Goal: Task Accomplishment & Management: Complete application form

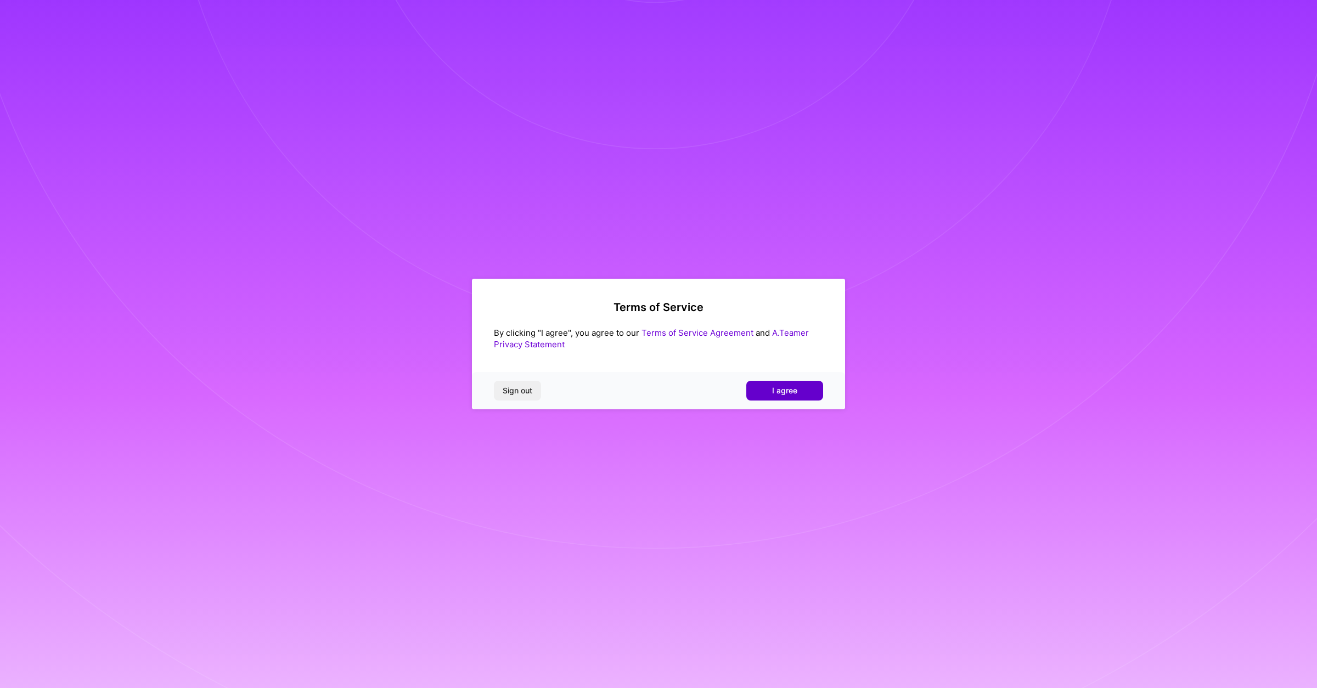
click at [794, 391] on span "I agree" at bounding box center [784, 390] width 25 height 11
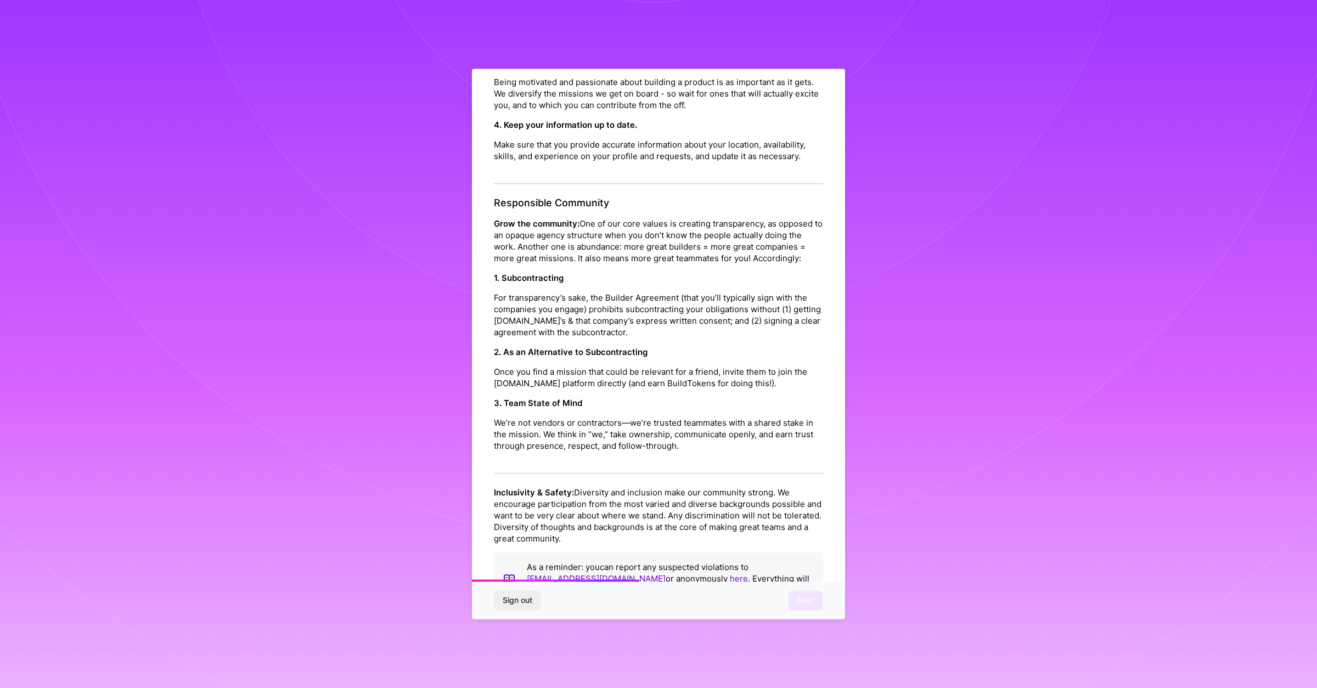
click at [657, 417] on p "We’re not vendors or contractors—we’re trusted teammates with a shared stake in…" at bounding box center [658, 434] width 329 height 35
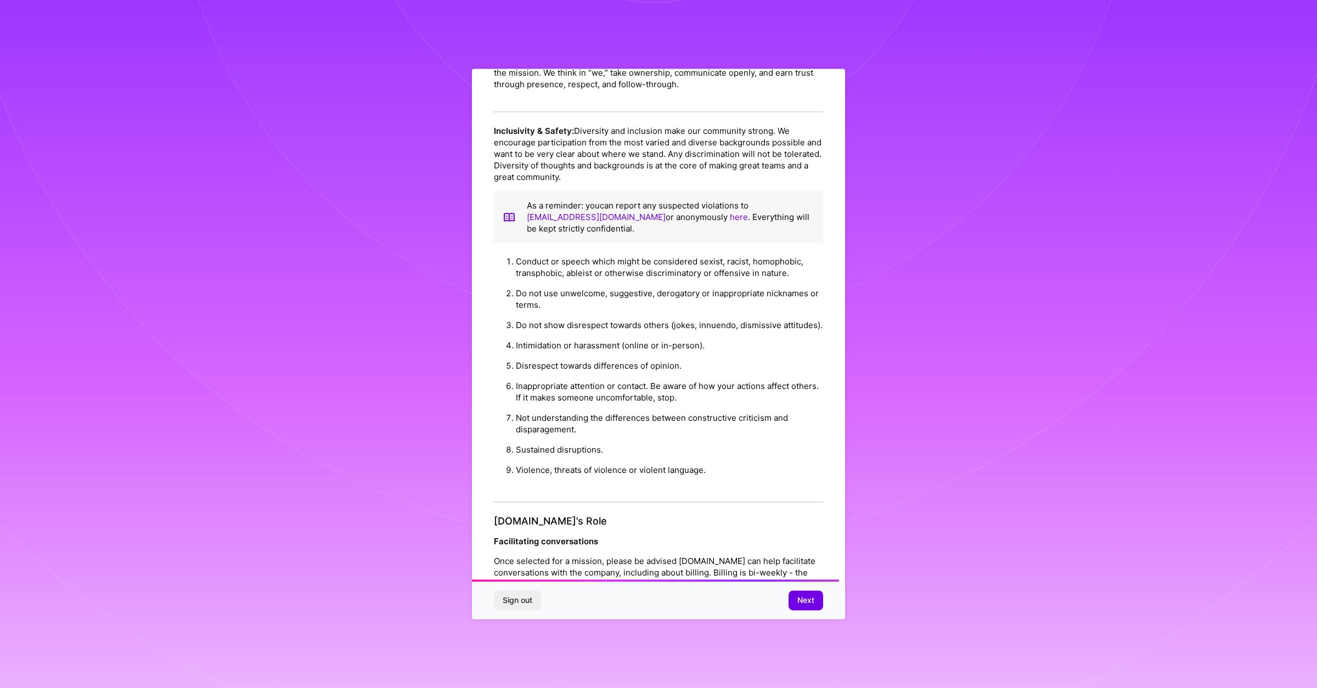
scroll to position [920, 0]
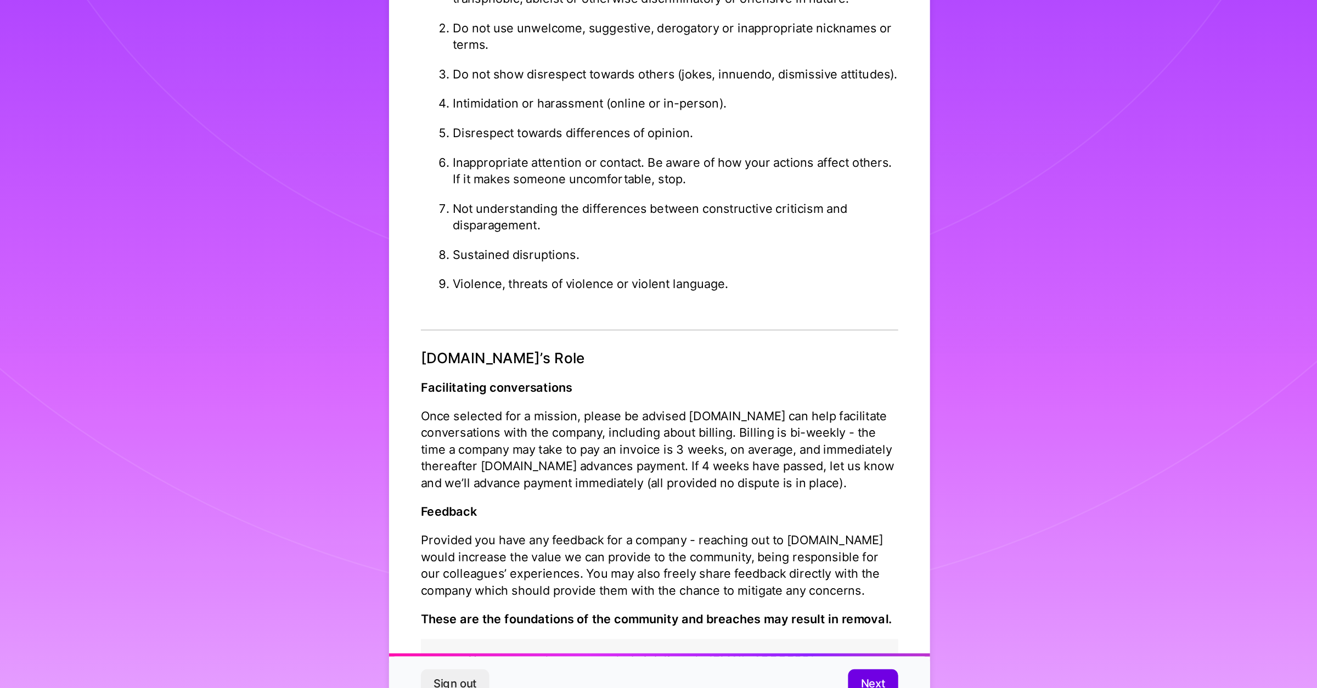
click at [718, 170] on li "Do not show disrespect towards others (jokes, innuendo, dismissive attitudes)." at bounding box center [669, 180] width 307 height 20
click at [619, 262] on li "Not understanding the differences between constructive criticism and disparagem…" at bounding box center [669, 278] width 307 height 32
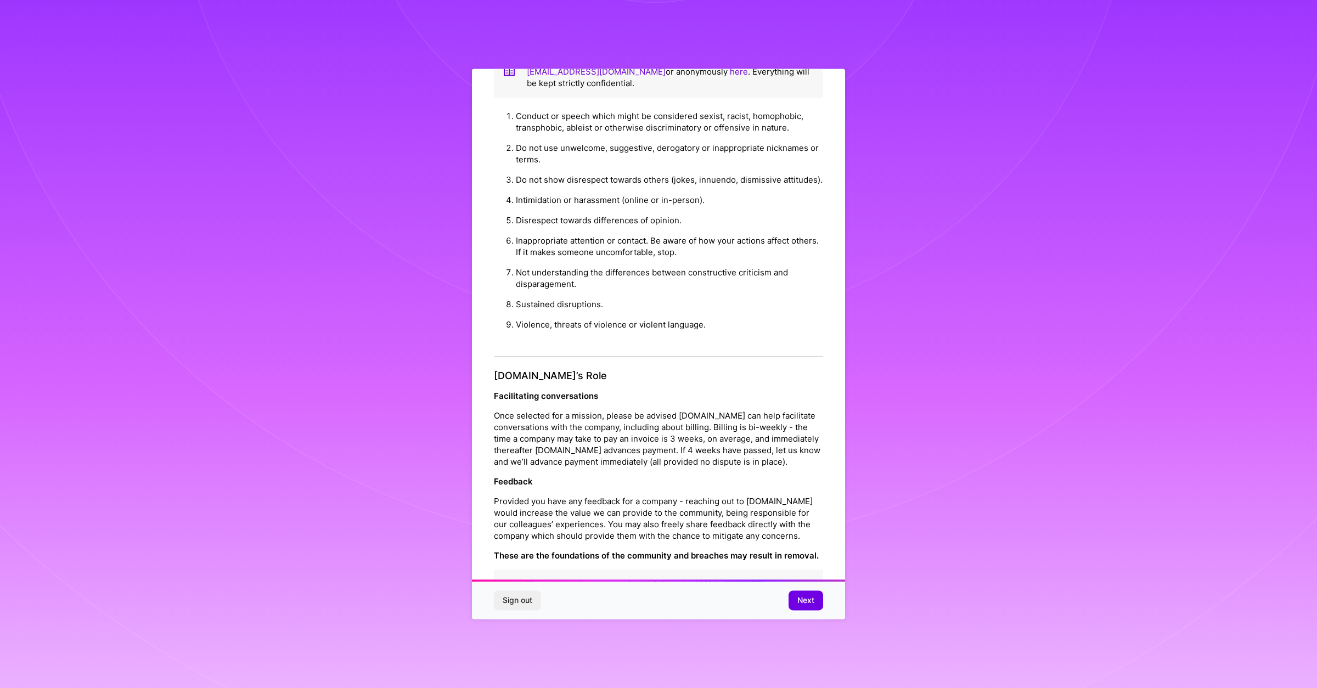
scroll to position [39, 0]
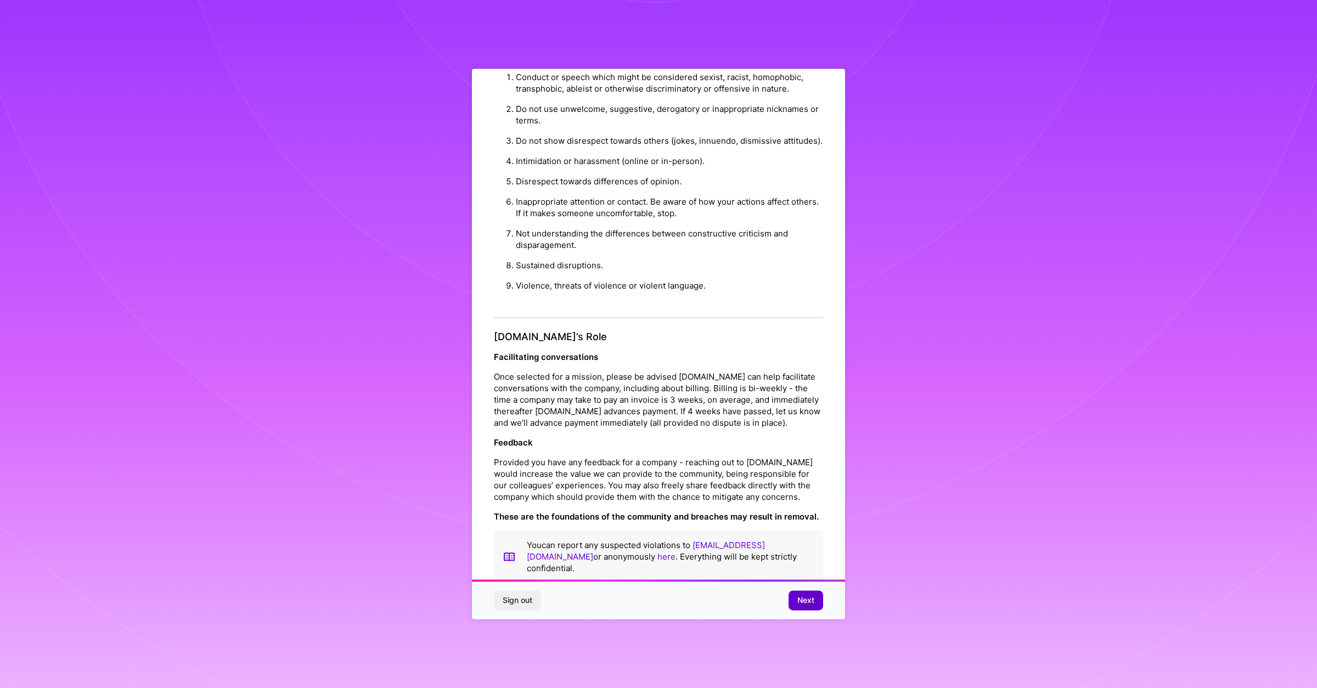
click at [801, 603] on span "Next" at bounding box center [806, 601] width 17 height 11
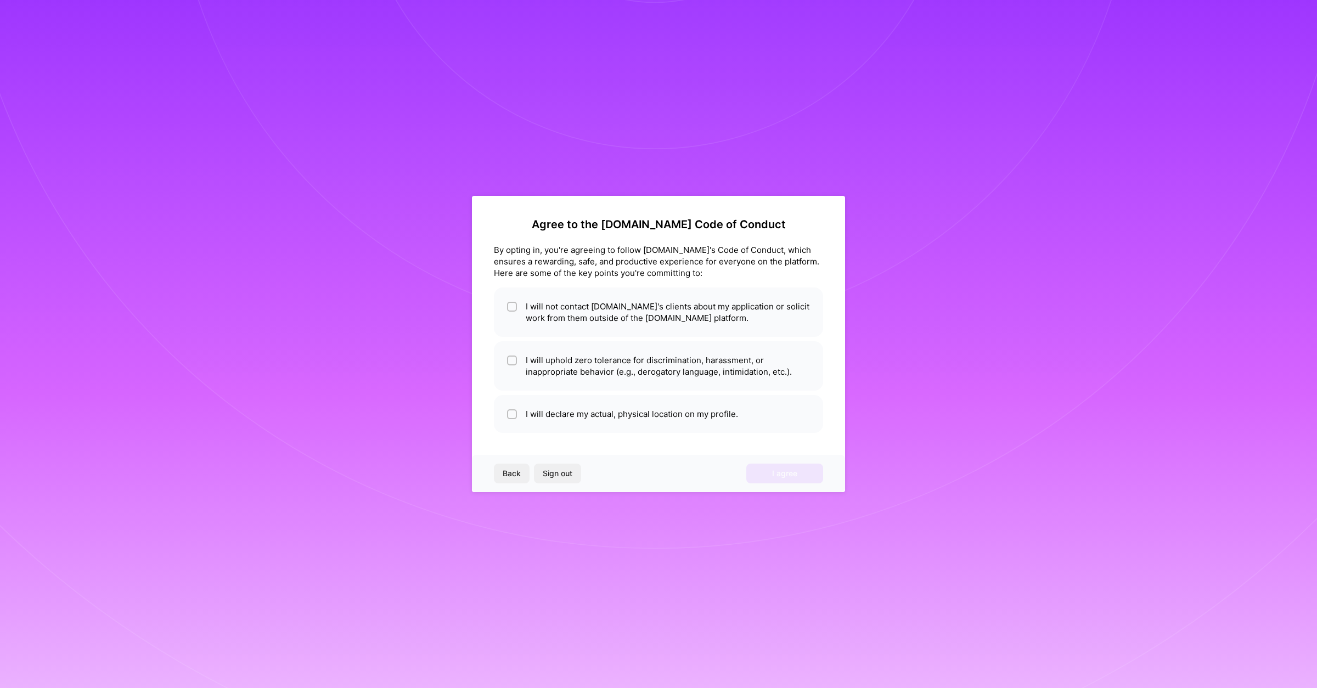
scroll to position [0, 0]
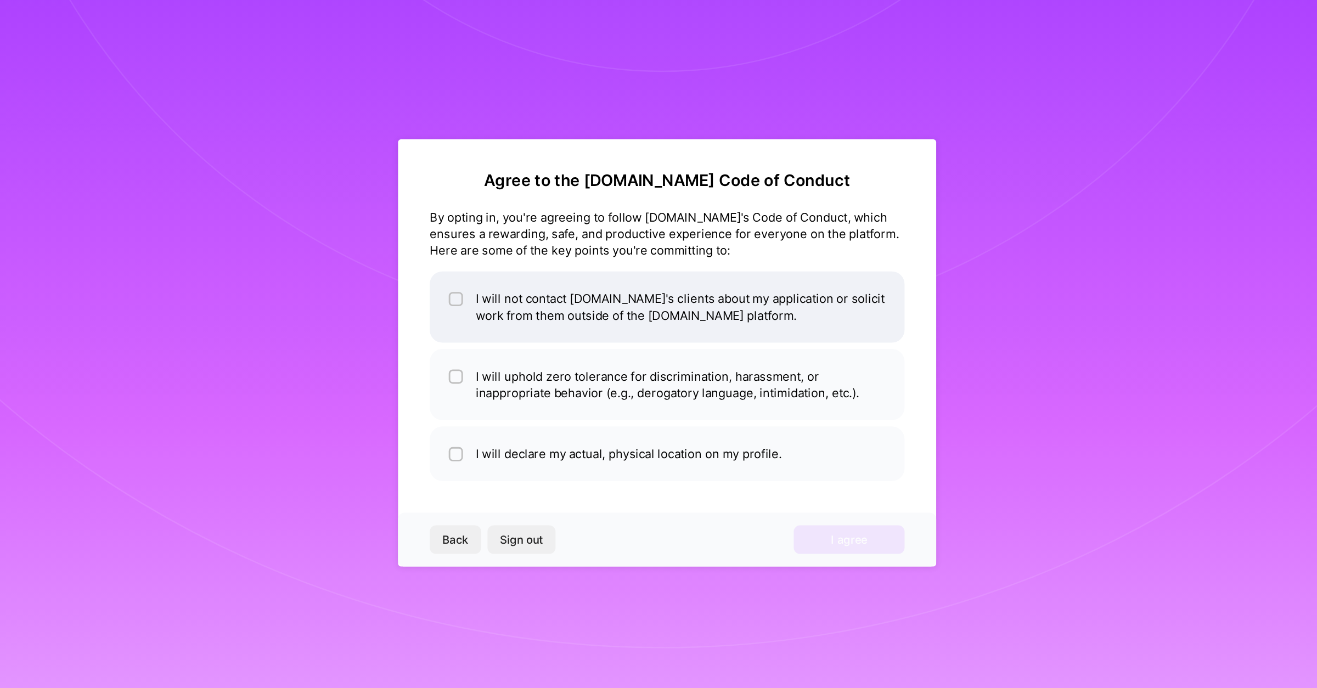
click at [636, 320] on li "I will not contact [DOMAIN_NAME]'s clients about my application or solicit work…" at bounding box center [658, 312] width 329 height 49
checkbox input "true"
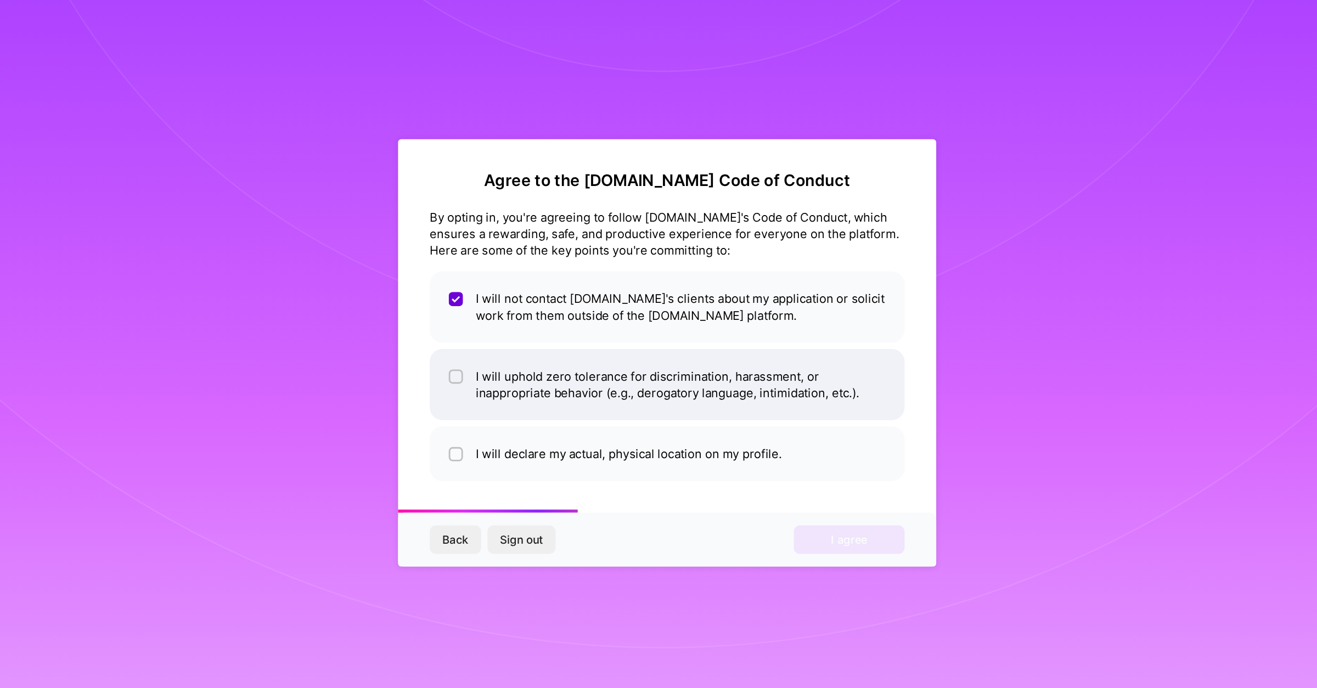
click at [624, 362] on li "I will uphold zero tolerance for discrimination, harassment, or inappropriate b…" at bounding box center [658, 365] width 329 height 49
checkbox input "true"
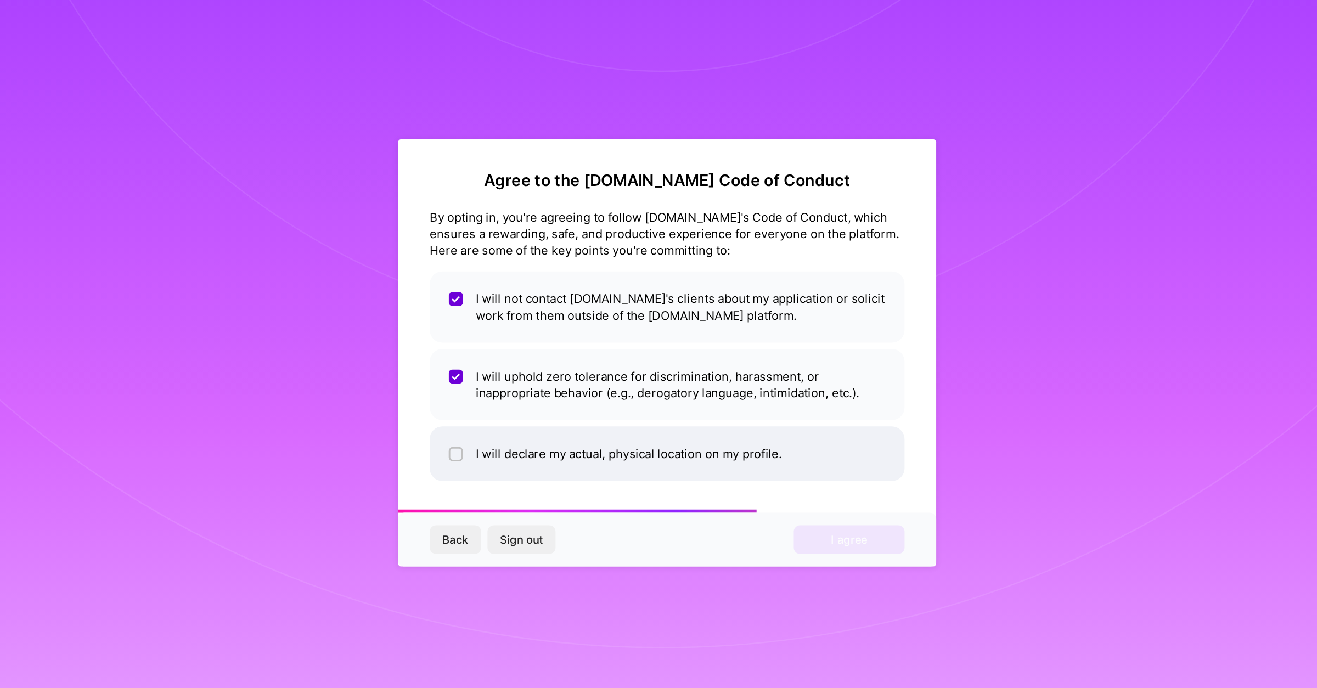
click at [619, 412] on li "I will declare my actual, physical location on my profile." at bounding box center [658, 414] width 329 height 38
checkbox input "true"
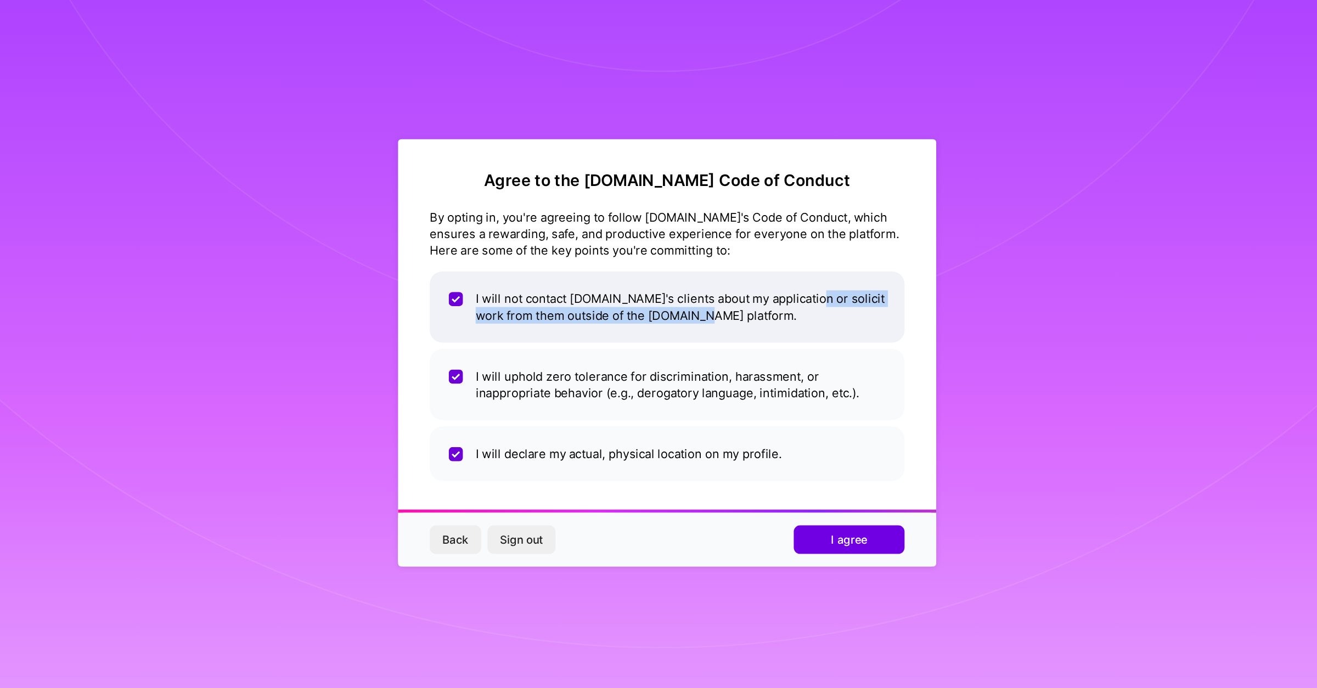
drag, startPoint x: 760, startPoint y: 302, endPoint x: 763, endPoint y: 325, distance: 23.8
click at [763, 325] on li "I will not contact [DOMAIN_NAME]'s clients about my application or solicit work…" at bounding box center [658, 312] width 329 height 49
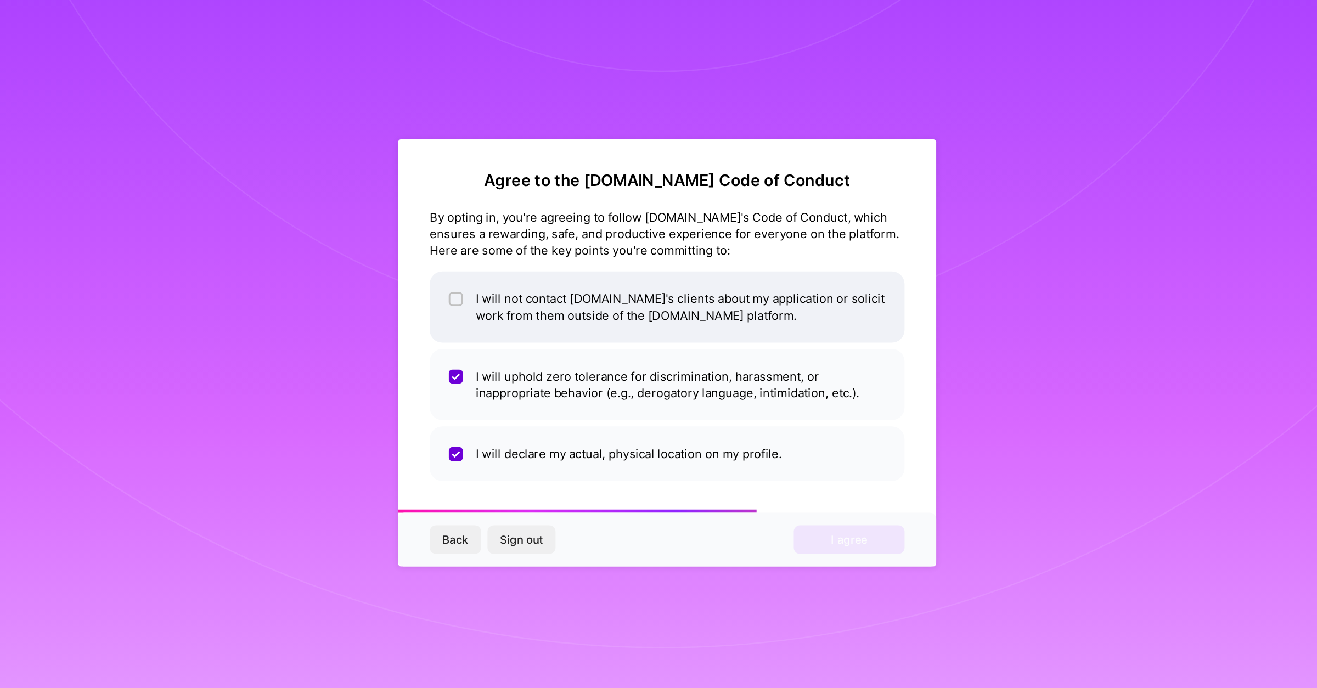
click at [750, 308] on li "I will not contact [DOMAIN_NAME]'s clients about my application or solicit work…" at bounding box center [658, 312] width 329 height 49
checkbox input "true"
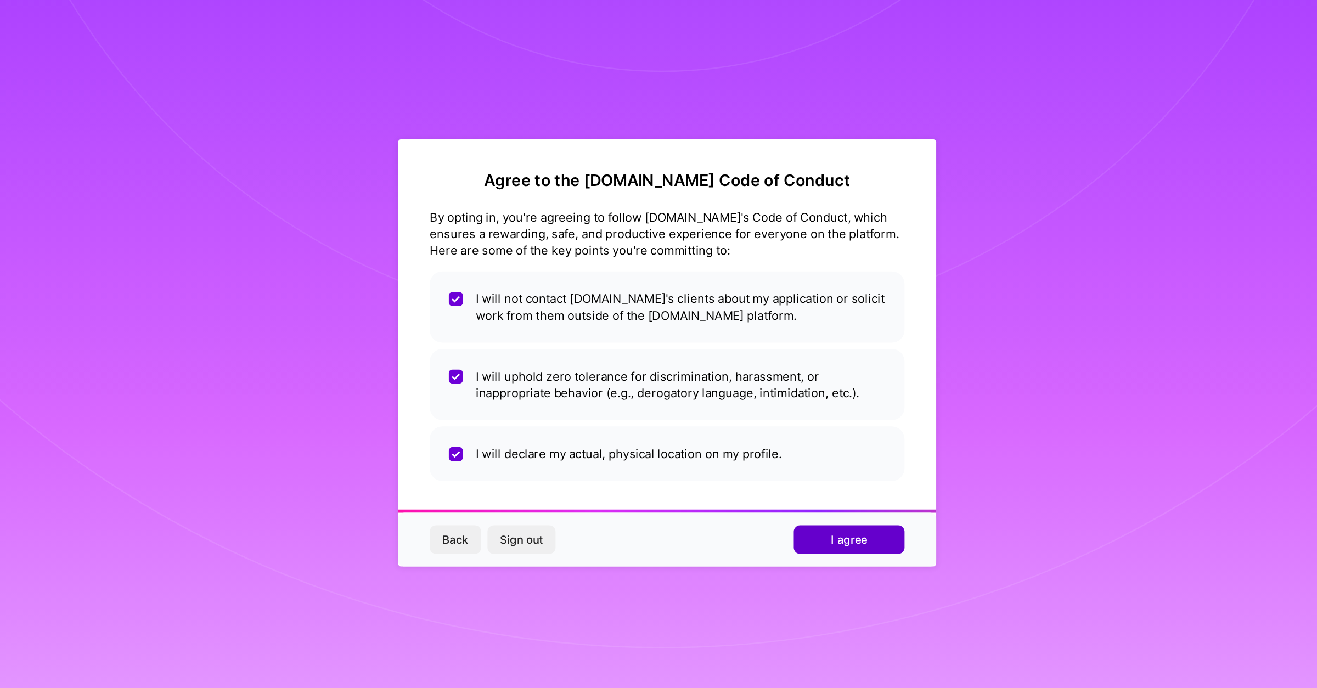
click at [790, 473] on span "I agree" at bounding box center [784, 473] width 25 height 11
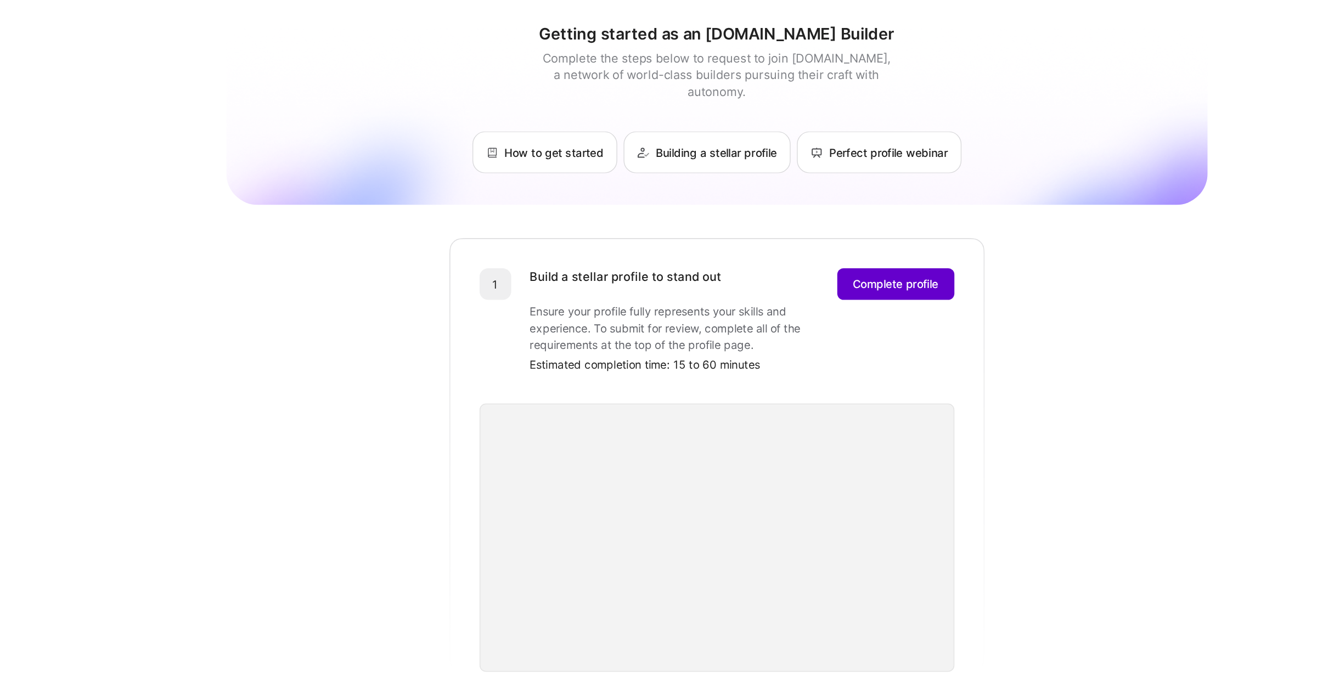
click at [811, 192] on span "Complete profile" at bounding box center [816, 197] width 59 height 11
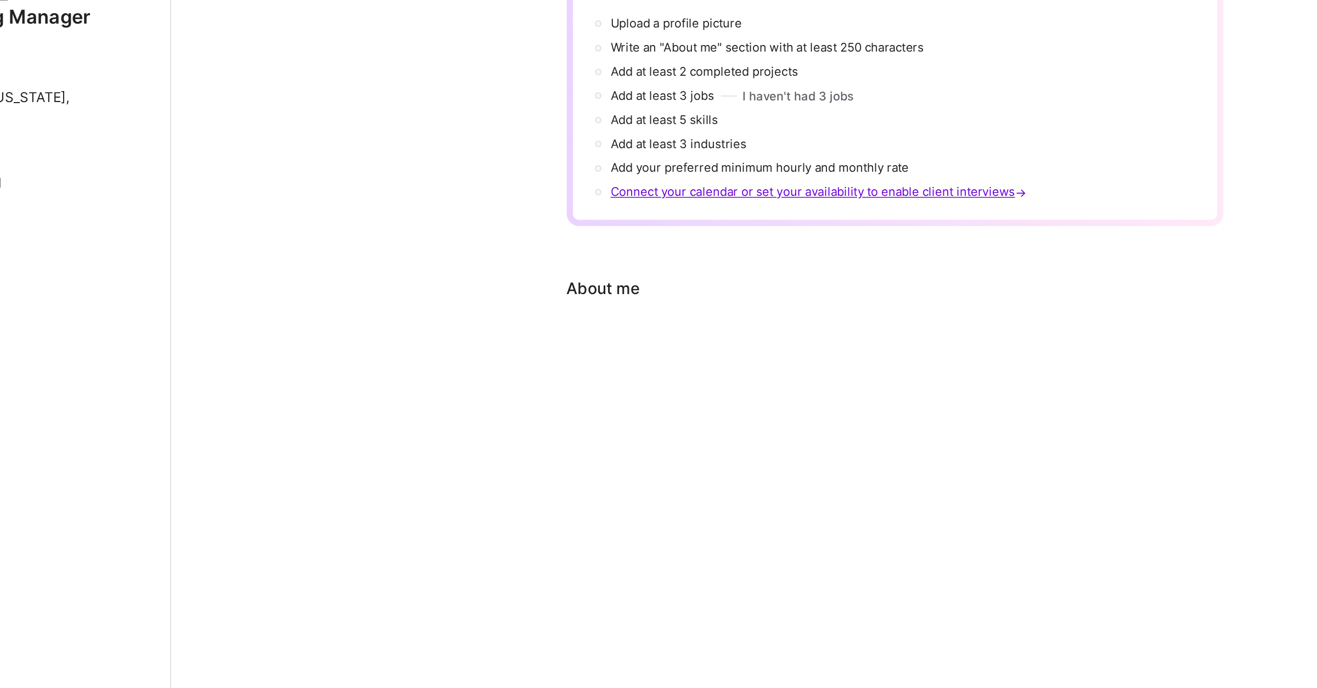
scroll to position [33, 0]
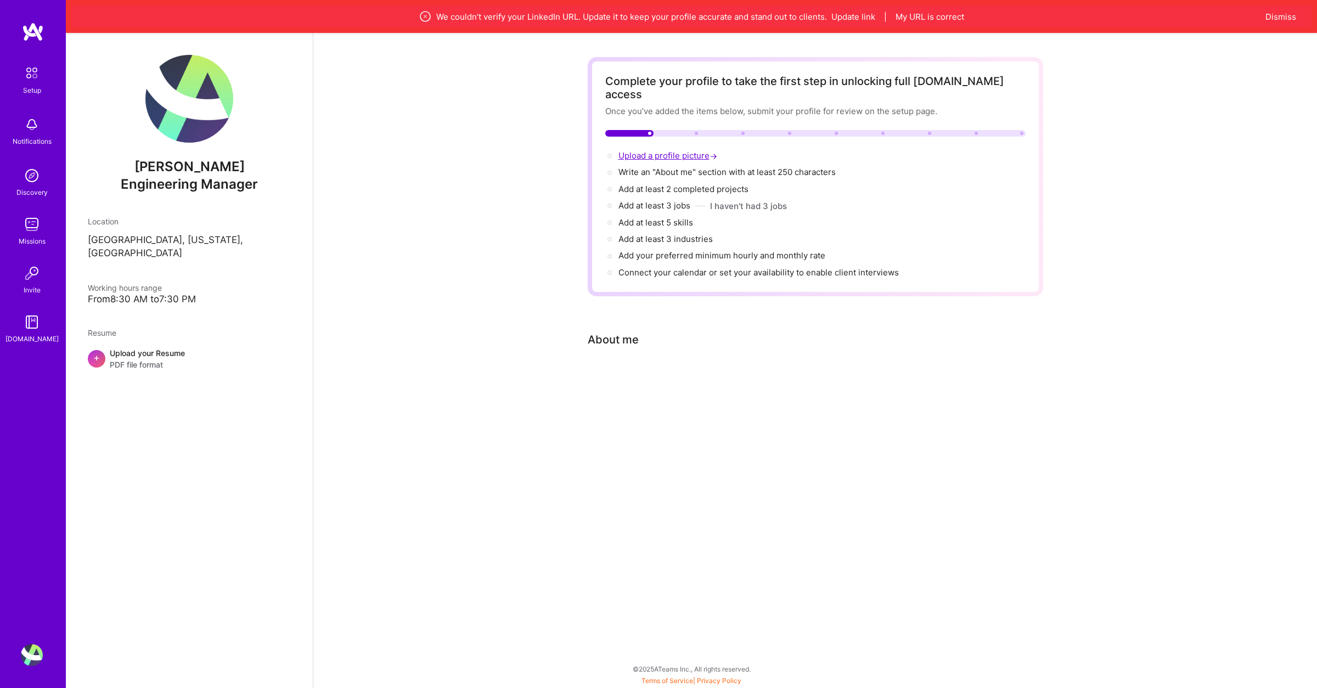
click at [689, 150] on span "Upload a profile picture →" at bounding box center [669, 155] width 101 height 10
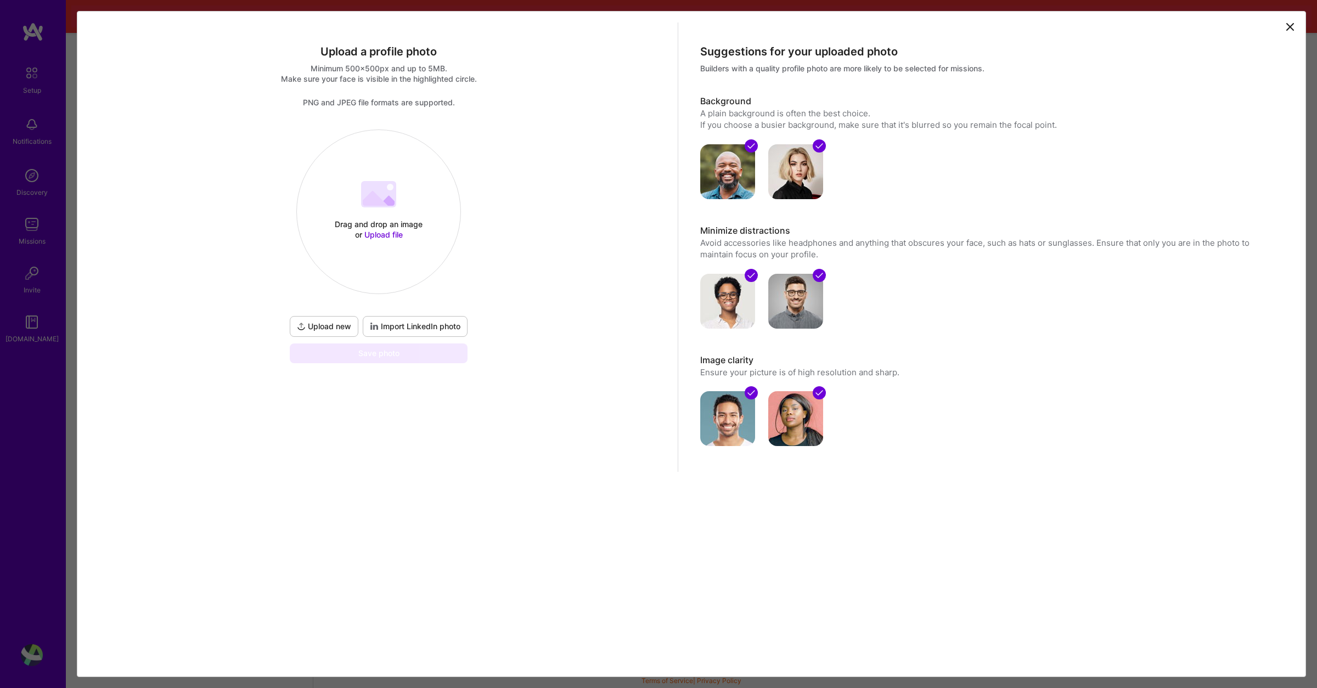
click at [382, 233] on span "Upload file" at bounding box center [383, 234] width 38 height 9
click at [370, 144] on button "Done" at bounding box center [354, 147] width 31 height 19
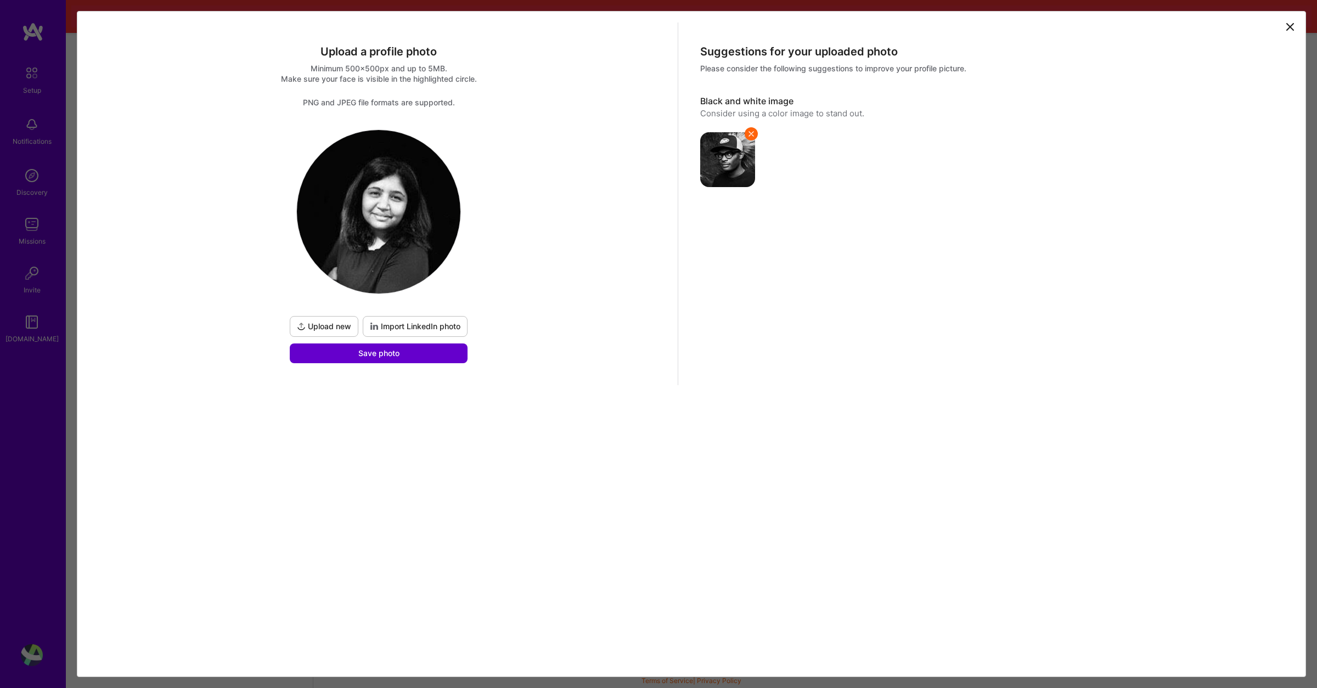
click at [375, 357] on span "Save photo" at bounding box center [378, 353] width 41 height 11
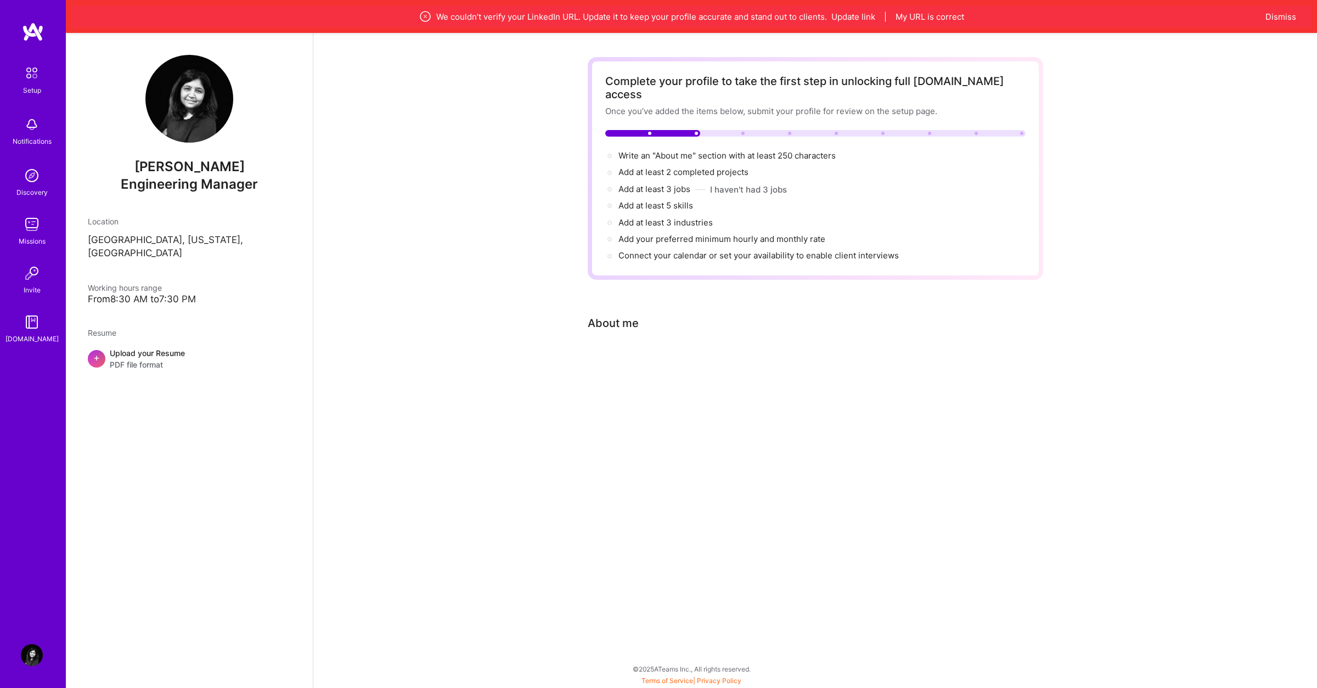
click at [628, 333] on div "Complete your profile to take the first step in unlocking full [DOMAIN_NAME] ac…" at bounding box center [816, 223] width 456 height 332
click at [767, 150] on span "Write an "About me" section with at least 250 characters →" at bounding box center [733, 155] width 229 height 10
select select "US"
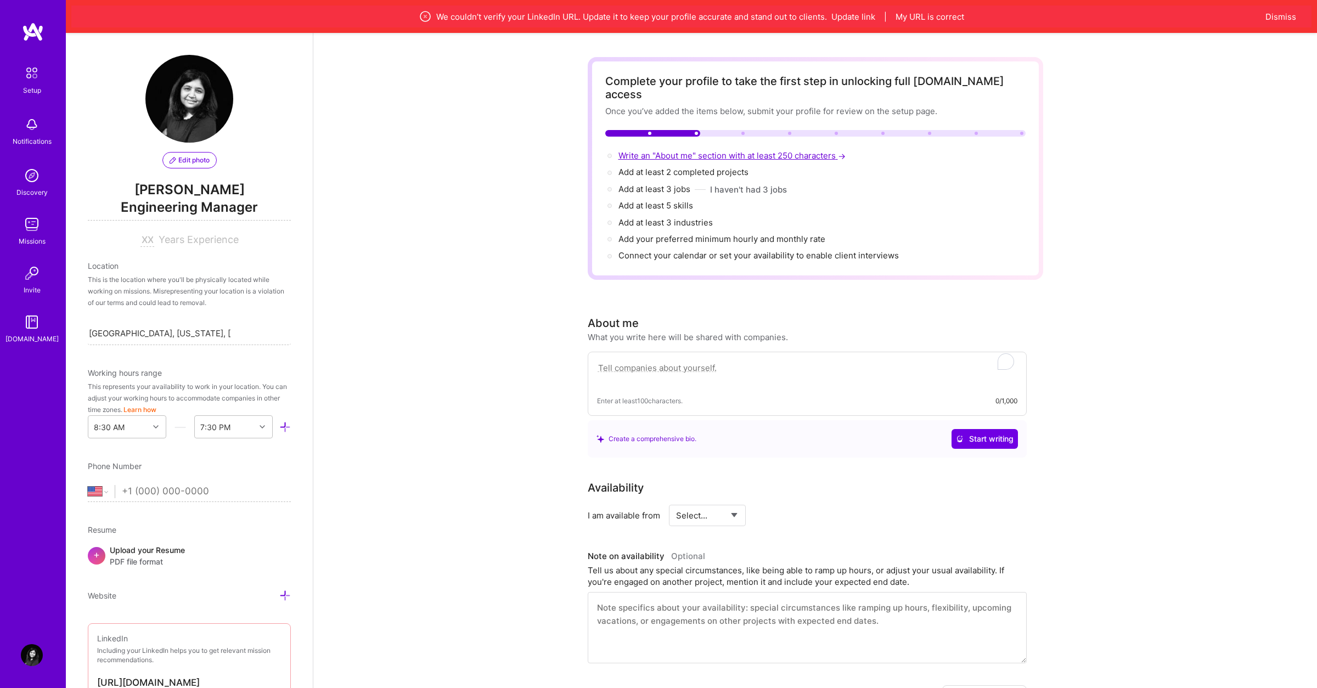
scroll to position [335, 0]
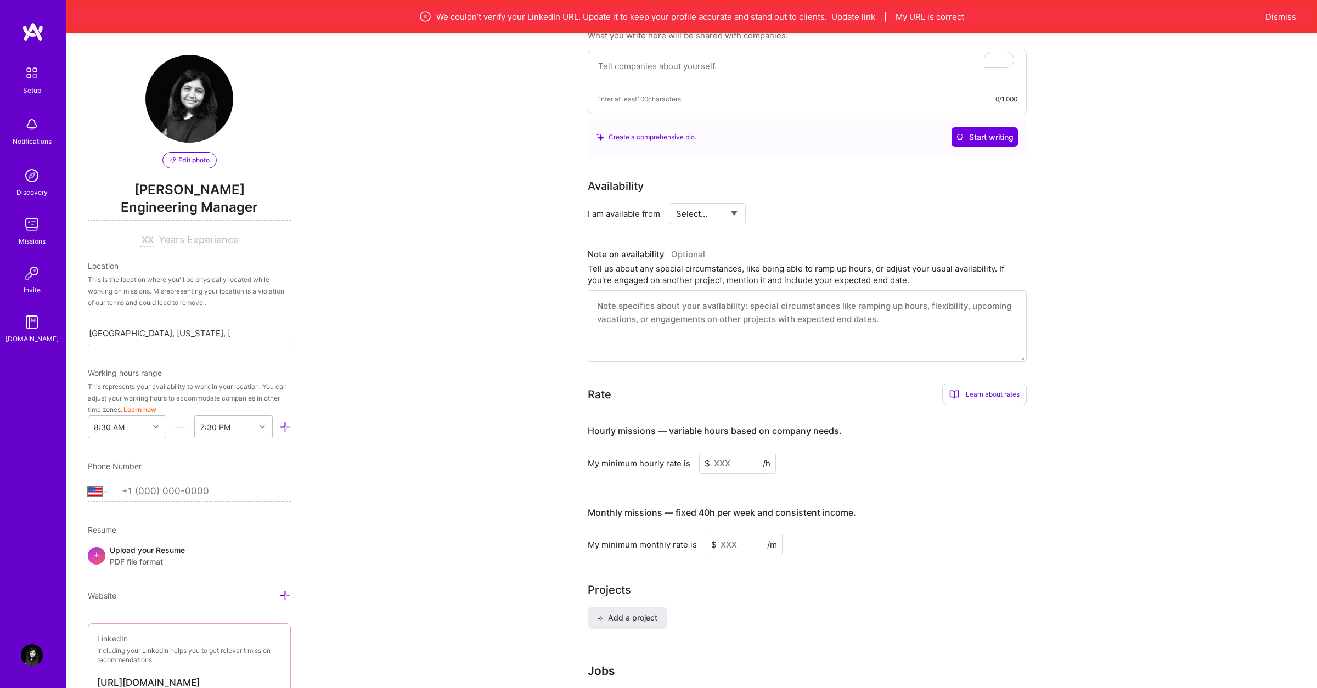
click at [737, 204] on select "Select... Right Now Future Date Not Available" at bounding box center [707, 214] width 63 height 28
select select "Not Available"
click at [676, 200] on select "Select... Right Now Future Date Not Available" at bounding box center [707, 214] width 63 height 28
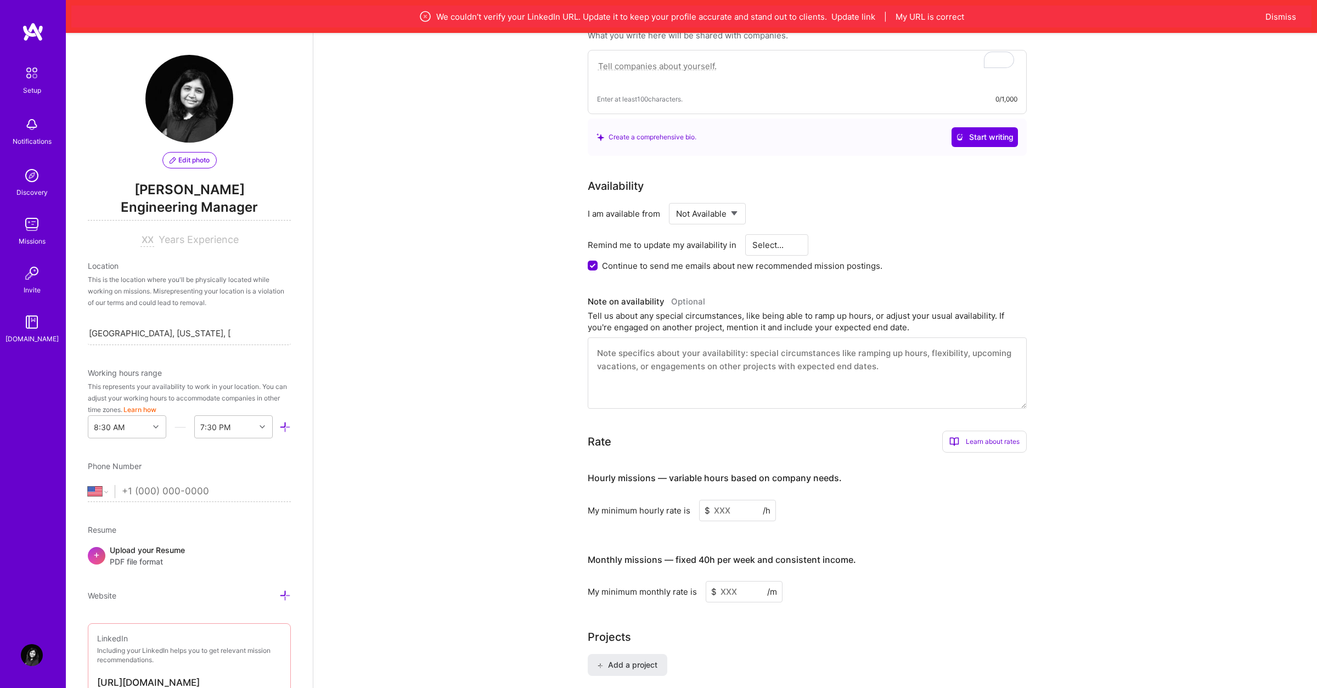
click at [777, 232] on select "Select... 1 Month 3 Months 6 Months" at bounding box center [777, 245] width 49 height 28
select select "3 Months"
click at [753, 231] on select "Select... 1 Month 3 Months 6 Months" at bounding box center [777, 245] width 49 height 28
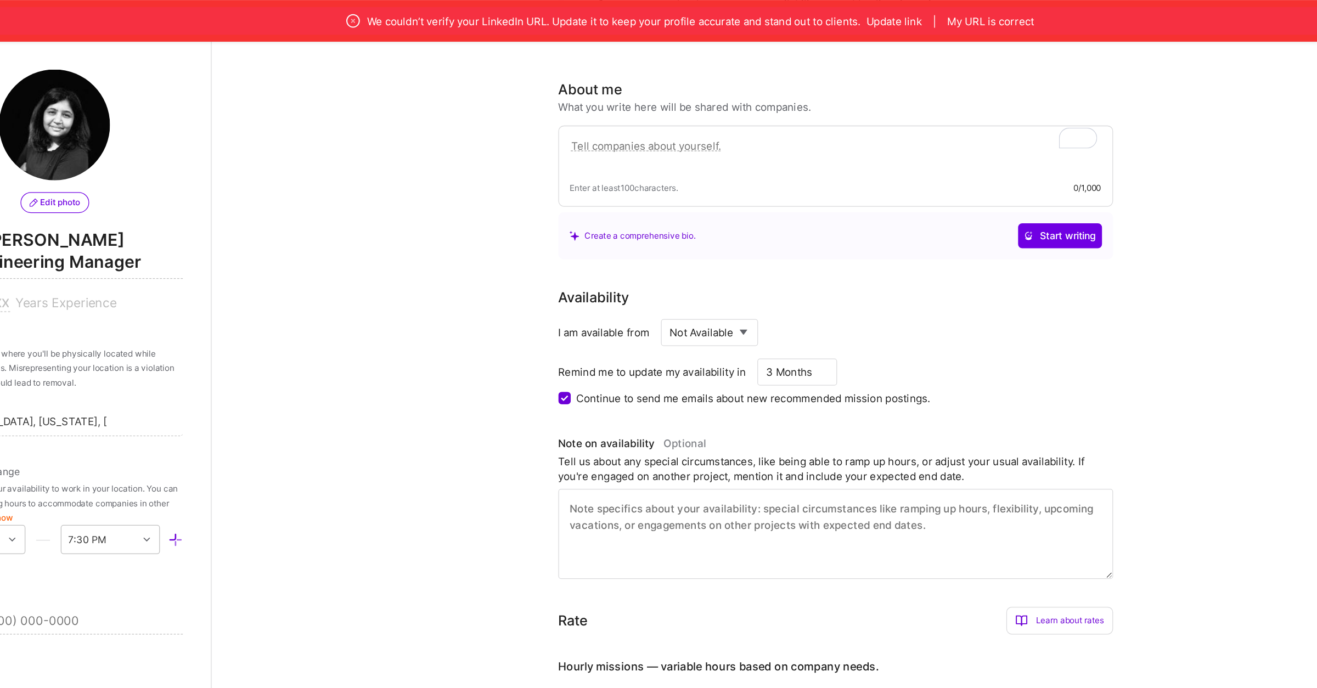
scroll to position [265, 0]
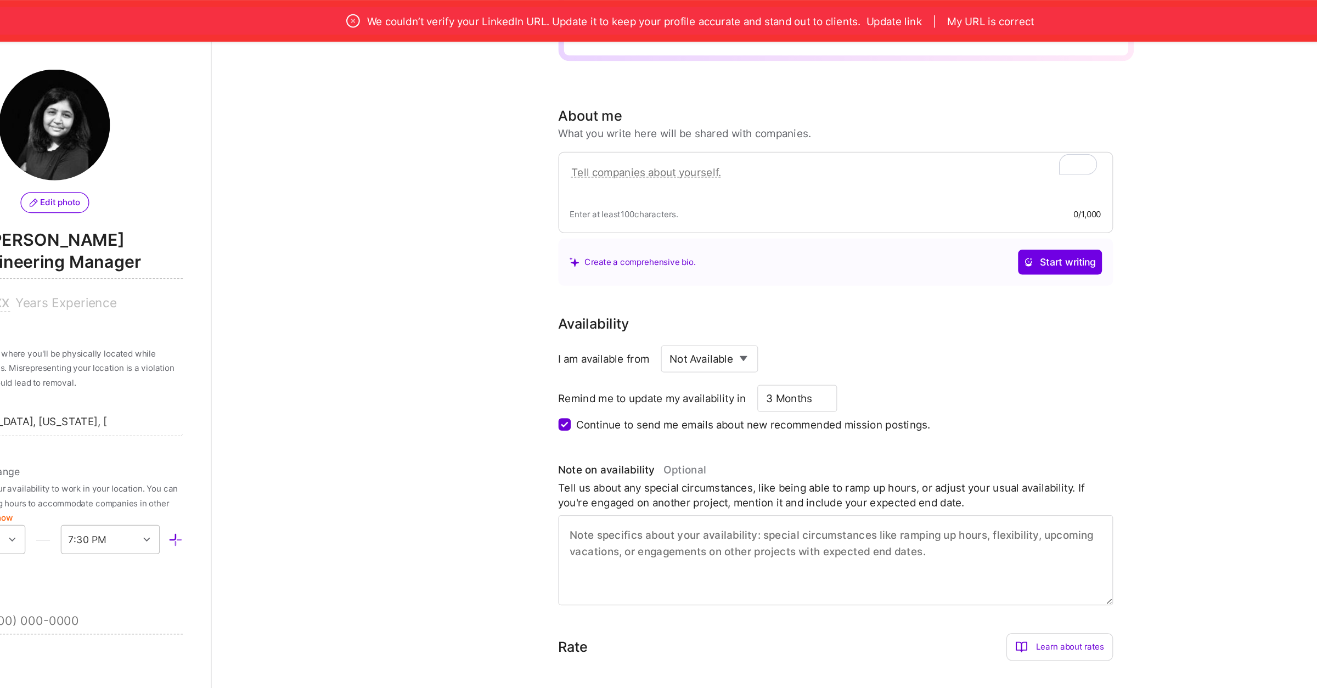
click at [633, 130] on textarea "To enrich screen reader interactions, please activate Accessibility in Grammarl…" at bounding box center [807, 142] width 420 height 25
paste textarea "I’m a seasoned engineering leader and hands-on technologist with over a decade …"
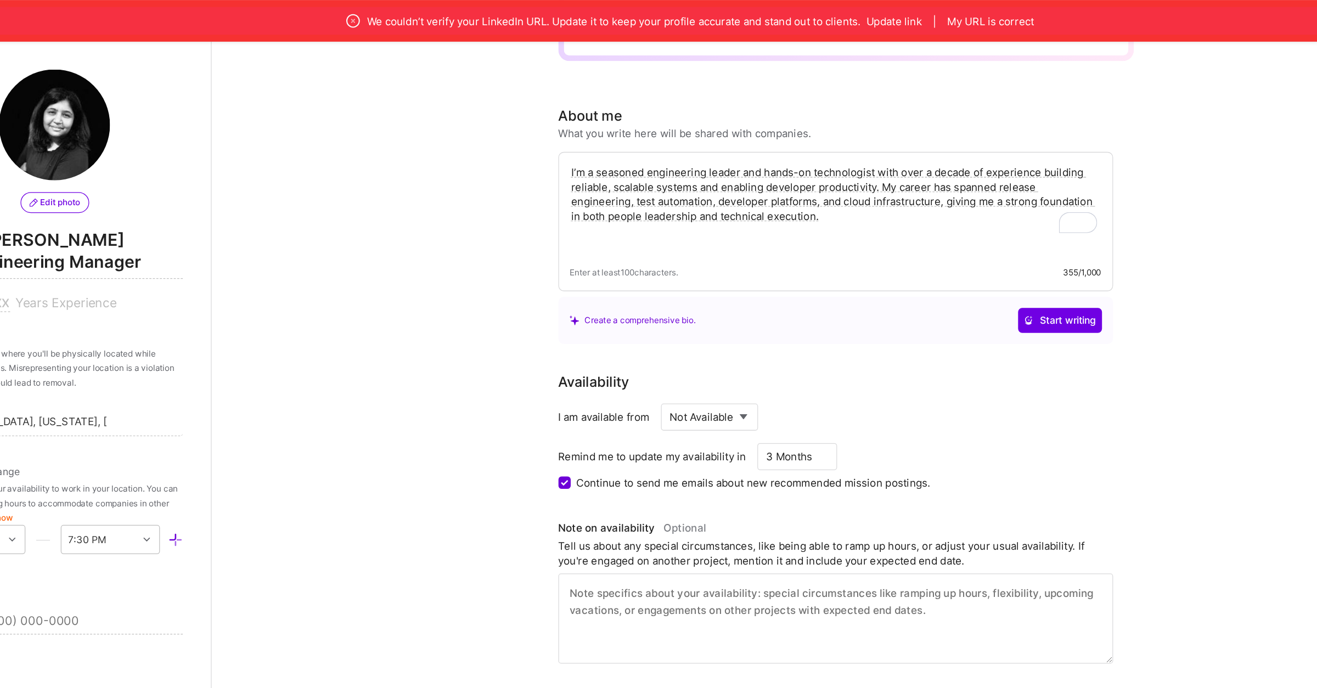
paste textarea "Whether the need is scaling infrastructure, implementing modern DevOps practice…"
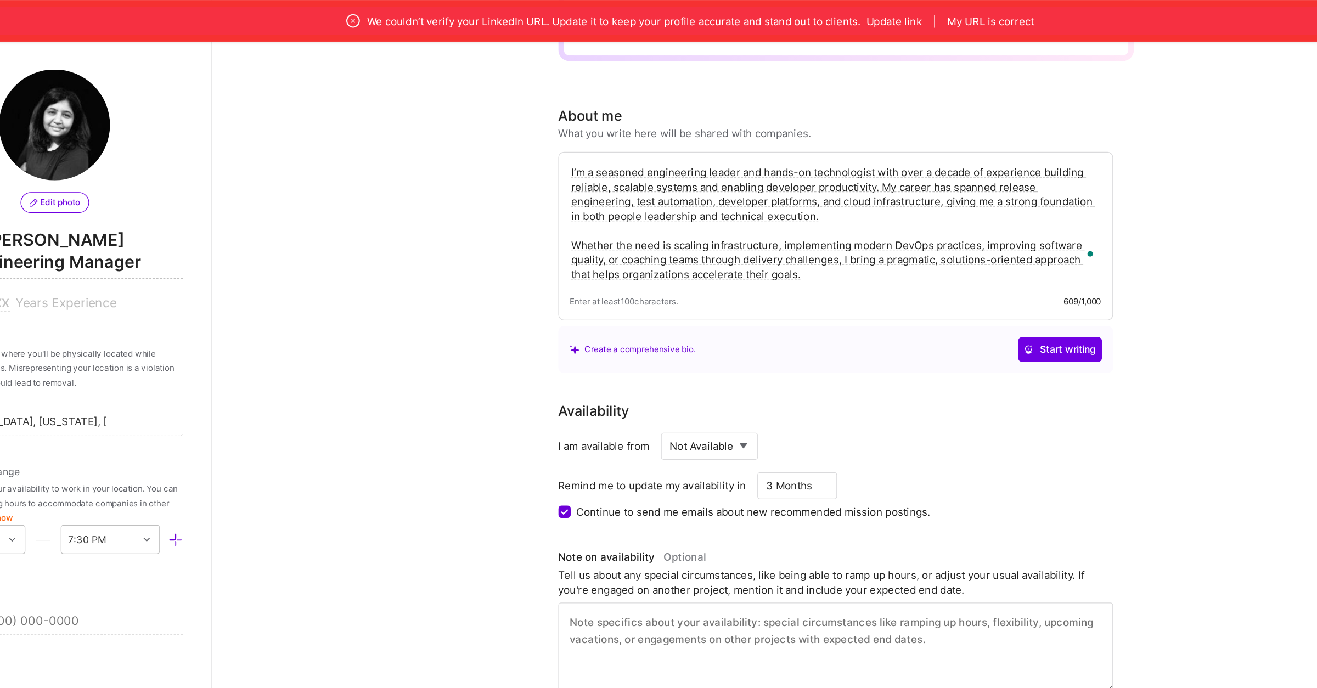
click at [794, 203] on textarea "I’m a seasoned engineering leader and hands-on technologist with over a decade …" at bounding box center [807, 177] width 420 height 94
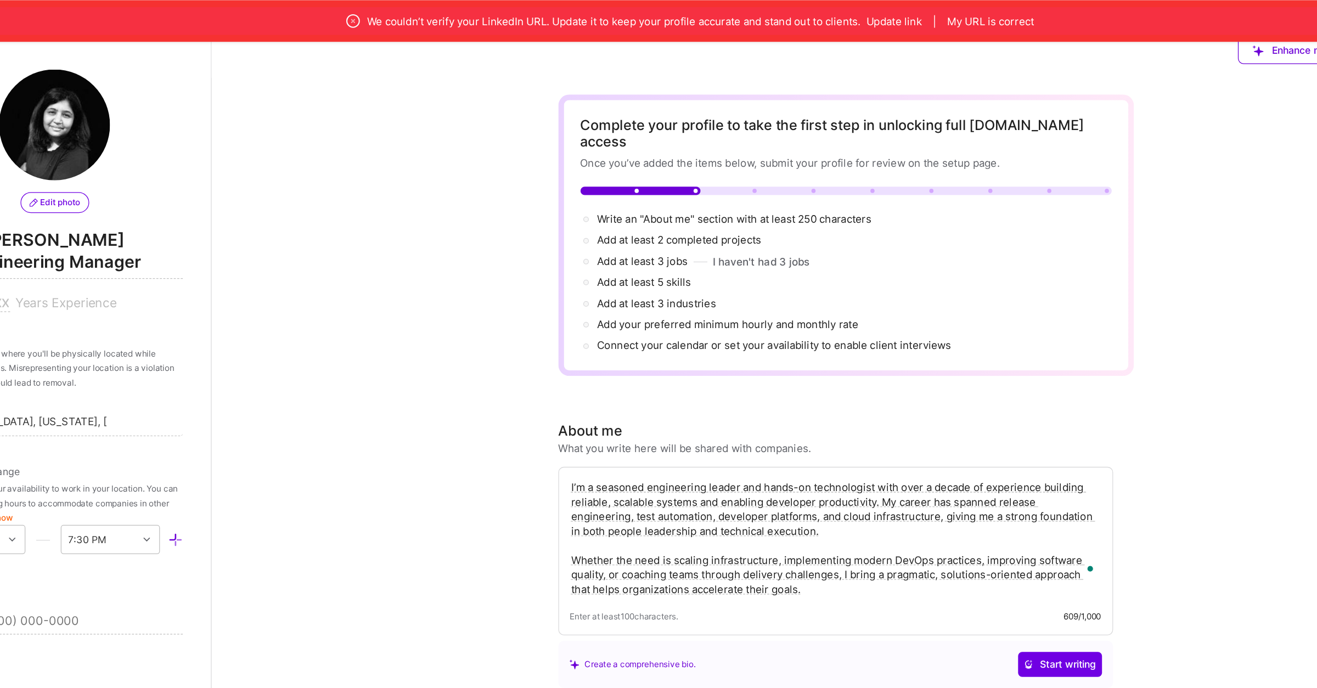
scroll to position [0, 0]
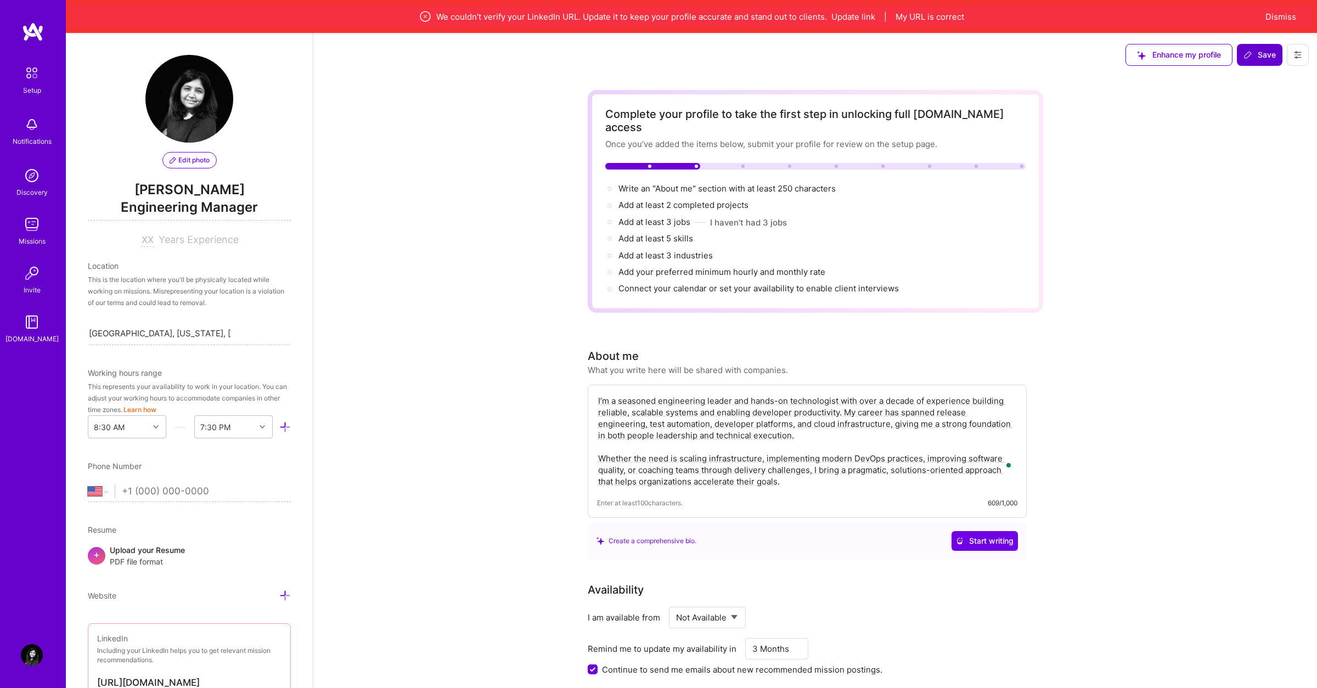
type textarea "I’m a seasoned engineering leader and hands-on technologist with over a decade …"
click at [1253, 54] on span "Save" at bounding box center [1260, 54] width 32 height 11
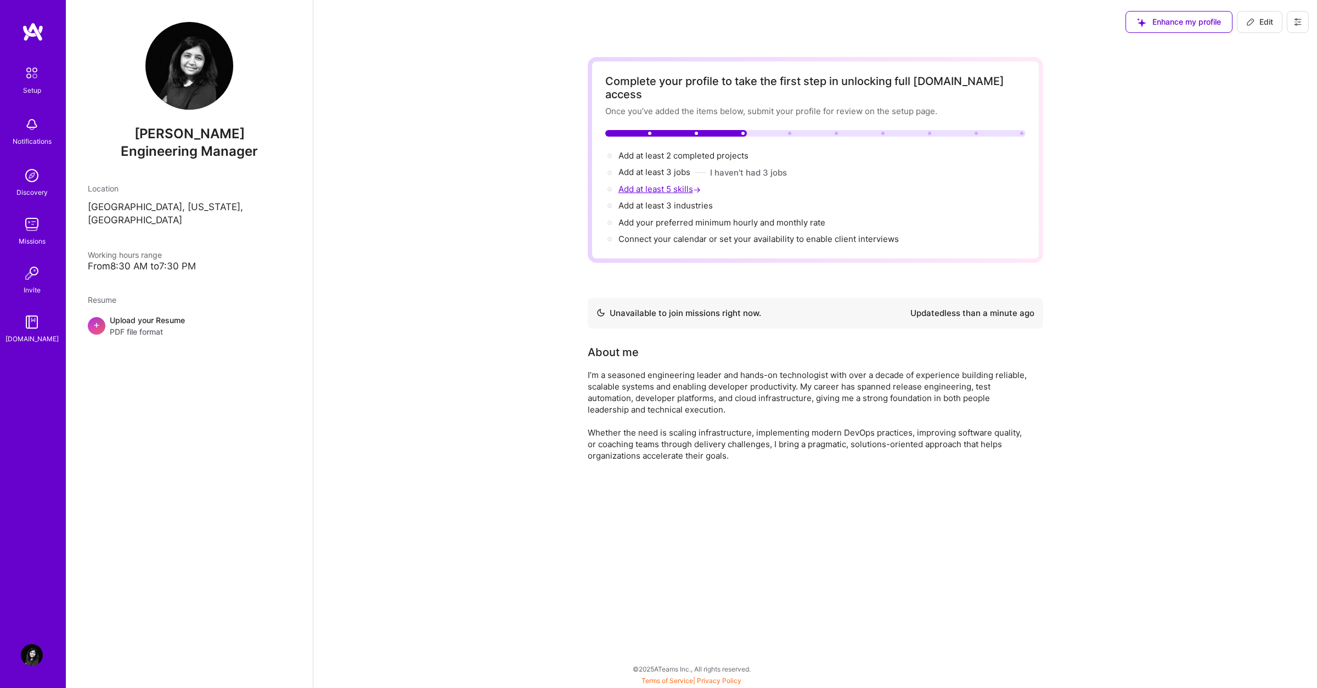
click at [688, 184] on span "Add at least 5 skills →" at bounding box center [661, 189] width 85 height 10
select select "US"
select select "Not Available"
select select "3 Months"
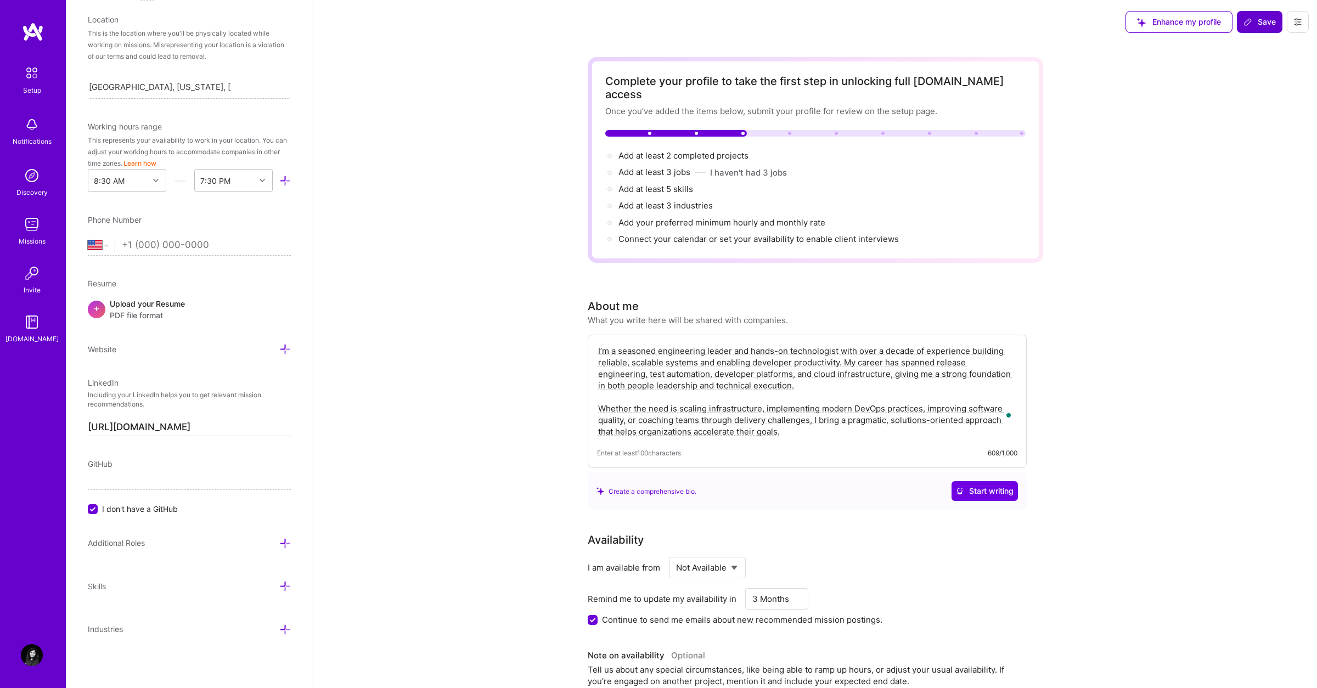
click at [278, 577] on div "Edit photo [PERSON_NAME] Engineering Manager Years Experience Location This is …" at bounding box center [189, 344] width 247 height 688
click at [282, 583] on icon at bounding box center [285, 587] width 12 height 12
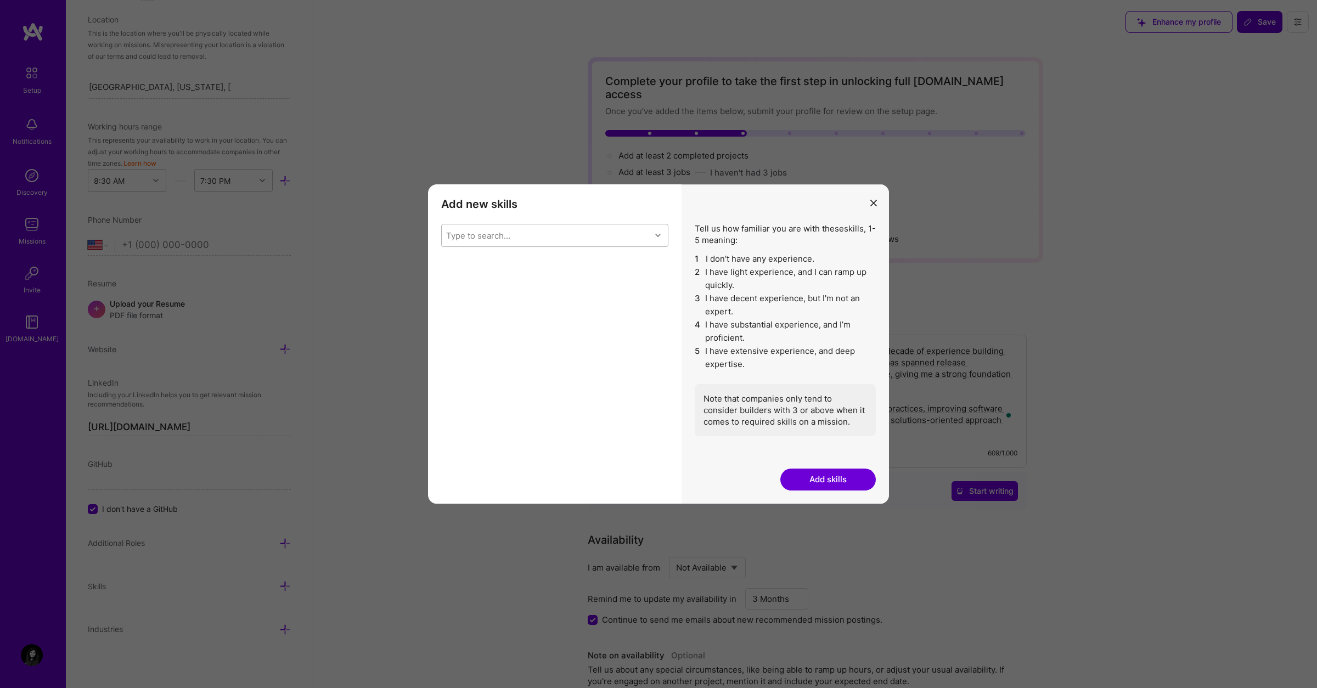
click at [622, 225] on div "Type to search..." at bounding box center [546, 235] width 209 height 22
click at [469, 286] on div "AWS" at bounding box center [555, 286] width 214 height 12
checkbox input "true"
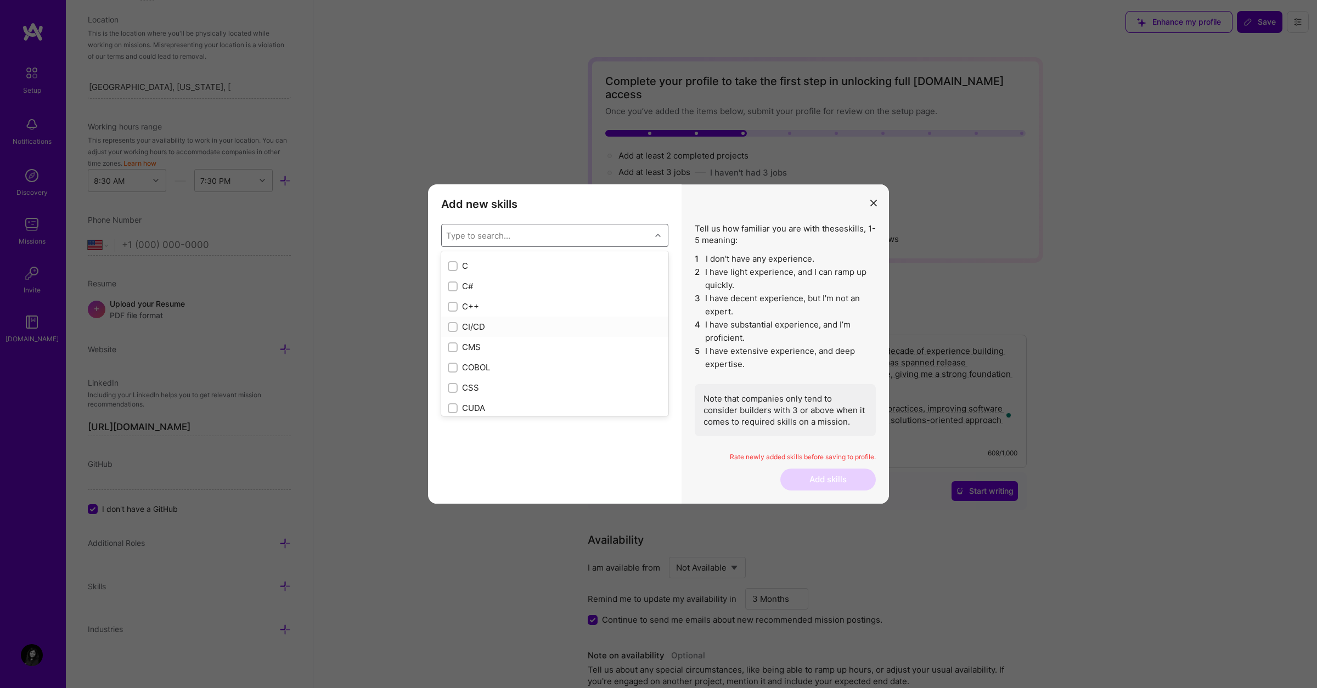
click at [475, 330] on div "CI/CD" at bounding box center [555, 327] width 214 height 12
click at [471, 300] on div "CI/CD" at bounding box center [555, 306] width 214 height 12
checkbox input "true"
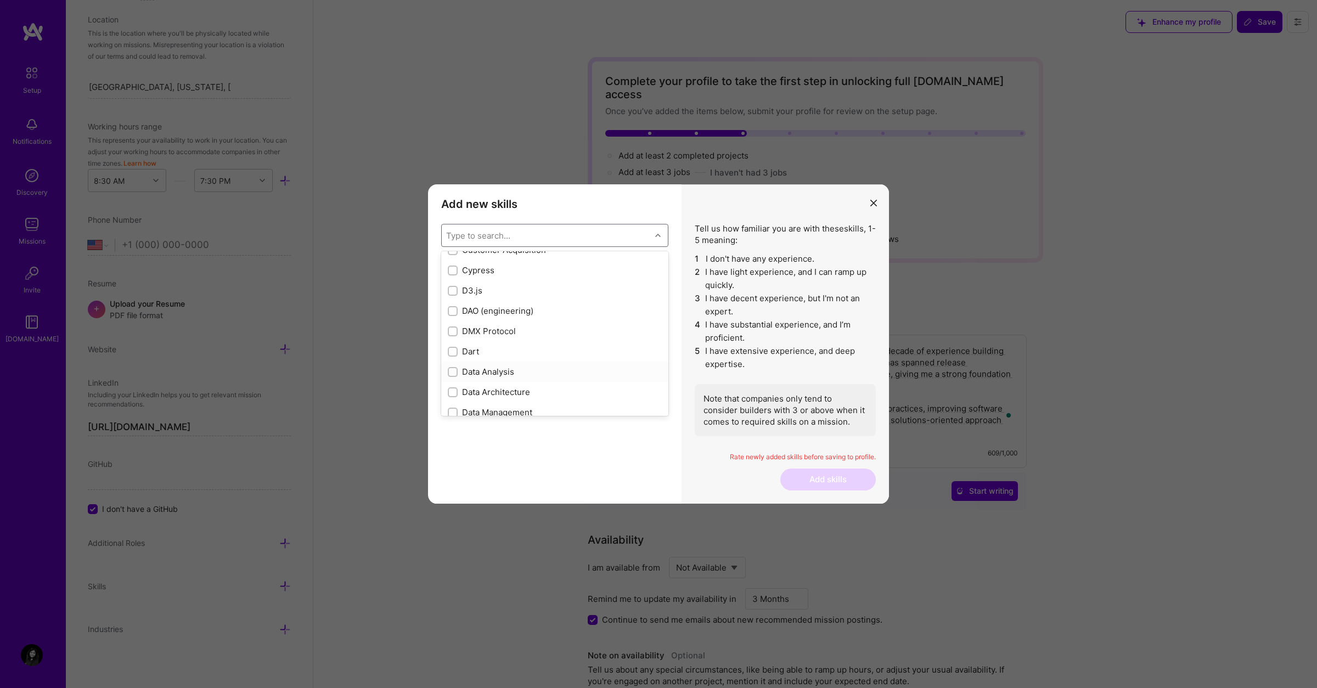
scroll to position [1594, 0]
click at [491, 294] on div "Cypress" at bounding box center [555, 295] width 214 height 12
checkbox input "true"
click at [475, 258] on div "GitHub" at bounding box center [555, 262] width 214 height 12
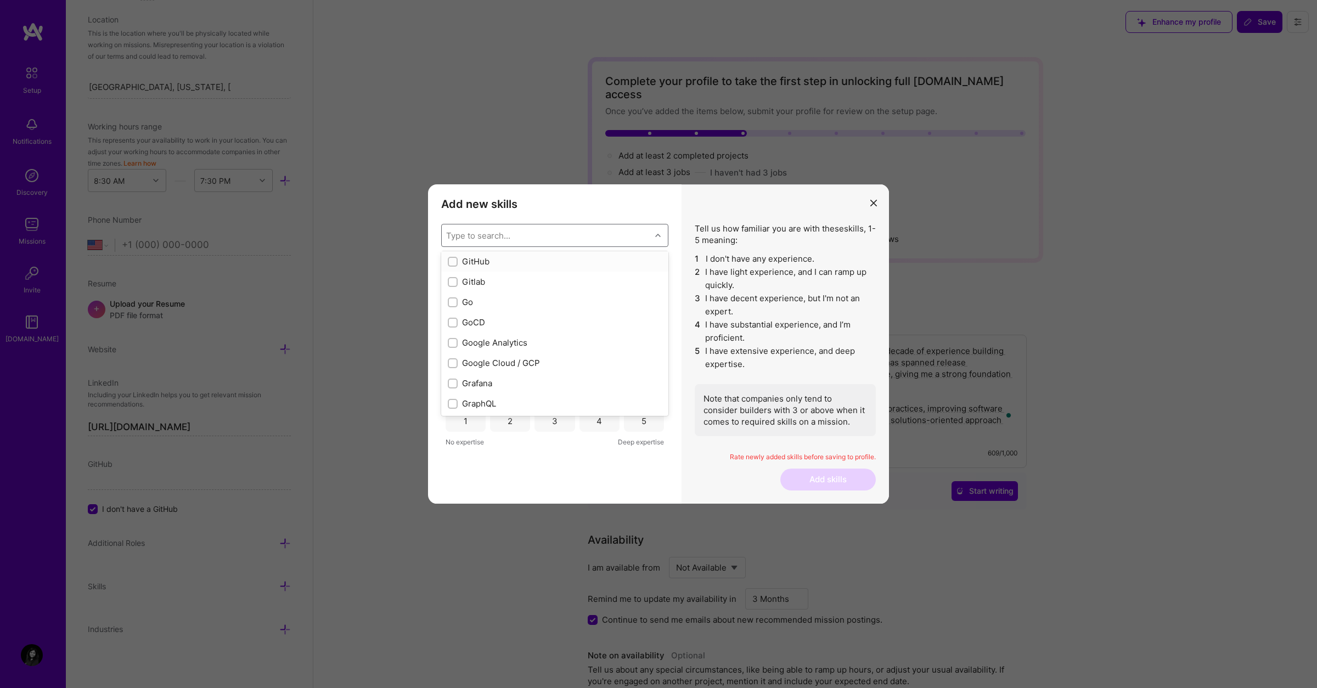
checkbox input "true"
click at [473, 295] on div "Jira" at bounding box center [555, 291] width 214 height 12
checkbox input "true"
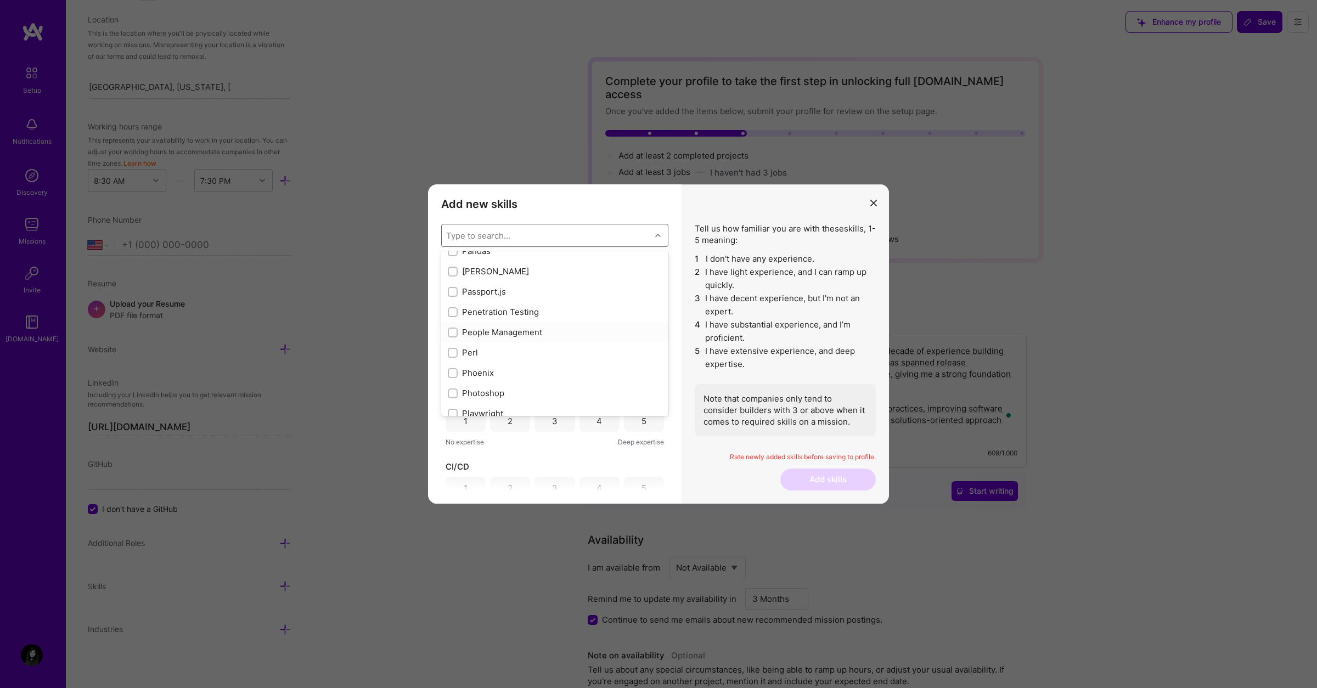
click at [505, 334] on div "People Management" at bounding box center [555, 333] width 214 height 12
checkbox input "true"
click at [503, 308] on div "Process Optimization" at bounding box center [555, 307] width 214 height 12
checkbox input "true"
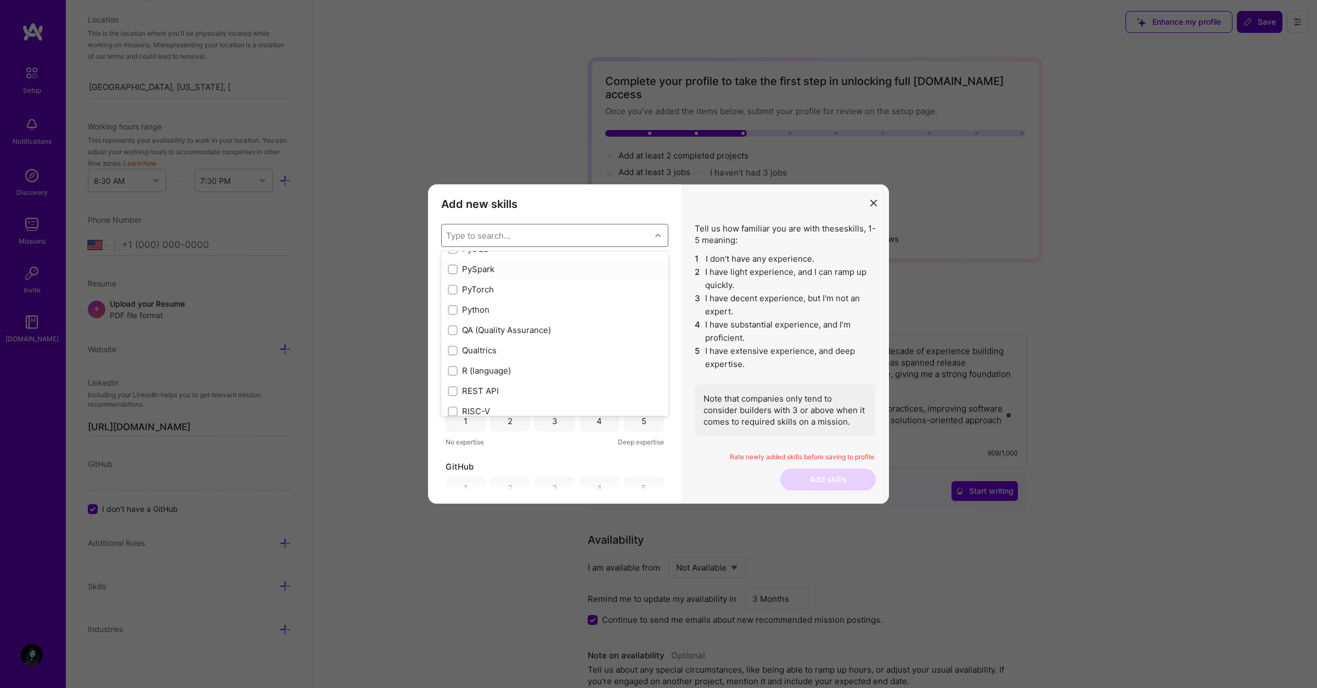
scroll to position [5216, 0]
click at [523, 323] on div "QA (Quality Assurance)" at bounding box center [555, 328] width 214 height 12
checkbox input "true"
click at [523, 284] on div "Scrum Team Management" at bounding box center [555, 288] width 214 height 12
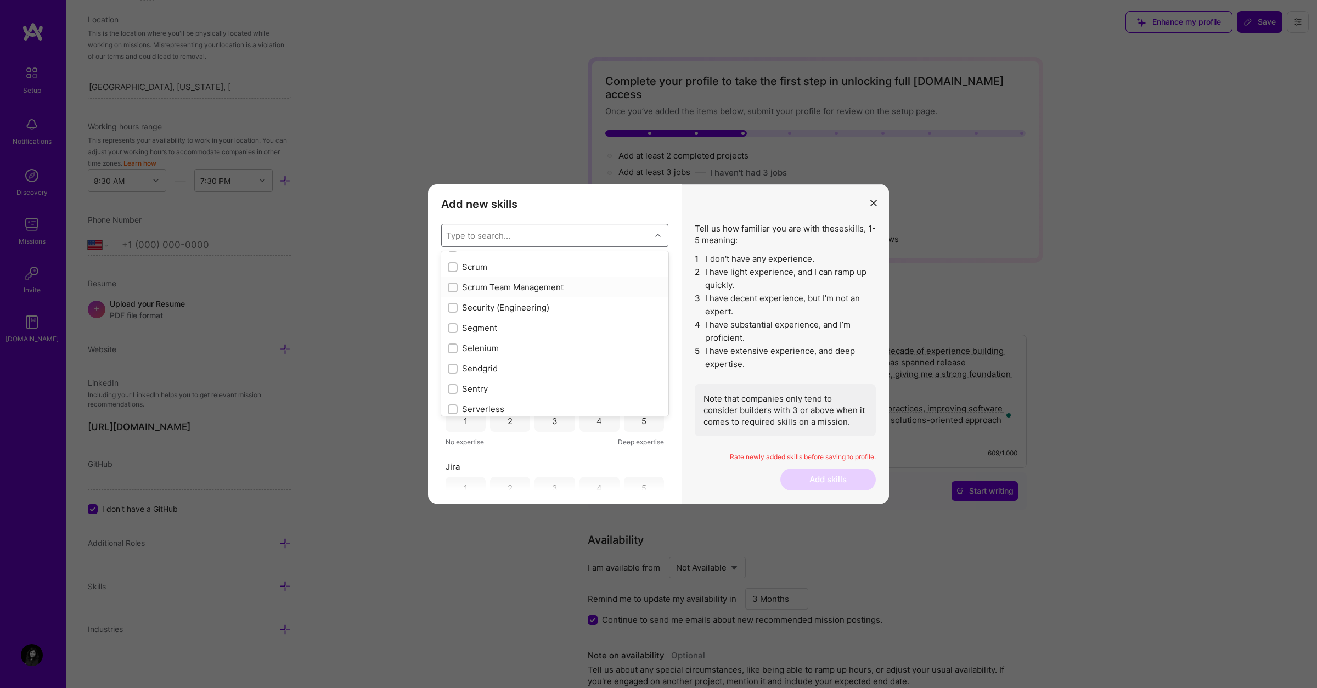
checkbox input "true"
click at [484, 350] on div "Selenium" at bounding box center [555, 348] width 214 height 12
checkbox input "true"
click at [492, 308] on div "UX/UI" at bounding box center [555, 311] width 214 height 12
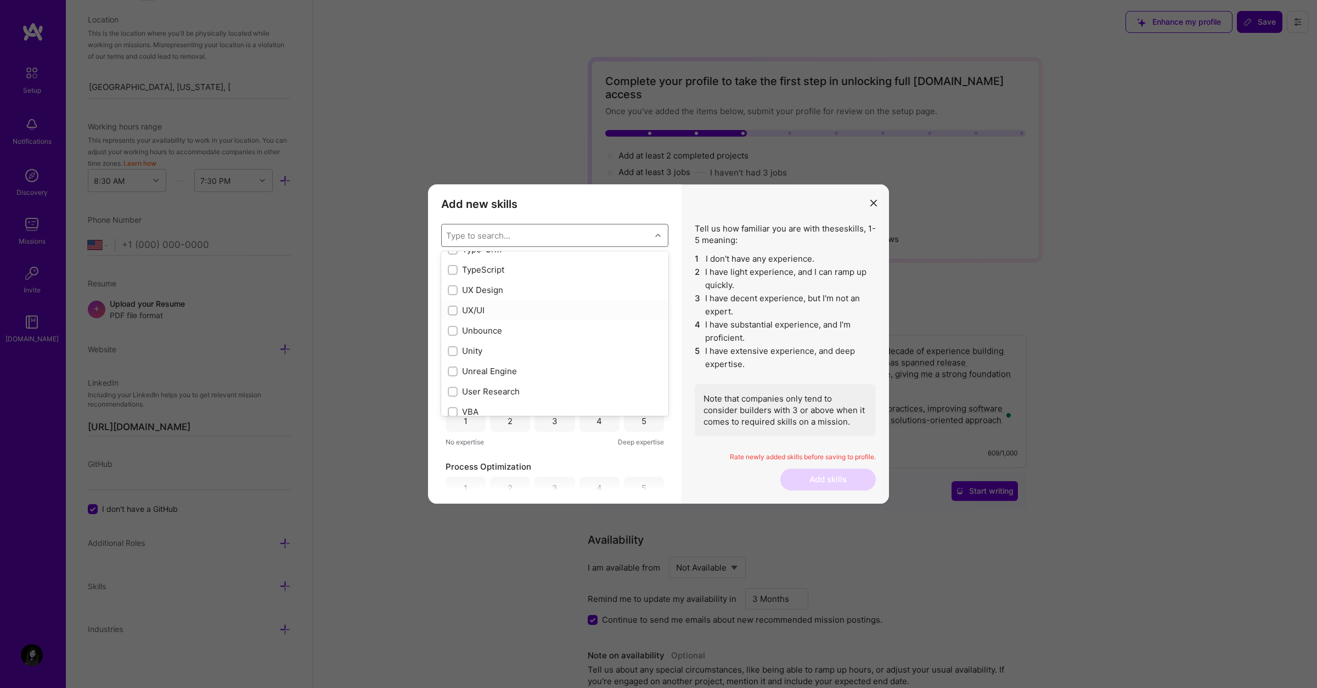
checkbox input "true"
click at [600, 450] on div "UX/UI 1 2 3 4 5 No expertise Deep expertise Selenium 1 2 3 4 5 No expertise Dee…" at bounding box center [554, 375] width 227 height 231
click at [546, 295] on div "3" at bounding box center [555, 287] width 40 height 22
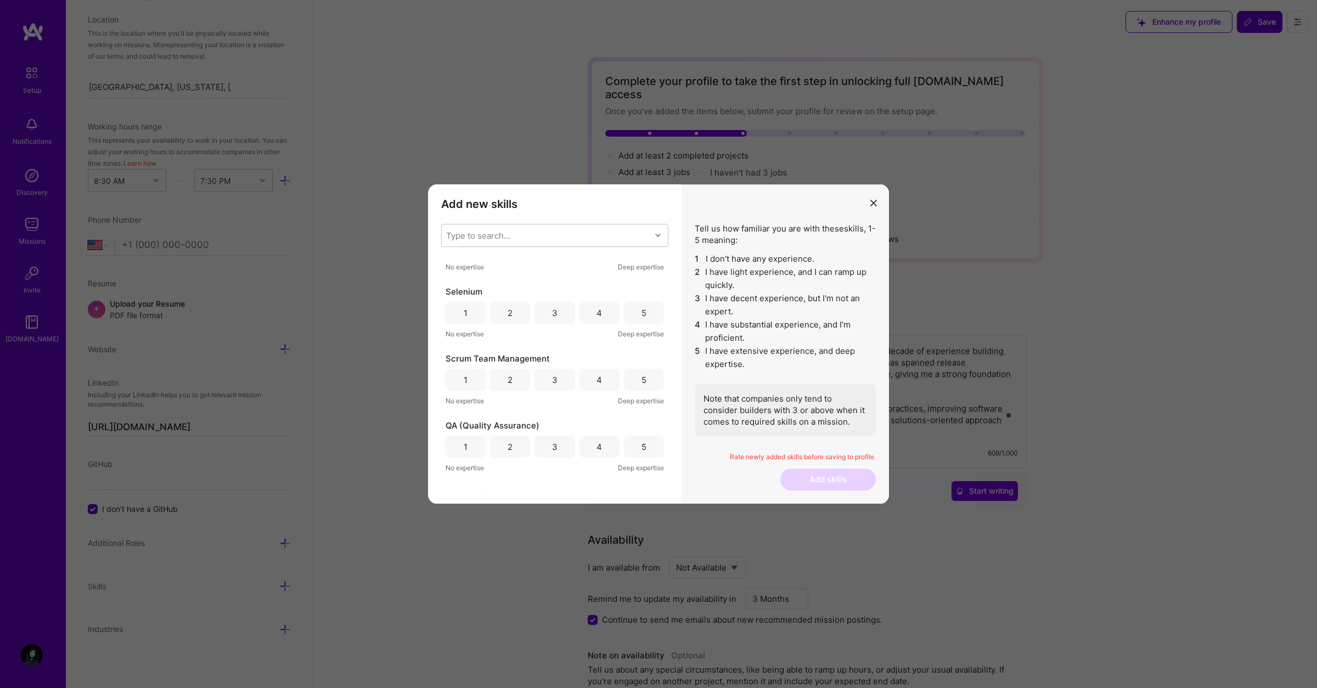
scroll to position [57, 0]
click at [598, 290] on div "4" at bounding box center [600, 297] width 40 height 22
click at [597, 367] on div "4" at bounding box center [599, 364] width 5 height 12
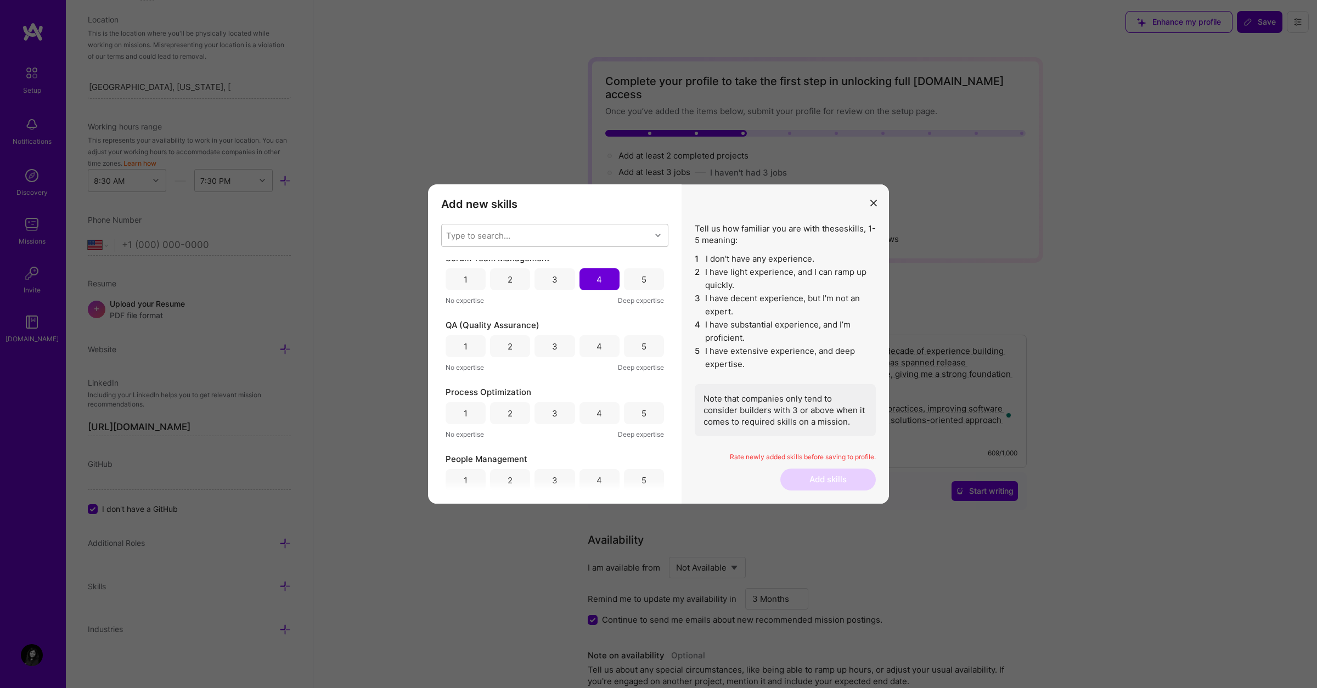
scroll to position [144, 0]
click at [605, 345] on div "4" at bounding box center [600, 344] width 40 height 22
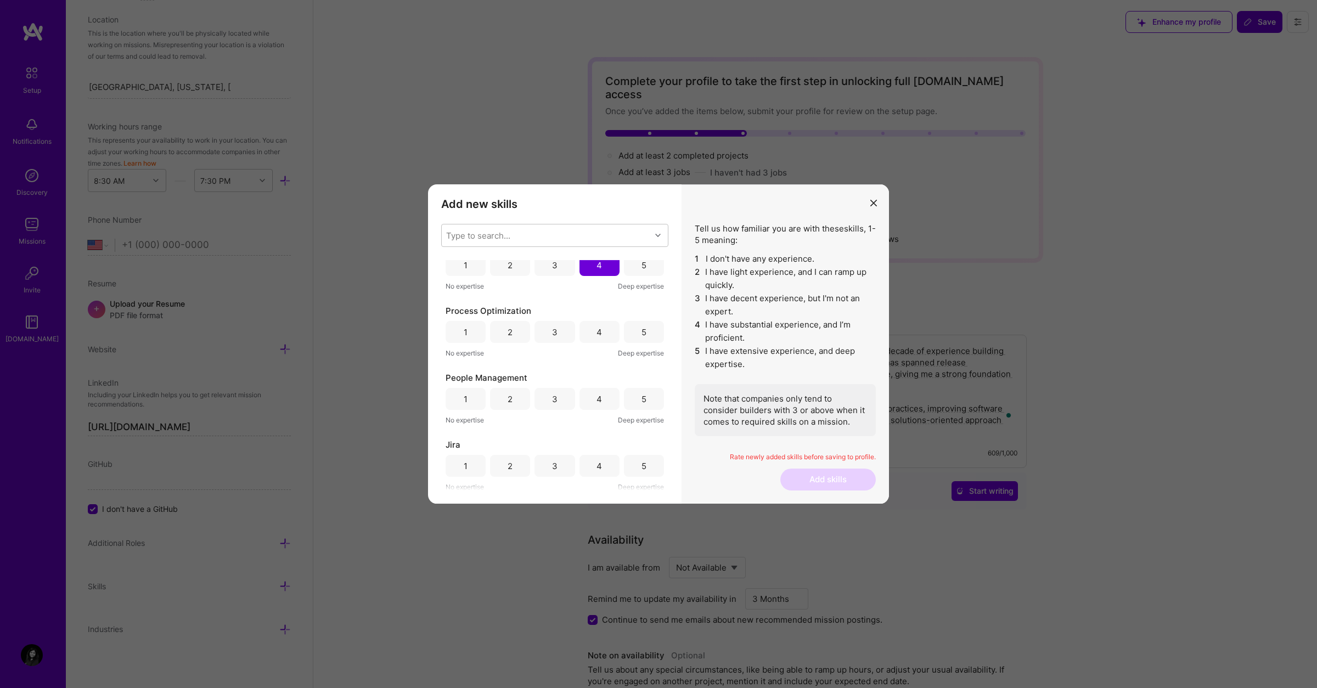
scroll to position [224, 0]
click at [592, 333] on div "4" at bounding box center [600, 331] width 40 height 22
click at [600, 402] on div "4" at bounding box center [600, 398] width 40 height 22
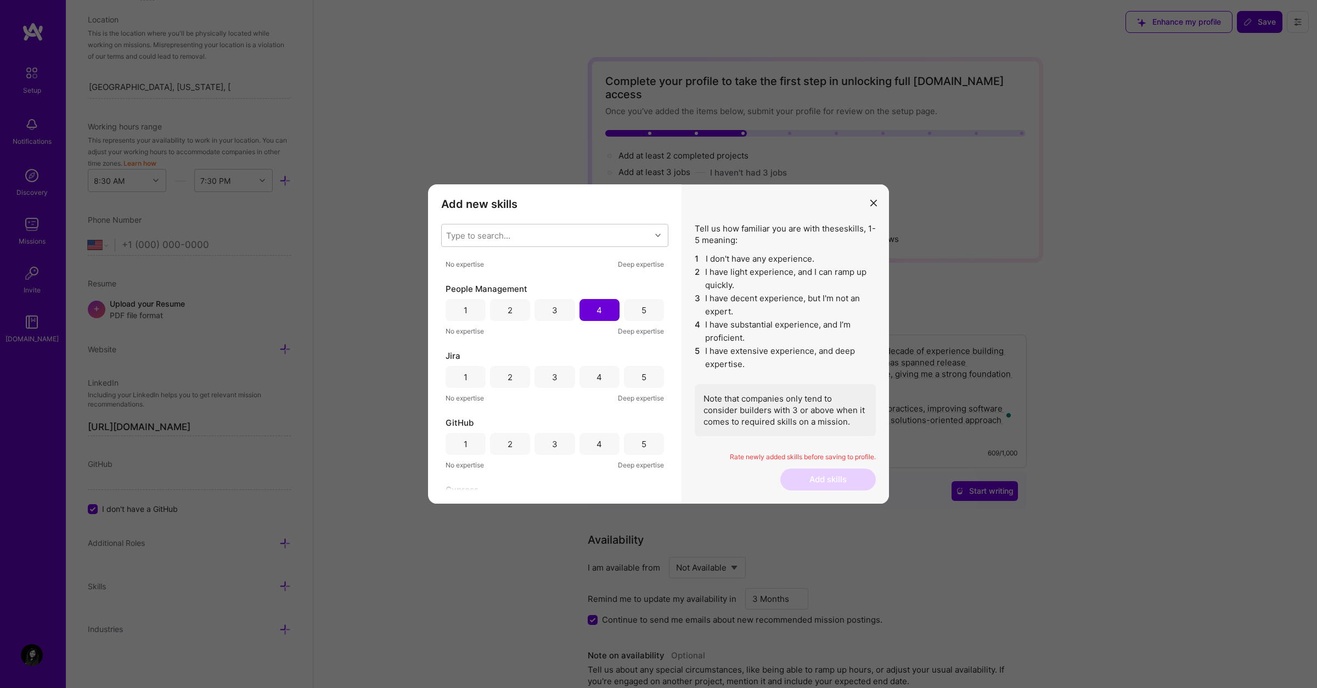
scroll to position [399, 0]
click at [586, 289] on div "4" at bounding box center [600, 290] width 40 height 22
click at [598, 358] on div "4" at bounding box center [599, 357] width 5 height 12
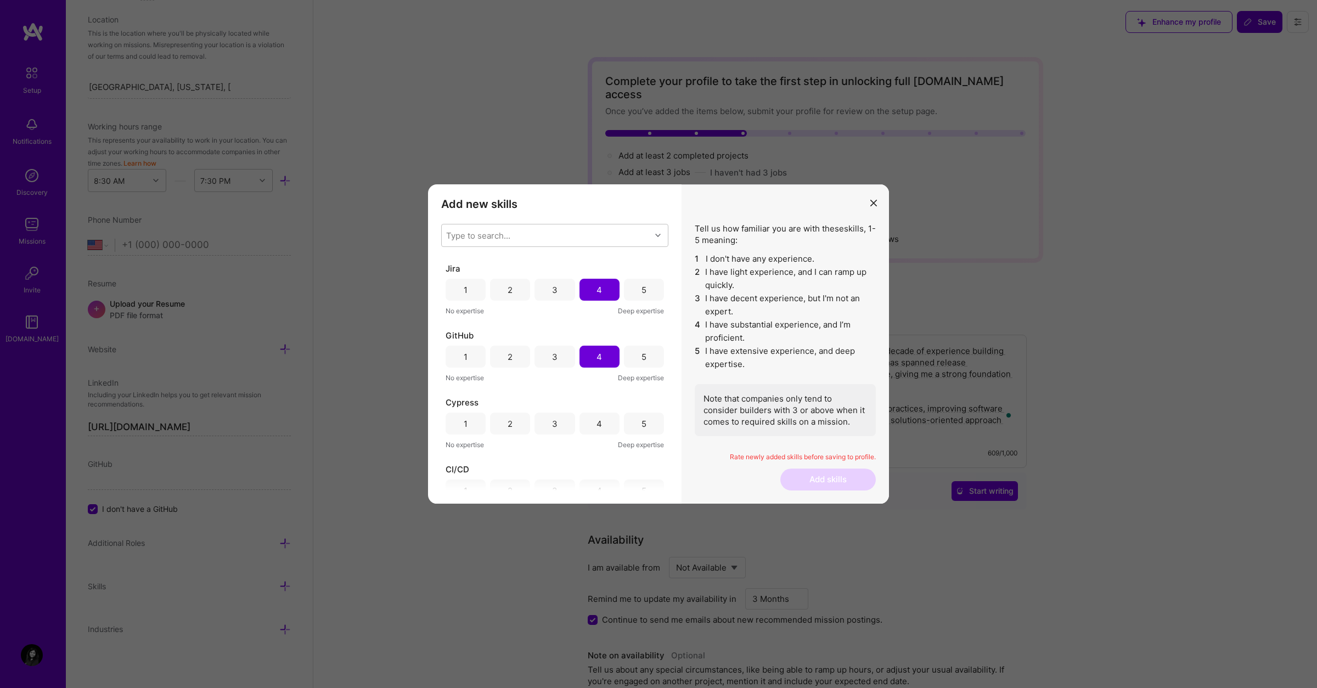
click at [599, 422] on div "4" at bounding box center [600, 424] width 40 height 22
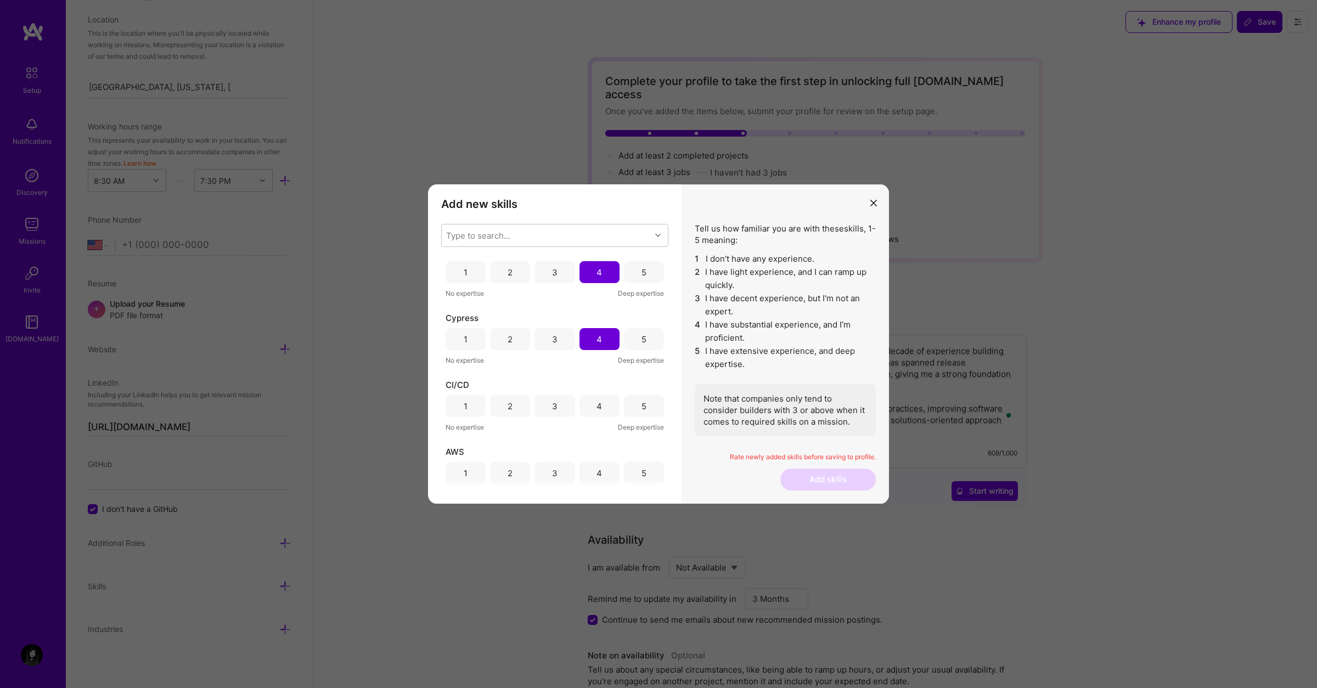
scroll to position [493, 0]
click at [599, 404] on div "4" at bounding box center [600, 397] width 40 height 22
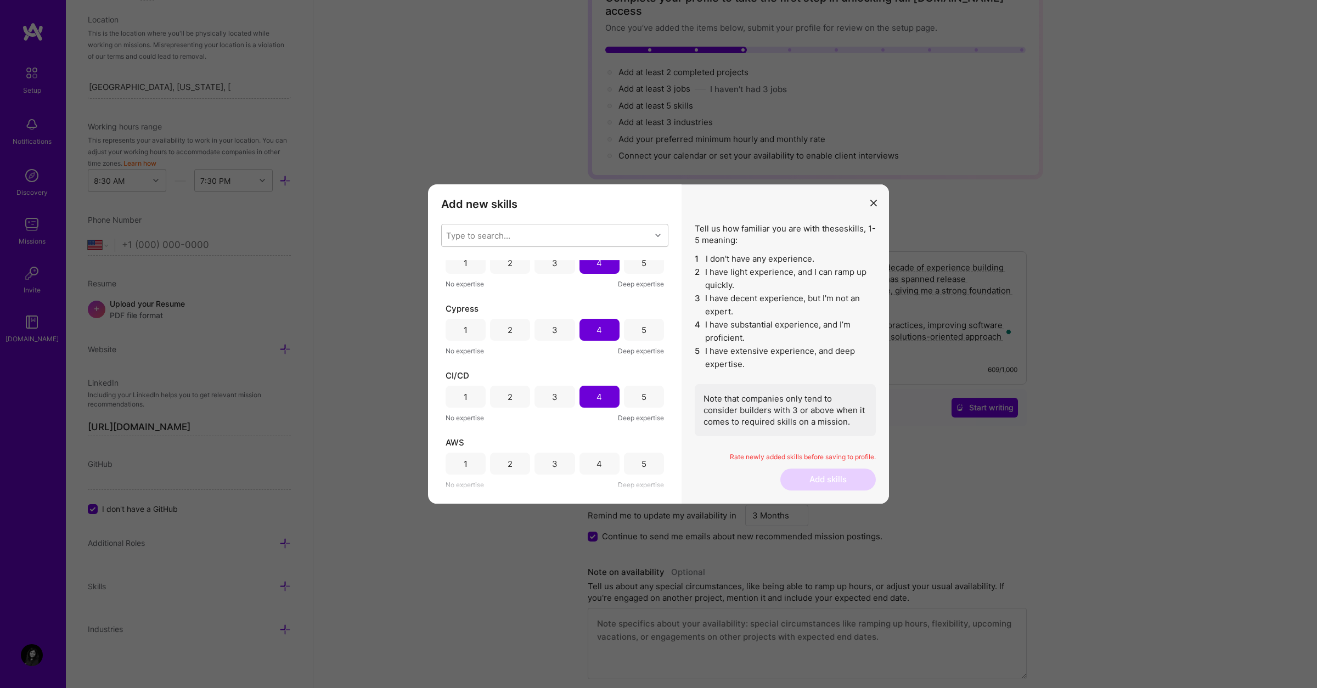
scroll to position [85, 0]
click at [565, 463] on div "3" at bounding box center [555, 464] width 40 height 22
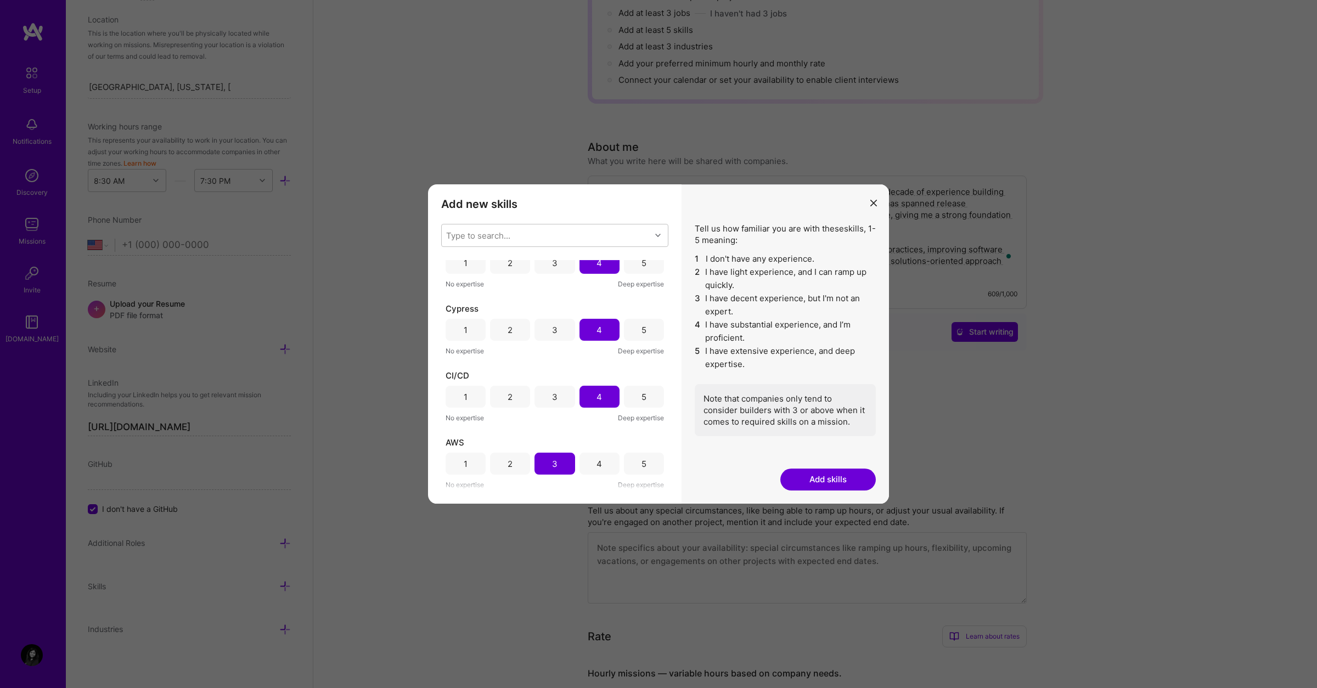
click at [829, 477] on button "Add skills" at bounding box center [828, 480] width 96 height 22
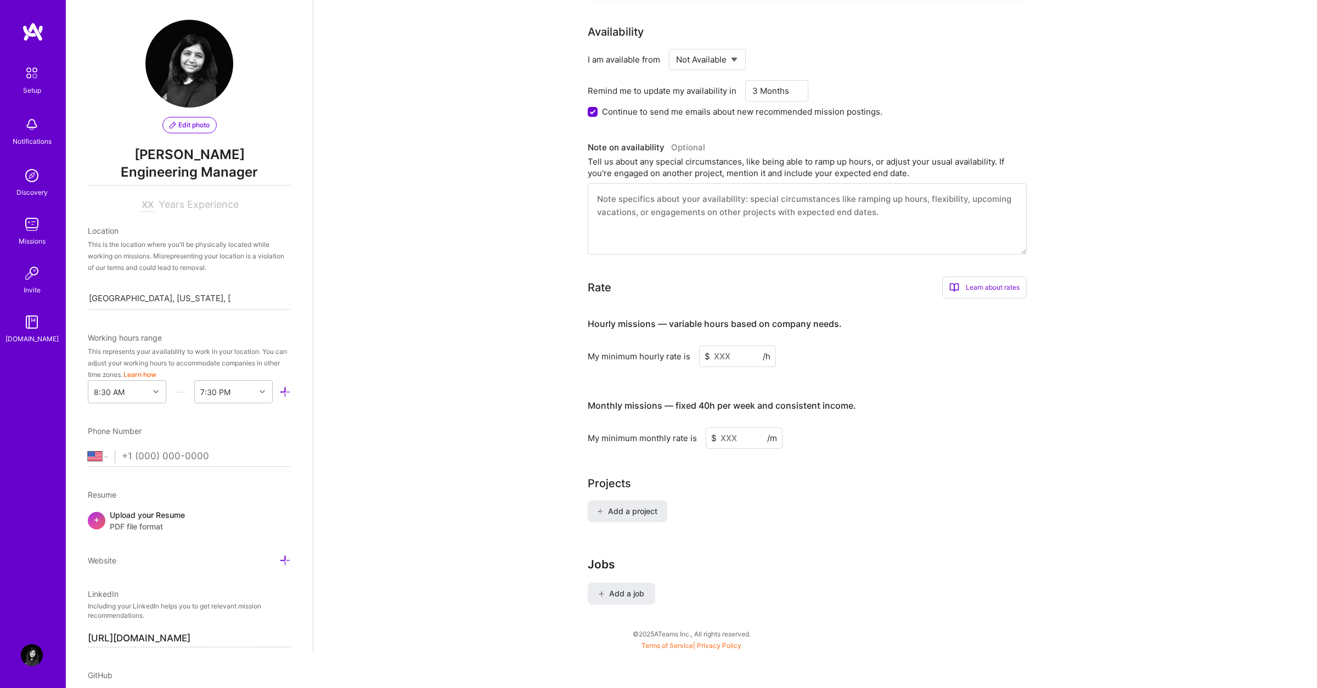
scroll to position [0, 0]
click at [162, 391] on div at bounding box center [157, 394] width 17 height 14
click at [117, 489] on div "8:30 AM" at bounding box center [127, 488] width 78 height 20
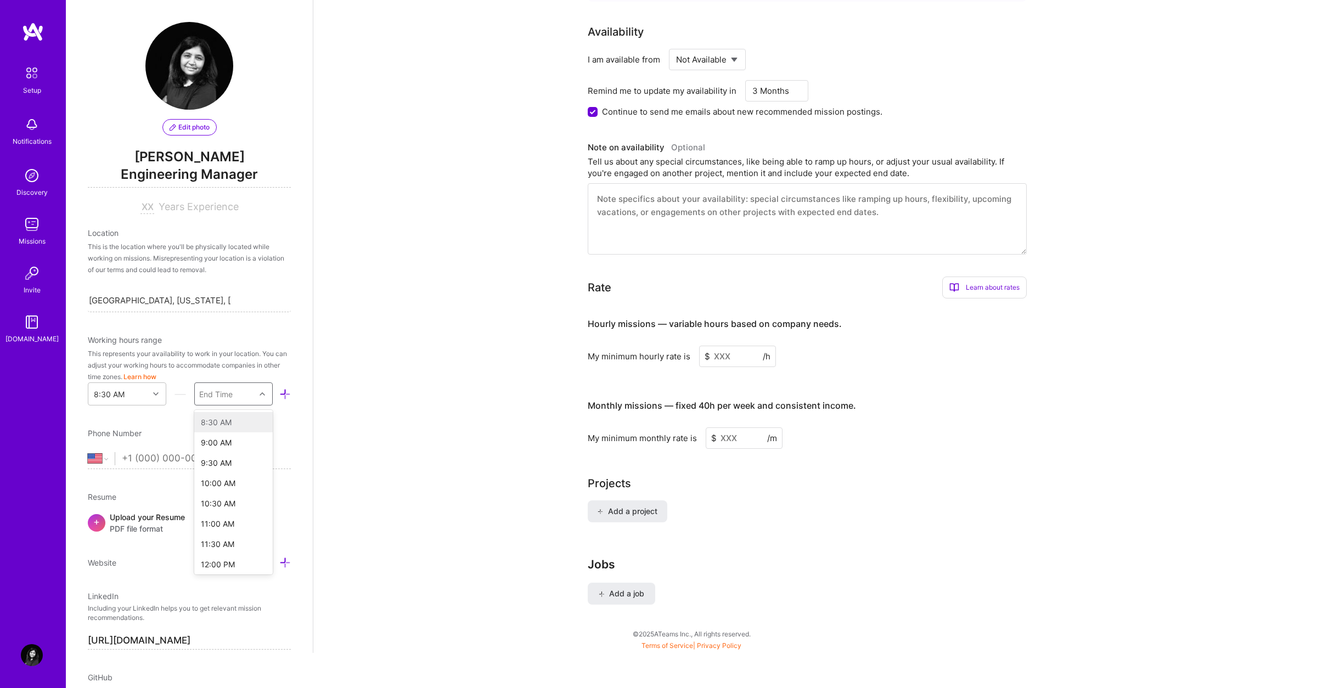
click at [260, 394] on icon at bounding box center [262, 393] width 5 height 5
click at [226, 564] on div "12:00 PM" at bounding box center [233, 564] width 78 height 20
click at [340, 440] on div "Complete your profile to take the first step in unlocking full [DOMAIN_NAME] ac…" at bounding box center [815, 102] width 1004 height 1101
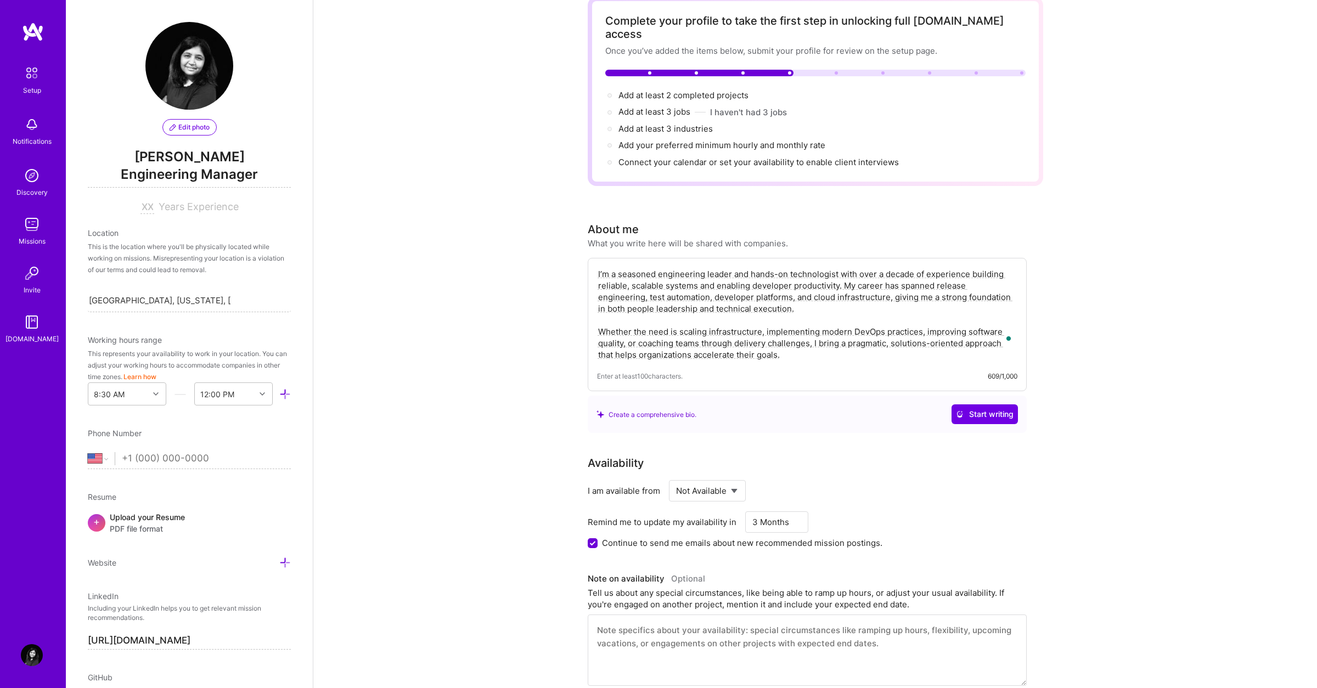
scroll to position [0, 0]
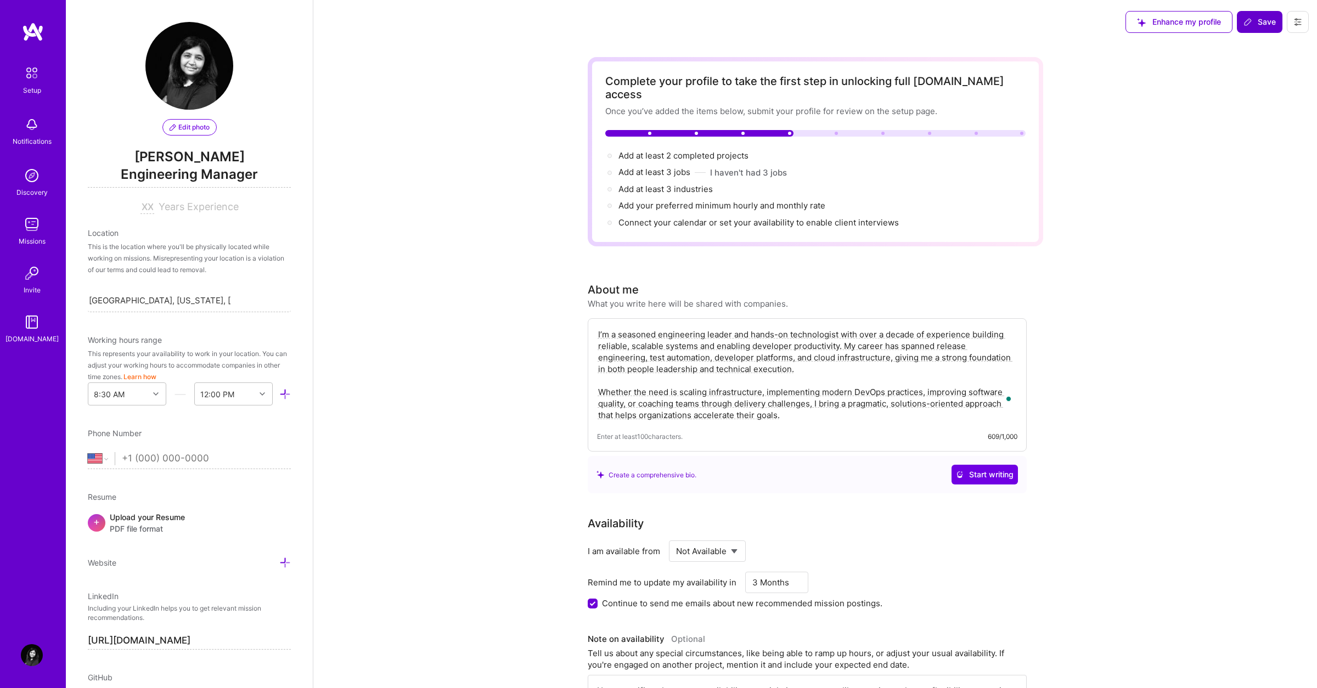
click at [1261, 14] on button "Save" at bounding box center [1260, 22] width 46 height 22
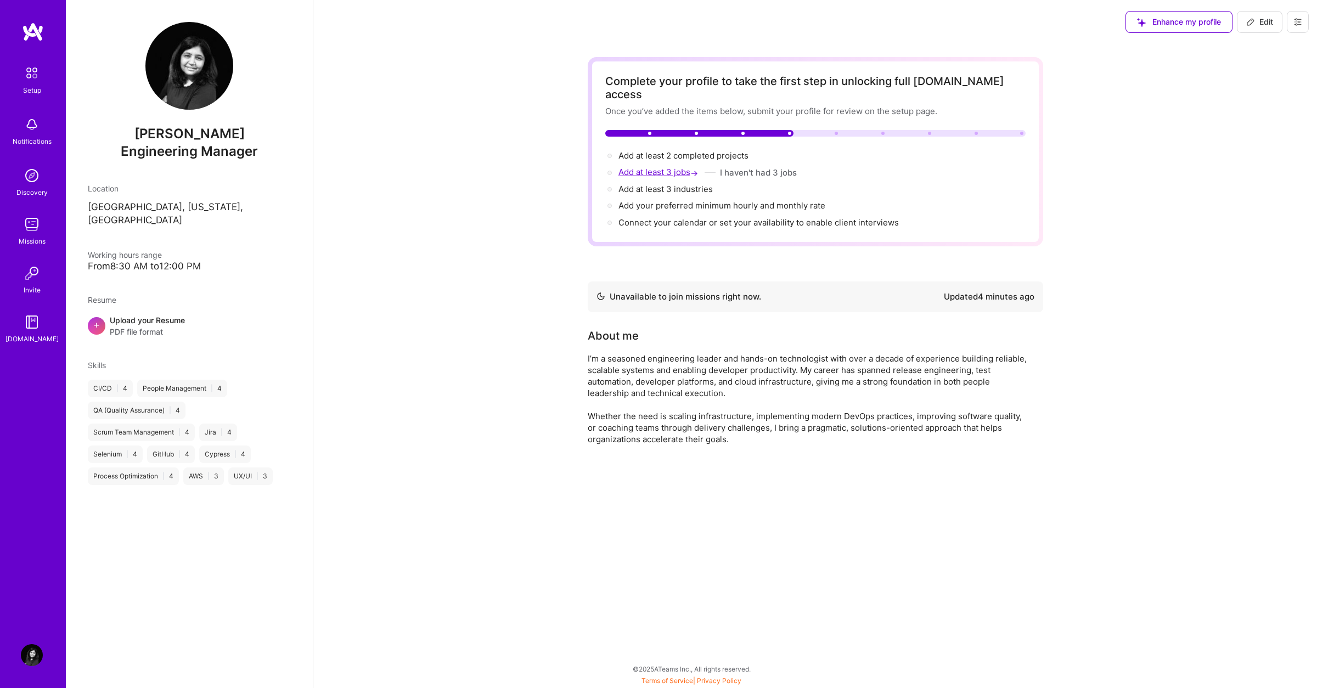
click at [676, 167] on span "Add at least 3 jobs →" at bounding box center [660, 172] width 82 height 10
select select "US"
select select "Not Available"
select select "3 Months"
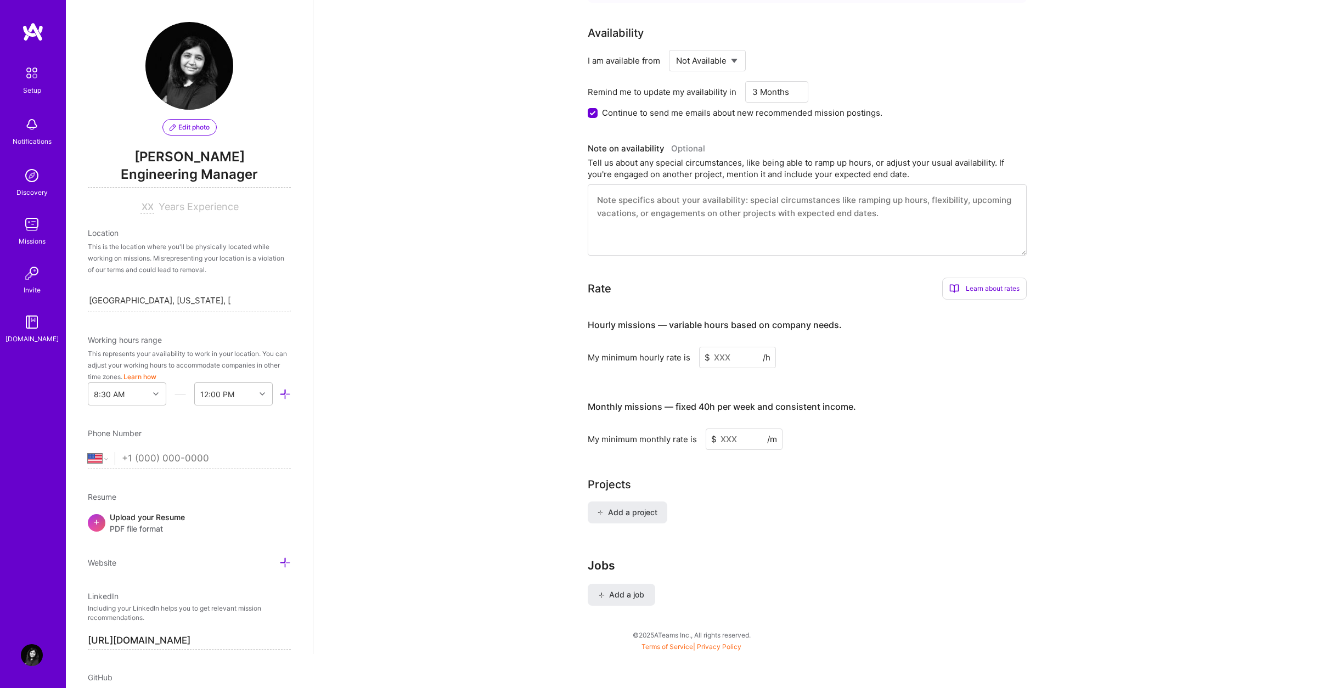
scroll to position [492, 0]
click at [622, 588] on span "Add a job" at bounding box center [622, 593] width 46 height 11
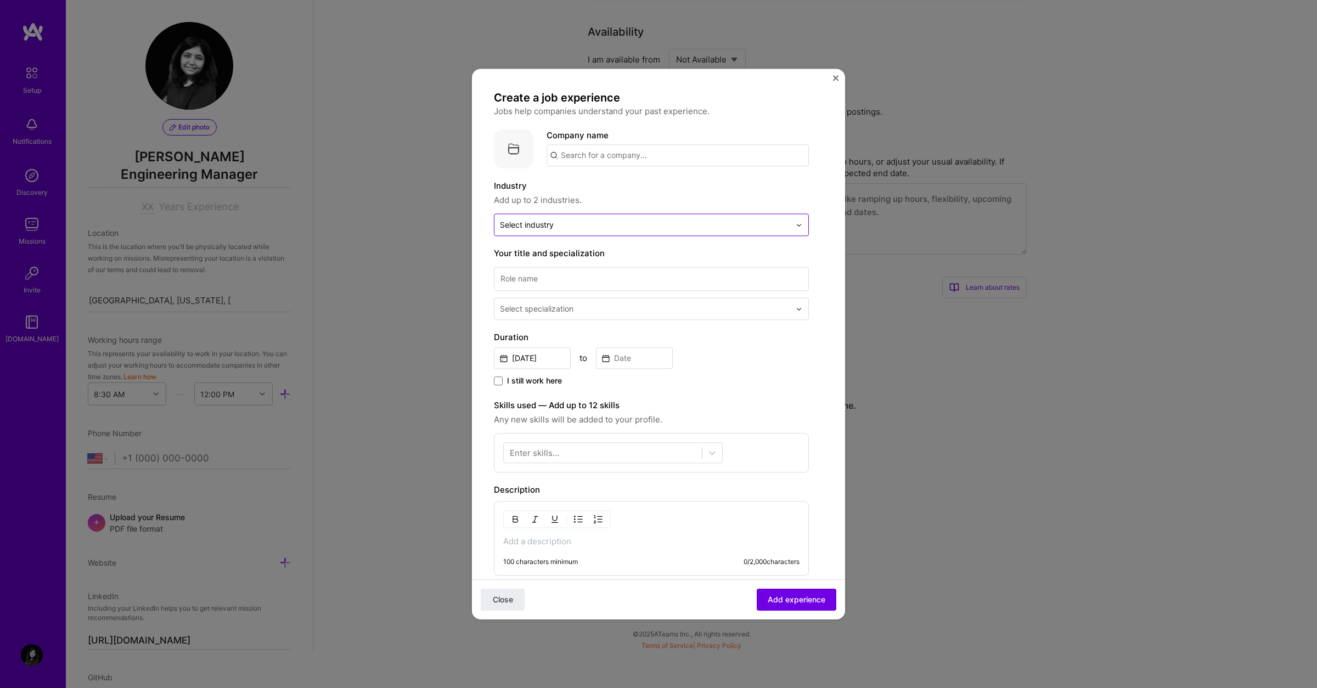
click at [656, 224] on input "text" at bounding box center [645, 225] width 290 height 12
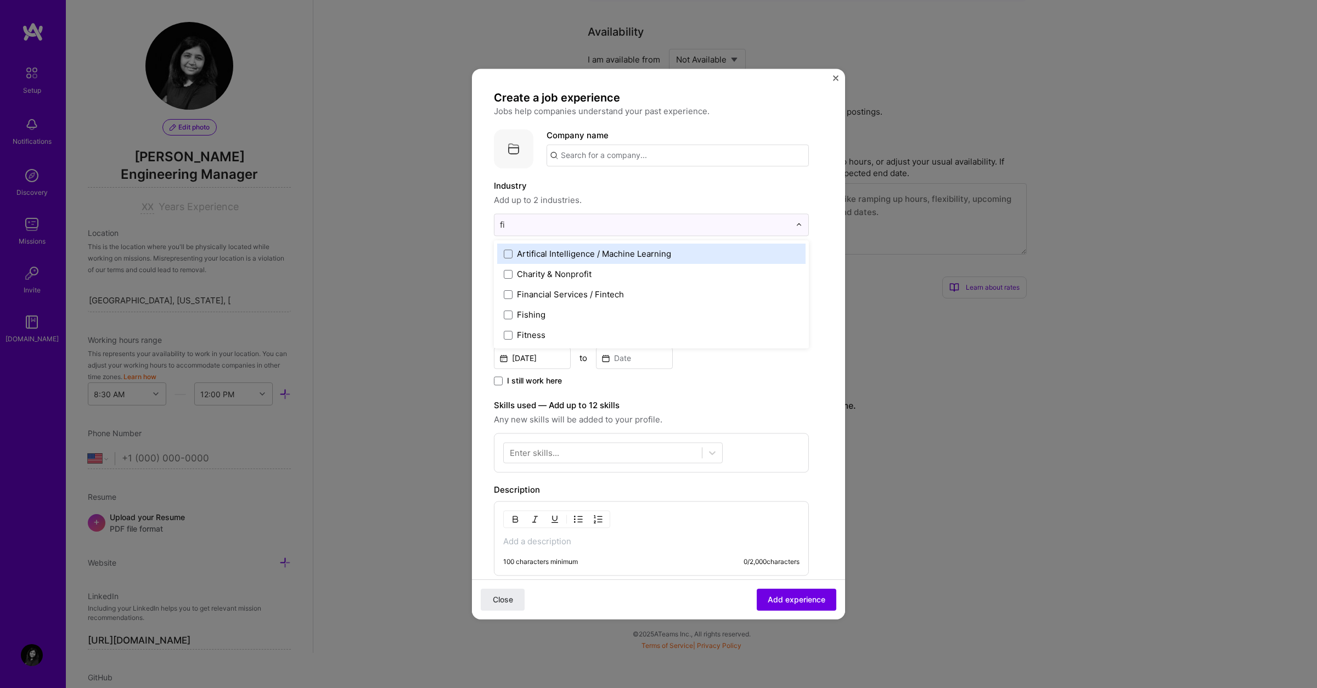
type input "fin"
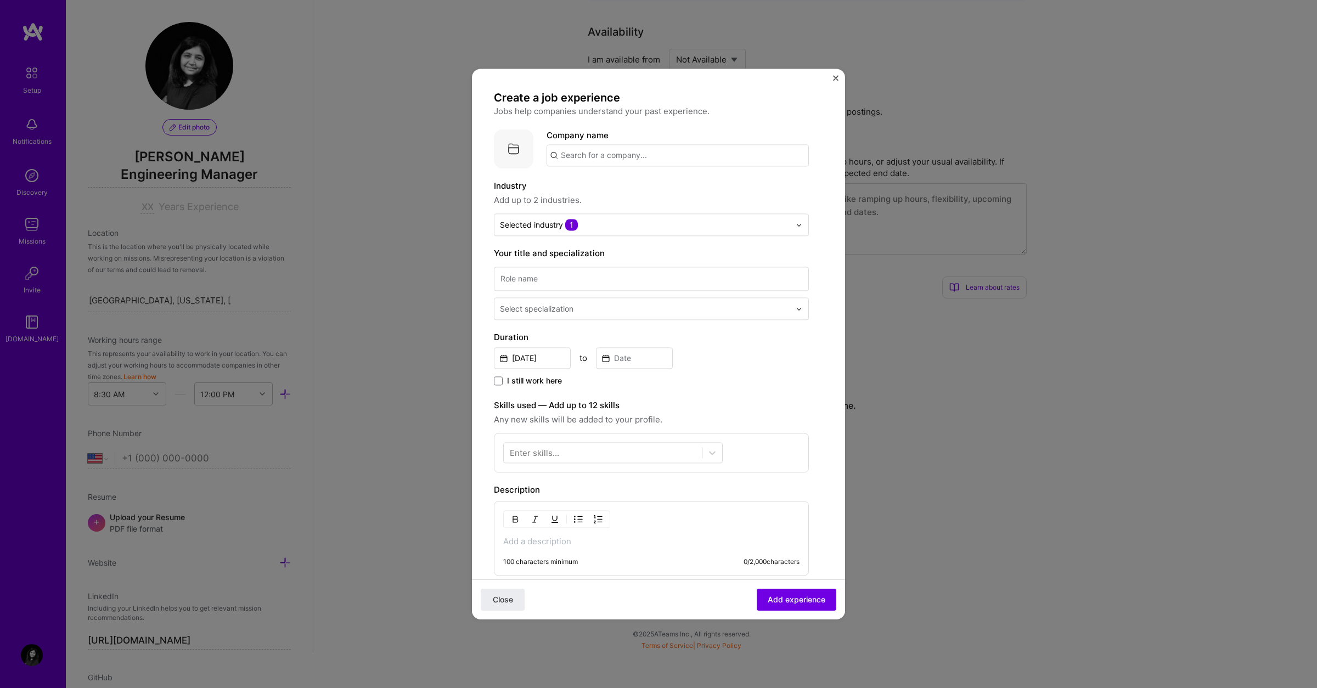
click at [717, 211] on div "Industry Add up to 2 industries. Selected industry 1" at bounding box center [651, 207] width 315 height 57
click at [641, 159] on input "text" at bounding box center [678, 155] width 262 height 22
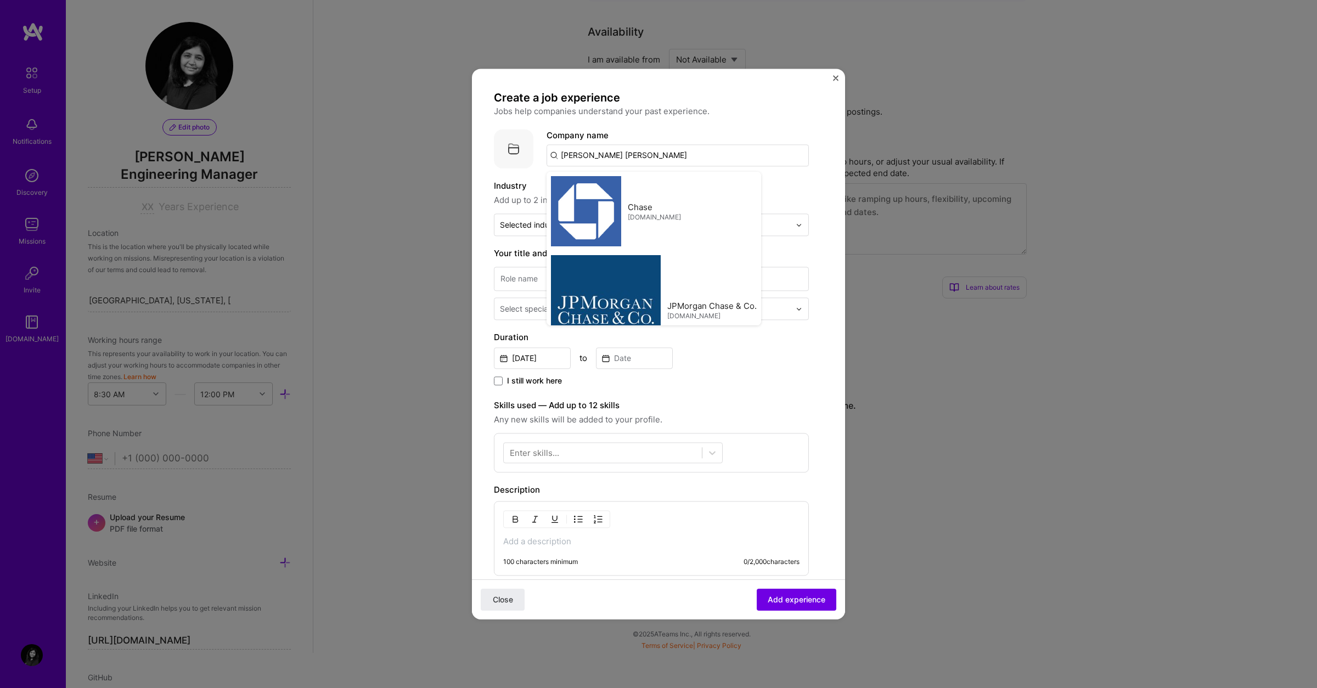
type input "[PERSON_NAME] [PERSON_NAME]"
click at [521, 278] on input at bounding box center [651, 279] width 315 height 24
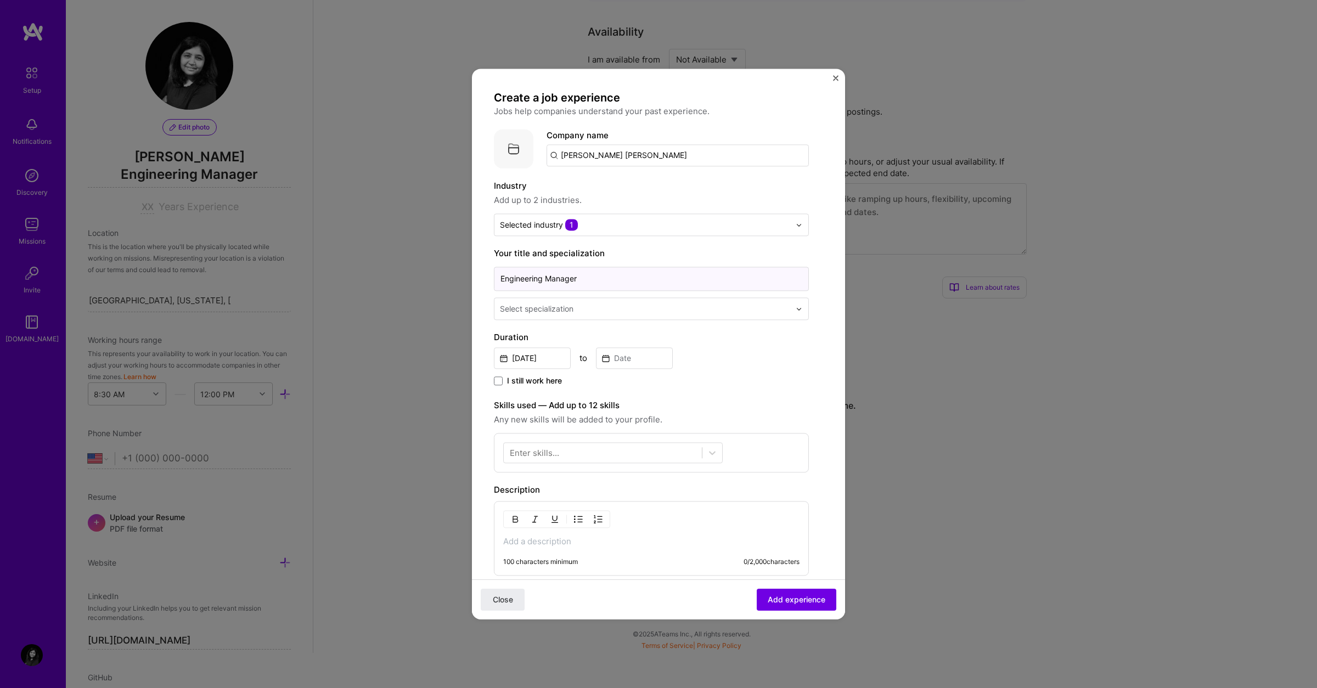
type input "Engineering Manager"
click at [525, 315] on div at bounding box center [646, 309] width 293 height 14
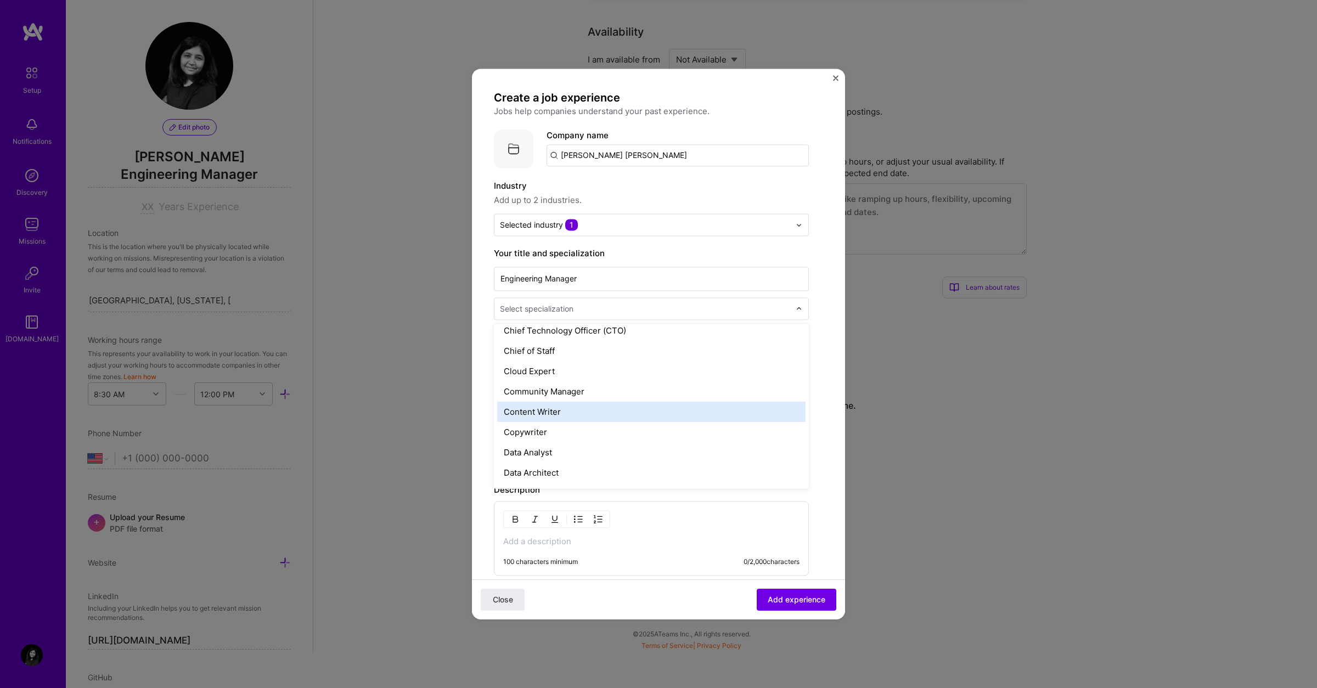
scroll to position [0, 0]
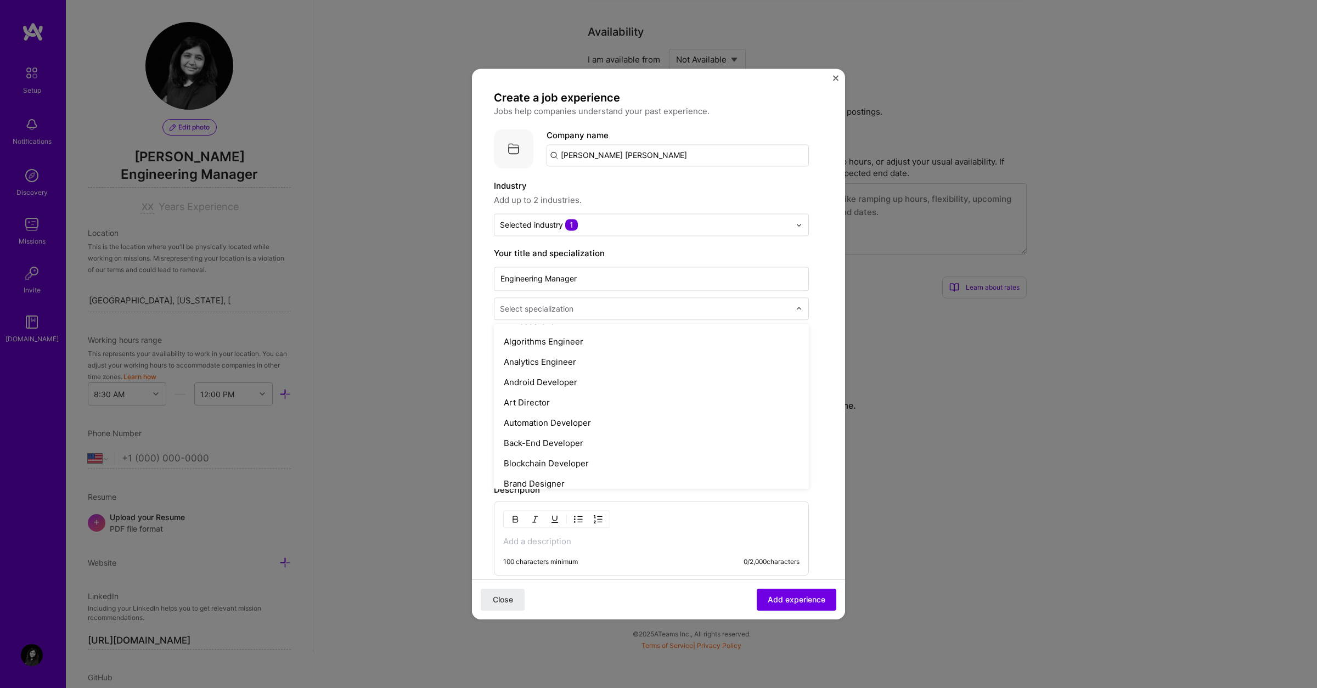
type input "q"
type input "e"
click at [573, 387] on div "Engineering Manager" at bounding box center [651, 395] width 308 height 20
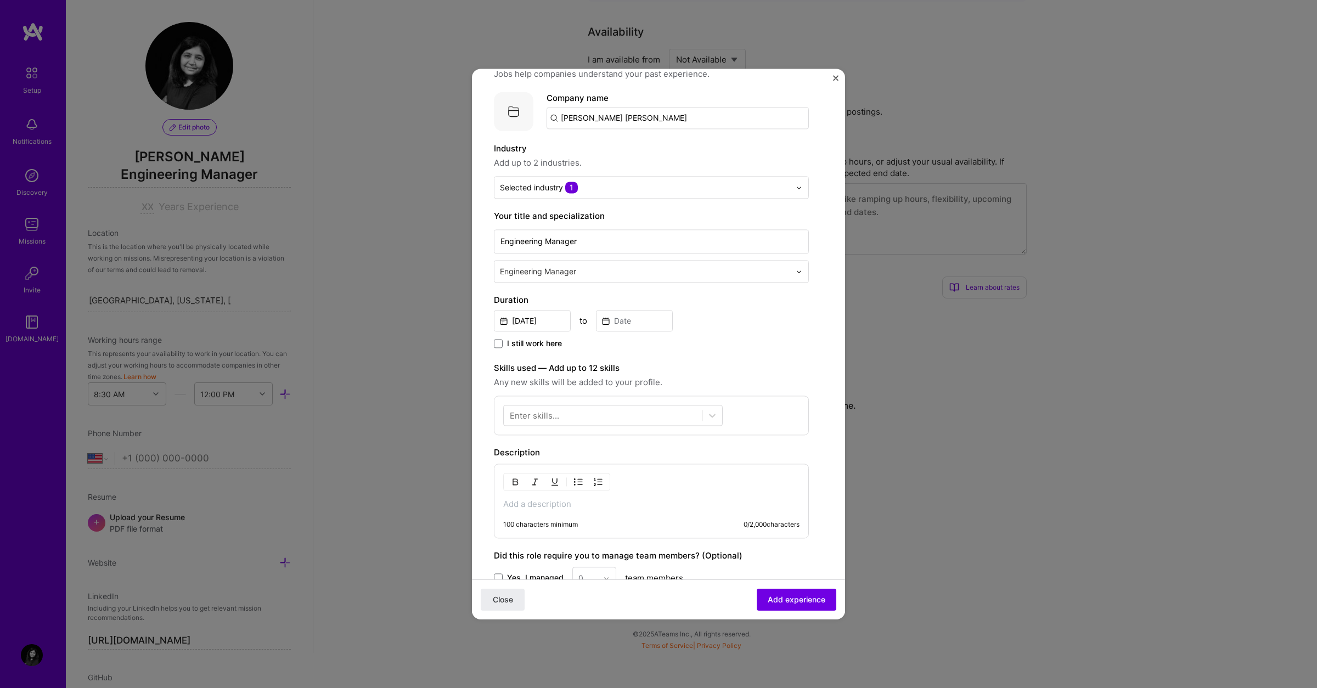
scroll to position [91, 0]
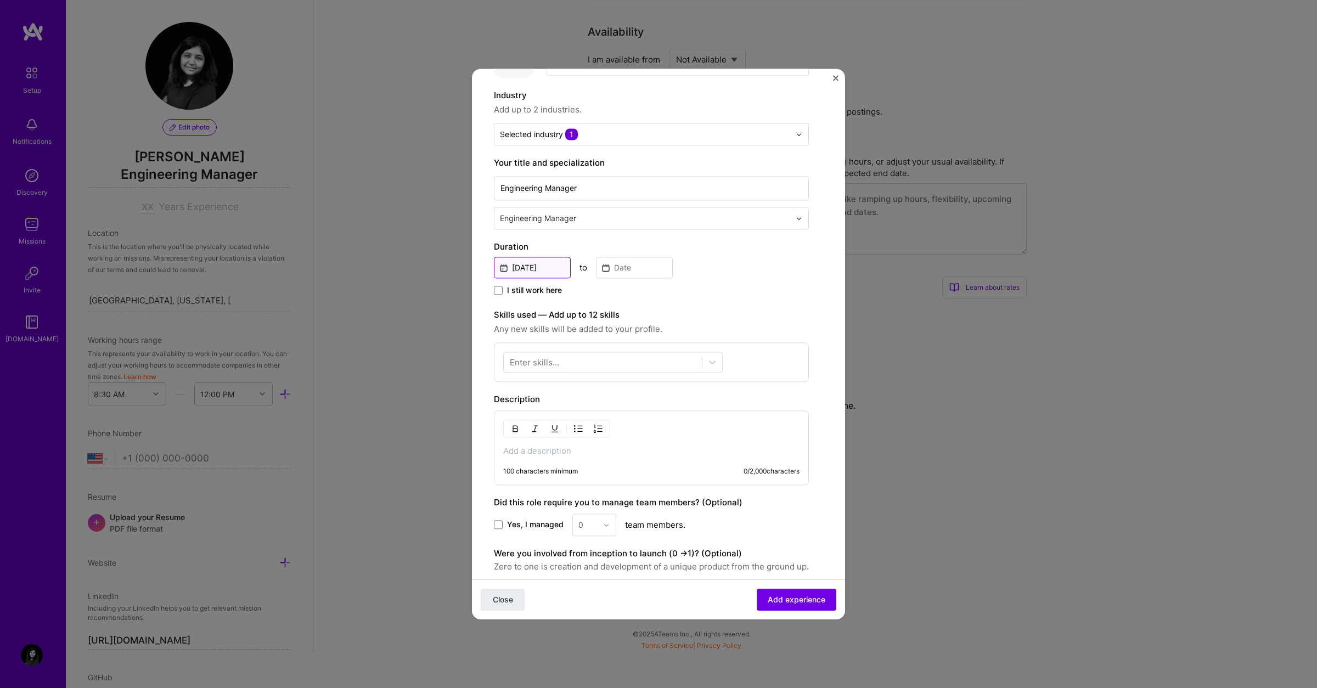
click at [557, 262] on input "[DATE]" at bounding box center [532, 267] width 77 height 21
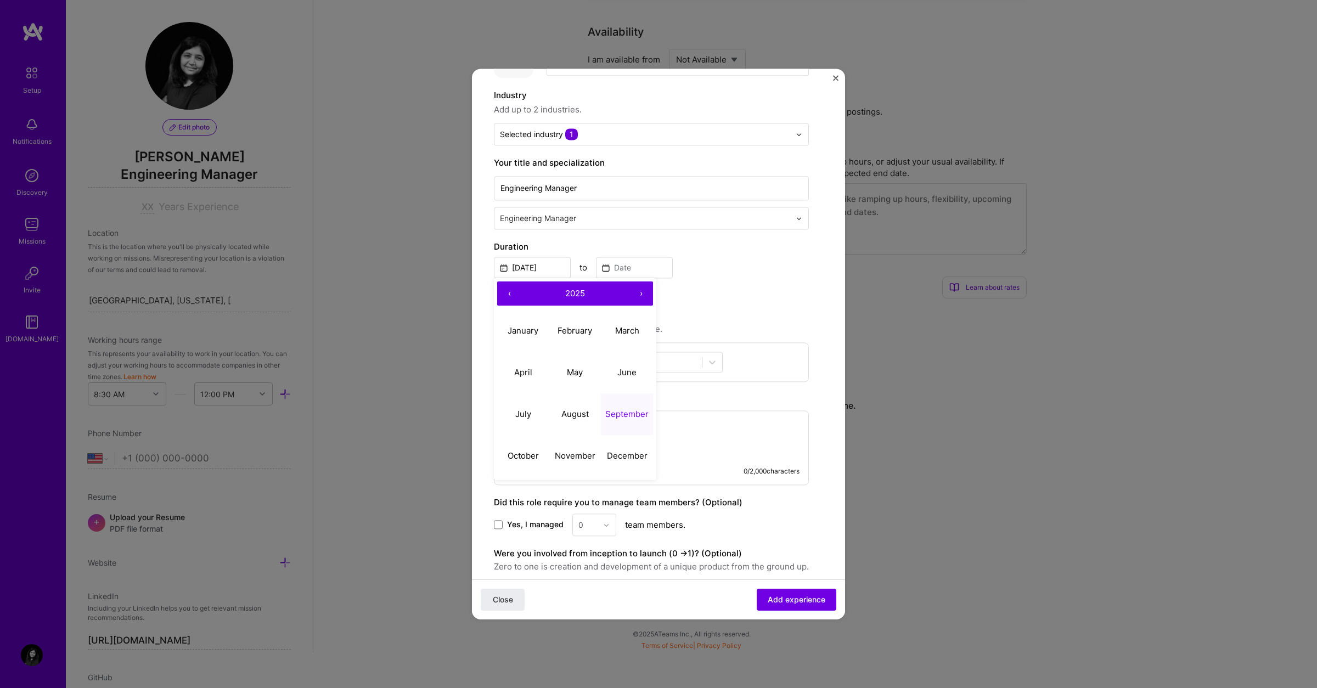
click at [512, 291] on button "‹" at bounding box center [509, 294] width 24 height 24
click at [524, 329] on abbr "January" at bounding box center [523, 330] width 31 height 10
type input "[DATE]"
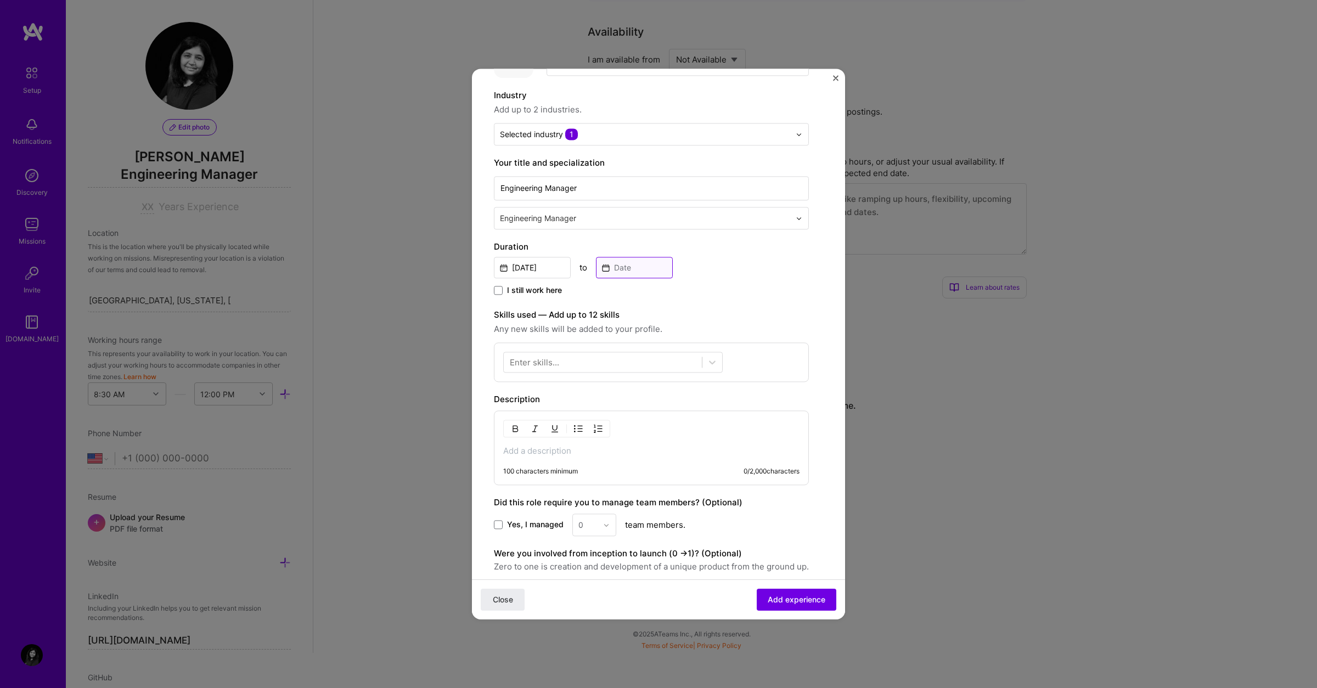
click at [643, 260] on input at bounding box center [634, 267] width 77 height 21
click at [494, 289] on span at bounding box center [498, 290] width 9 height 9
click at [0, 0] on input "I still work here" at bounding box center [0, 0] width 0 height 0
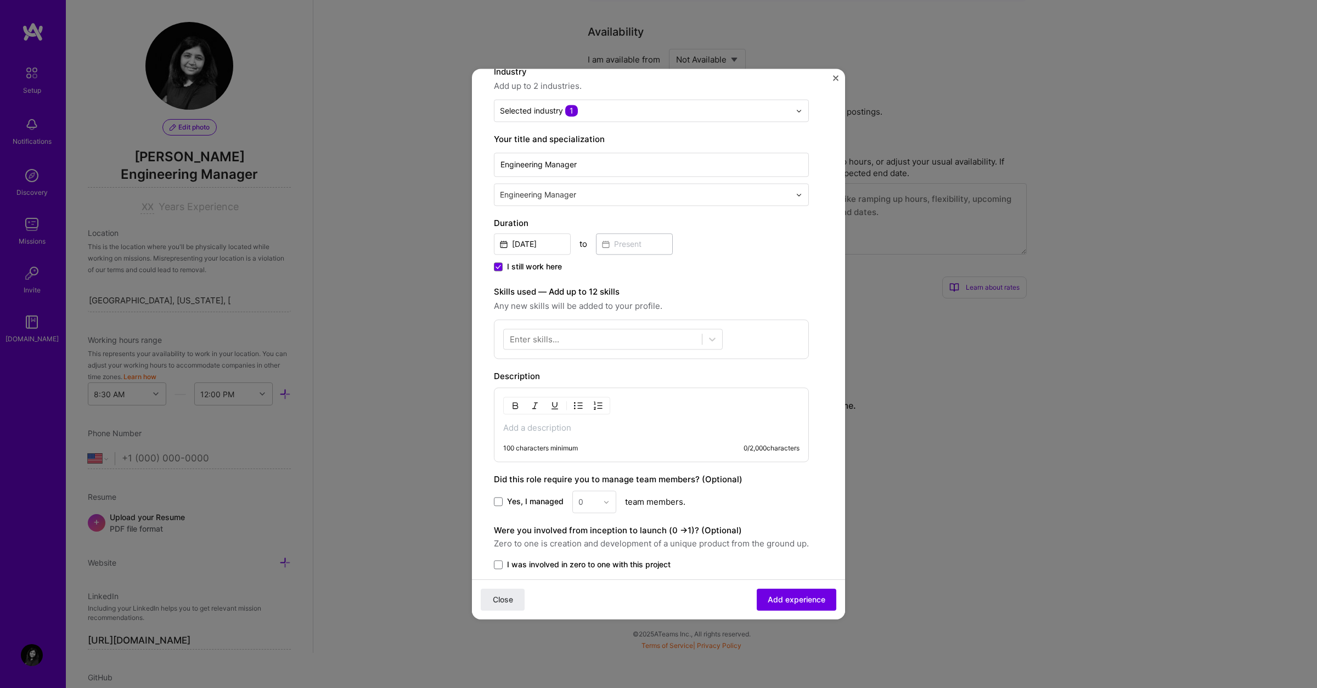
scroll to position [121, 0]
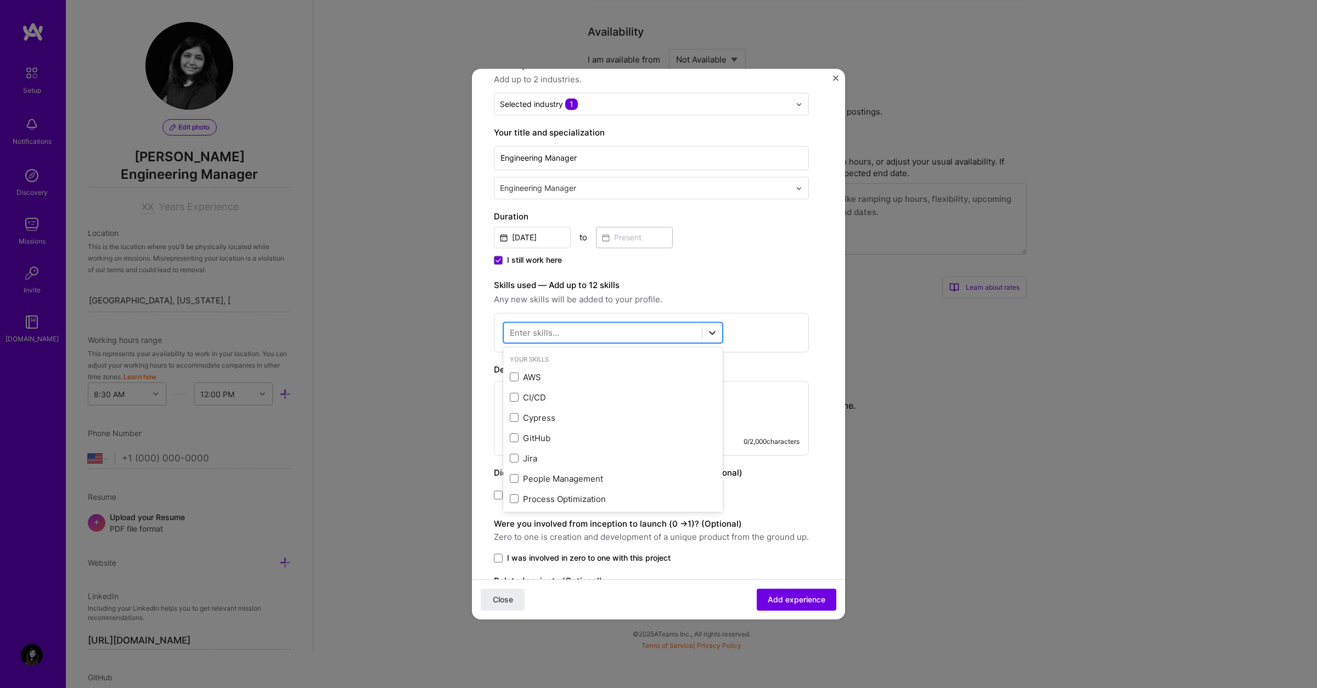
click at [710, 326] on div at bounding box center [713, 333] width 20 height 20
click at [514, 378] on span at bounding box center [514, 377] width 9 height 9
click at [0, 0] on input "checkbox" at bounding box center [0, 0] width 0 height 0
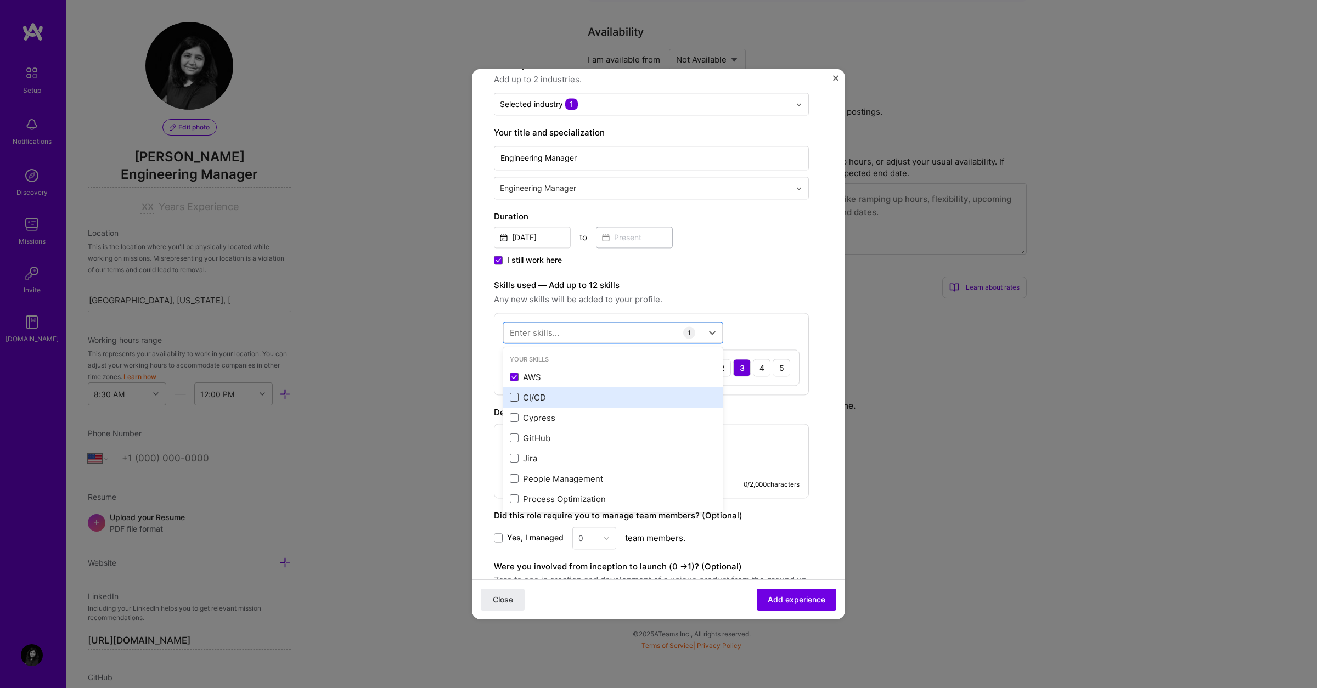
click at [514, 394] on span at bounding box center [514, 398] width 9 height 9
click at [0, 0] on input "checkbox" at bounding box center [0, 0] width 0 height 0
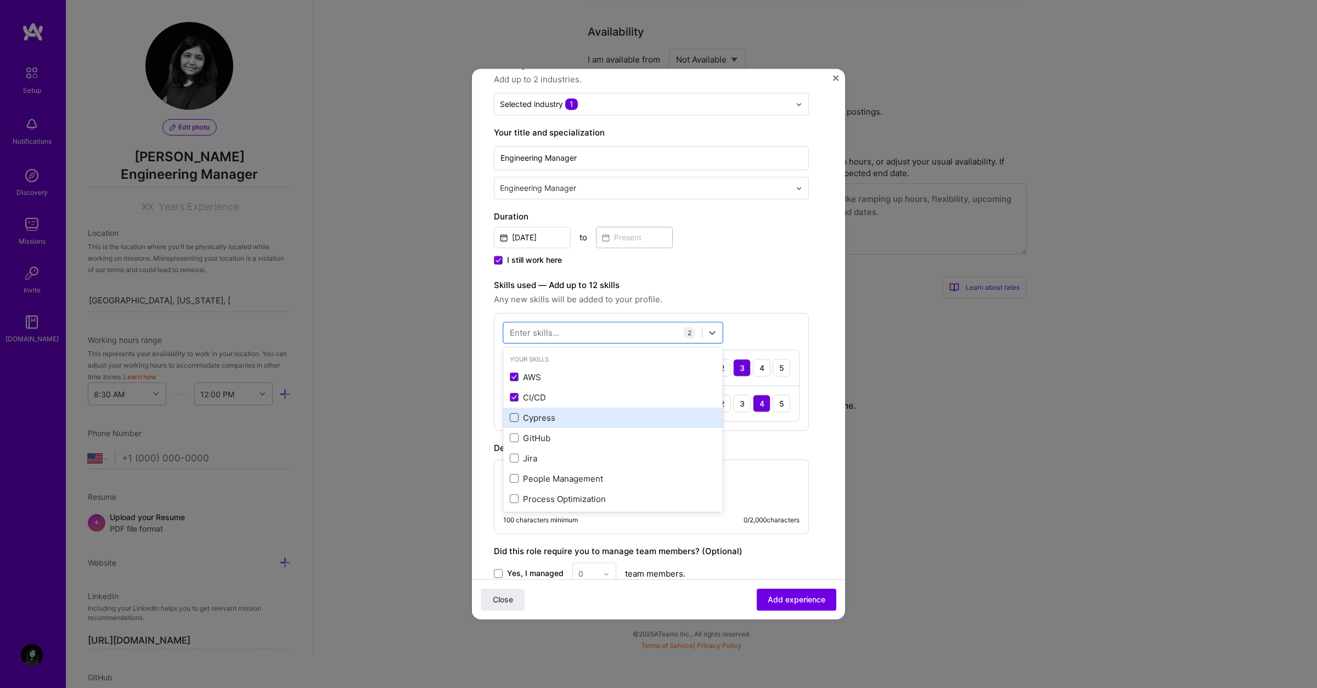
click at [513, 418] on span at bounding box center [514, 418] width 9 height 9
click at [0, 0] on input "checkbox" at bounding box center [0, 0] width 0 height 0
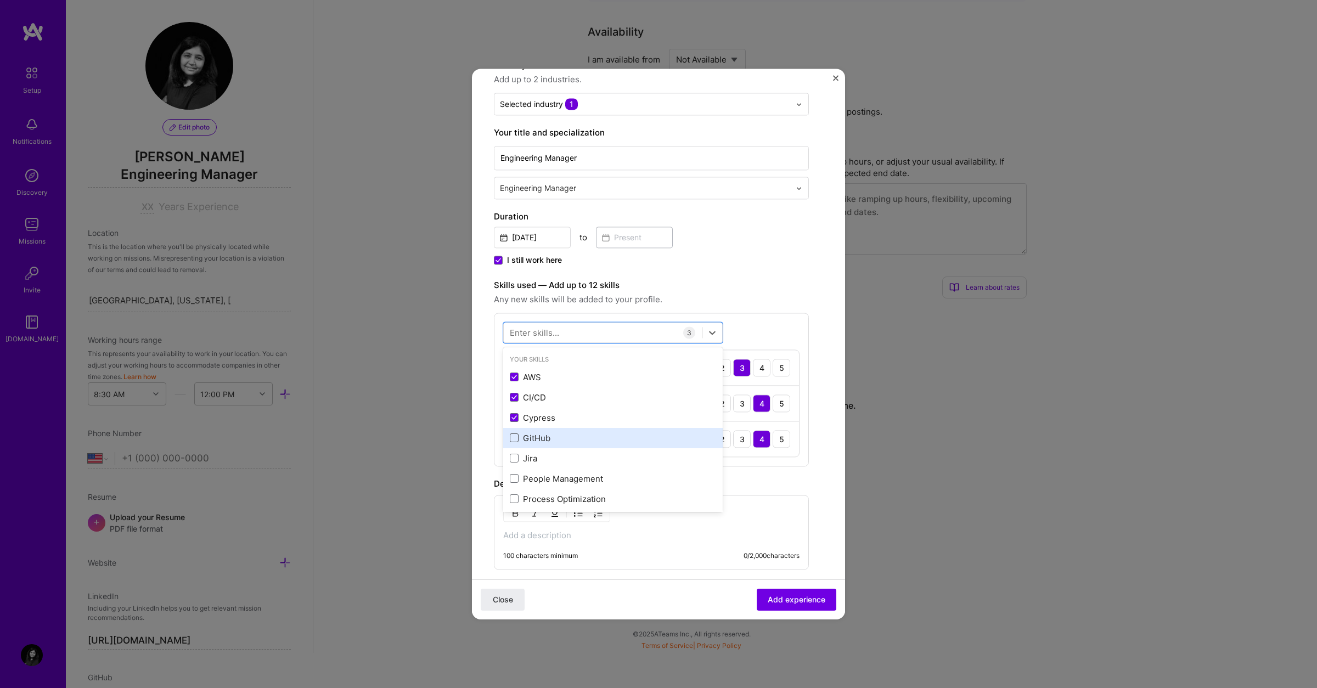
click at [515, 437] on span at bounding box center [514, 438] width 9 height 9
click at [0, 0] on input "checkbox" at bounding box center [0, 0] width 0 height 0
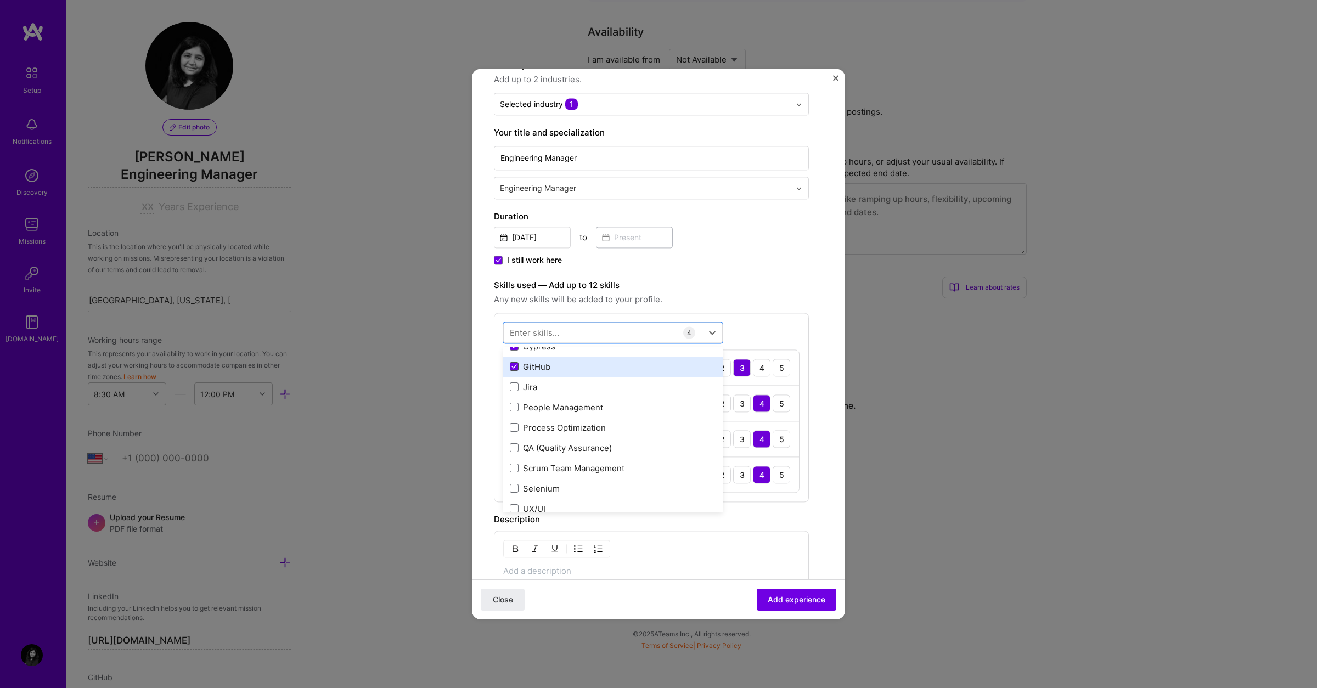
scroll to position [81, 0]
click at [507, 383] on div "Jira" at bounding box center [613, 377] width 220 height 20
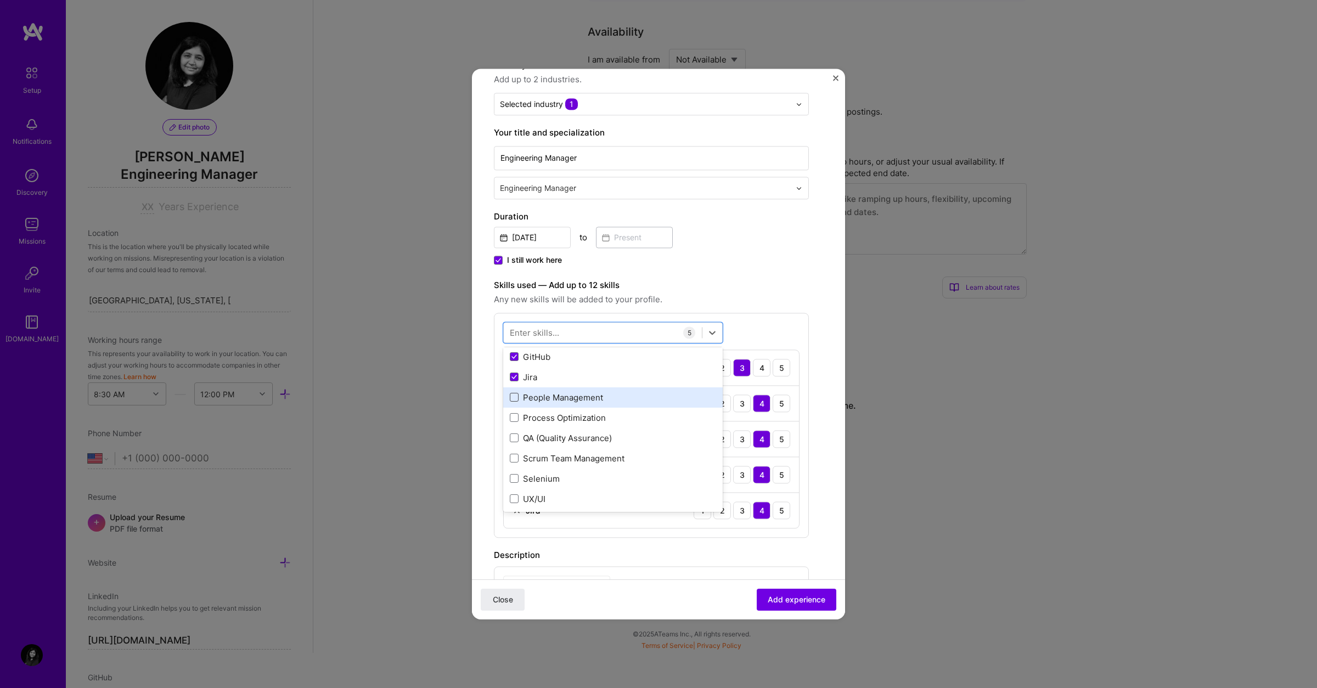
click at [515, 397] on span at bounding box center [514, 398] width 9 height 9
click at [0, 0] on input "checkbox" at bounding box center [0, 0] width 0 height 0
click at [515, 413] on div "Process Optimization" at bounding box center [613, 418] width 206 height 12
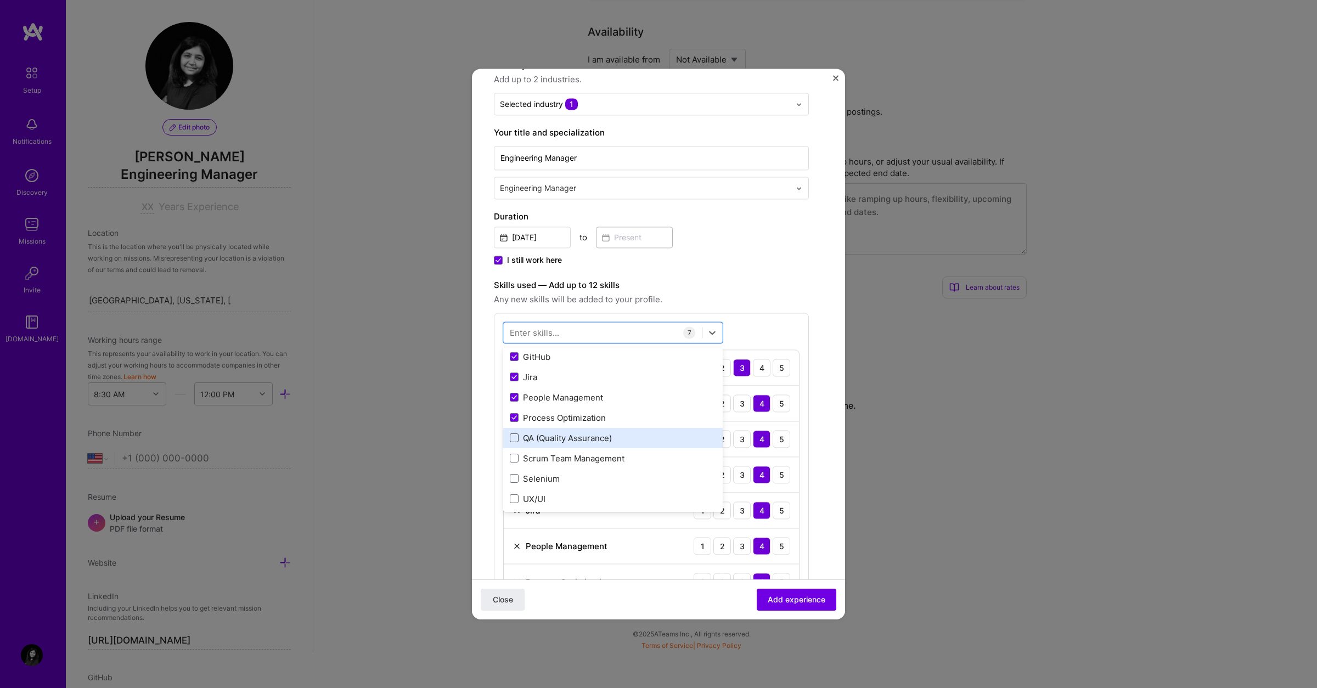
click at [515, 434] on span at bounding box center [514, 438] width 9 height 9
click at [0, 0] on input "checkbox" at bounding box center [0, 0] width 0 height 0
click at [515, 456] on span at bounding box center [514, 458] width 9 height 9
click at [0, 0] on input "checkbox" at bounding box center [0, 0] width 0 height 0
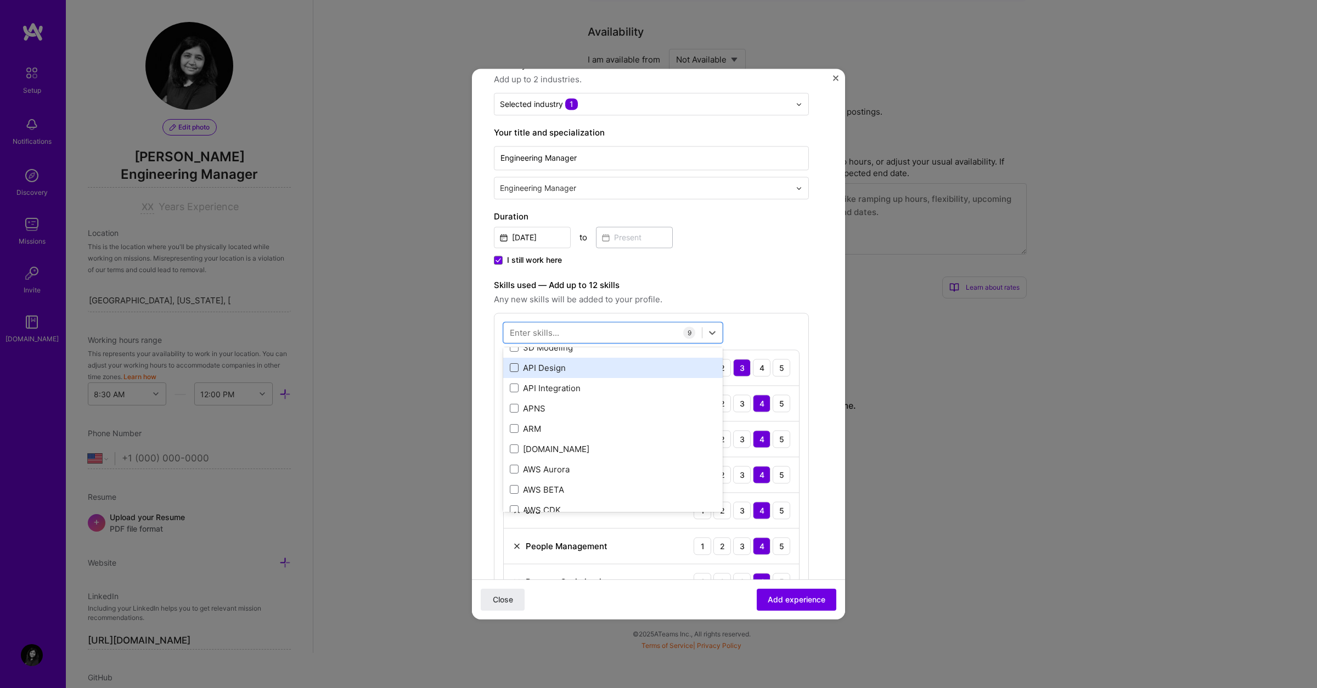
click at [510, 368] on span at bounding box center [514, 368] width 9 height 9
click at [0, 0] on input "checkbox" at bounding box center [0, 0] width 0 height 0
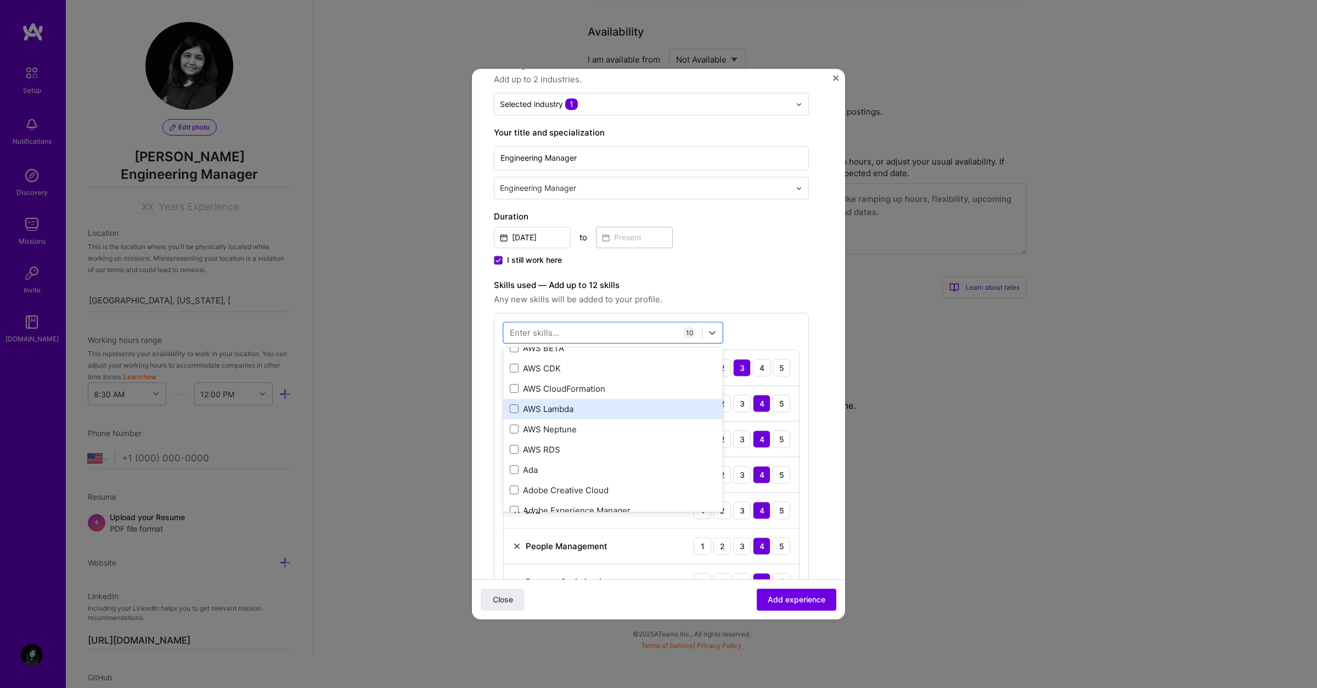
click at [519, 411] on div "AWS Lambda" at bounding box center [613, 409] width 206 height 12
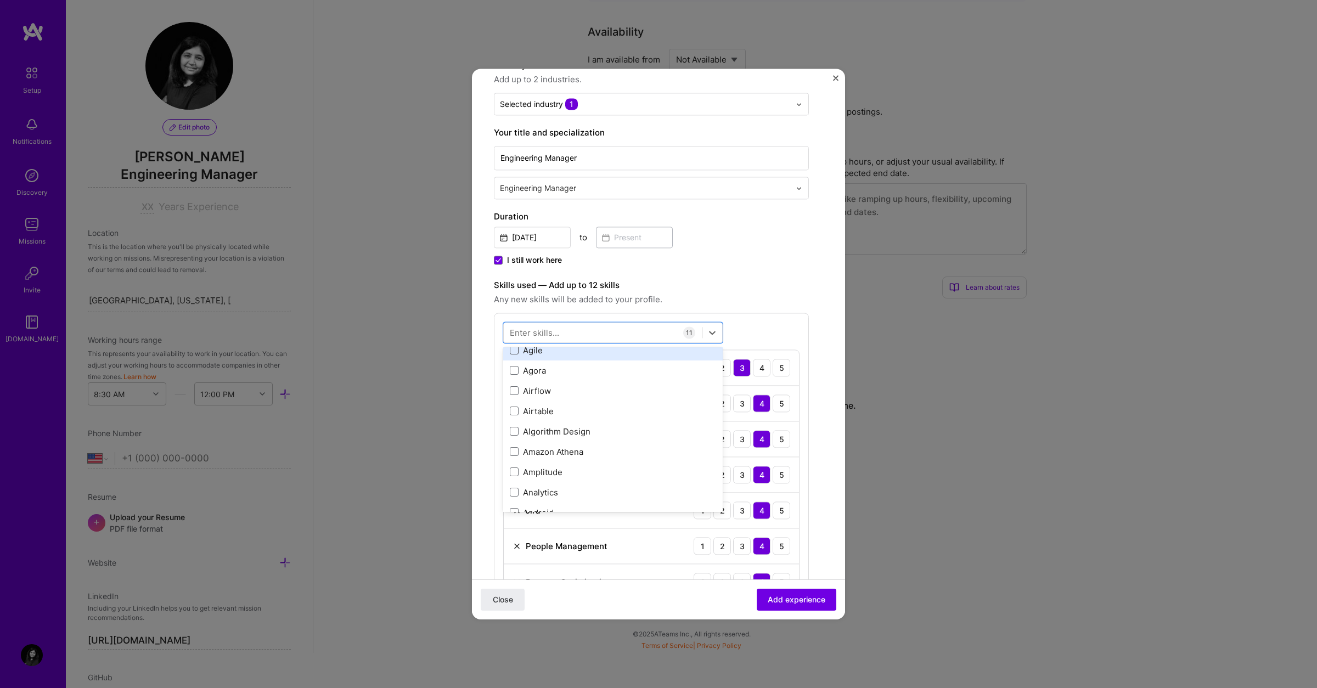
click at [514, 353] on span at bounding box center [514, 350] width 9 height 9
click at [0, 0] on input "checkbox" at bounding box center [0, 0] width 0 height 0
click at [539, 379] on div "Splunk" at bounding box center [613, 378] width 206 height 12
type input "splu"
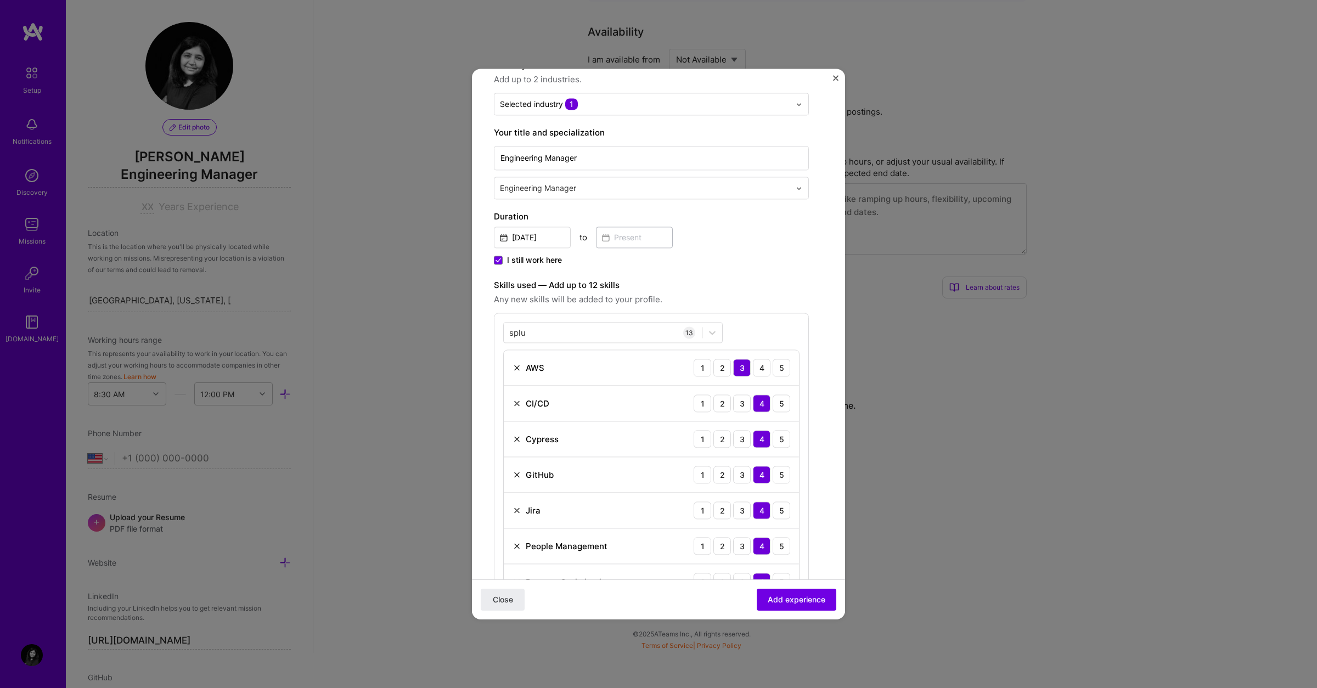
click at [749, 319] on div "splu splu 13 AWS 1 2 3 4 5 CI/CD 1 2 3 4 5 Cypress 1 2 3 4 5 GitHub 1 2 3 4 5 J…" at bounding box center [651, 568] width 315 height 510
click at [810, 601] on span "Add experience" at bounding box center [797, 599] width 58 height 11
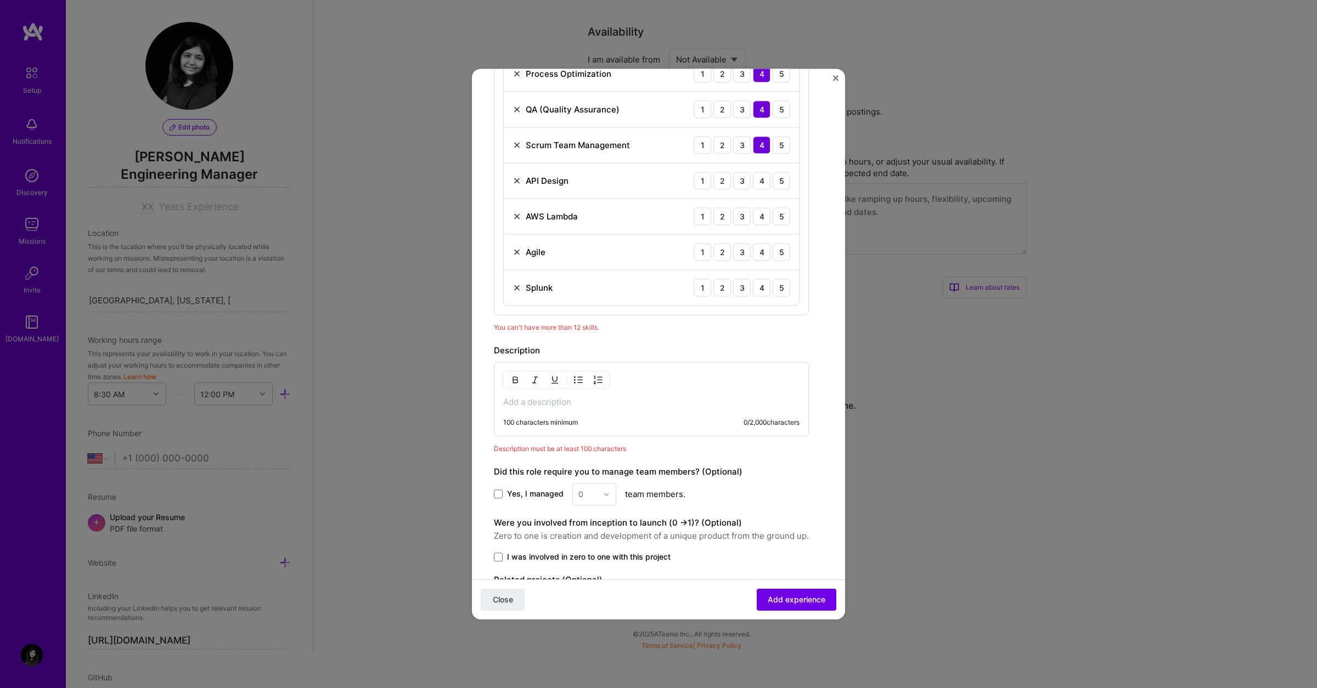
scroll to position [628, 0]
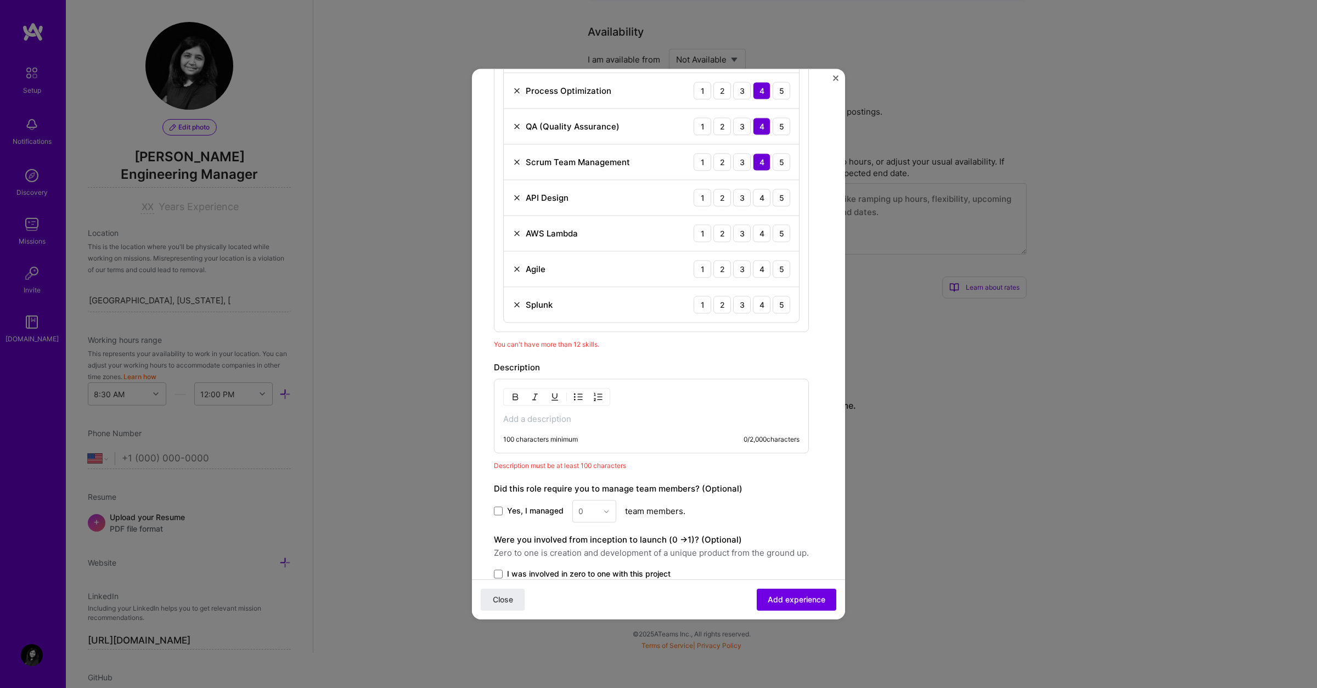
click at [516, 307] on img at bounding box center [517, 304] width 9 height 9
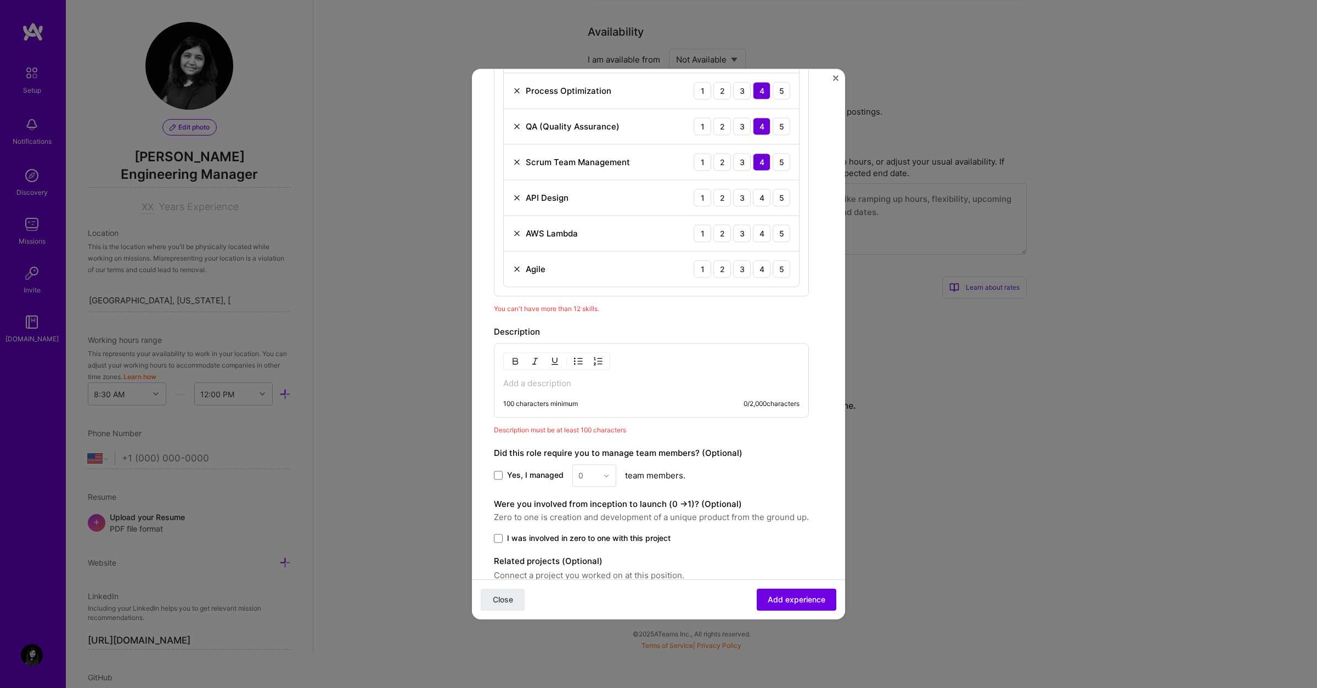
click at [518, 271] on img at bounding box center [517, 269] width 9 height 9
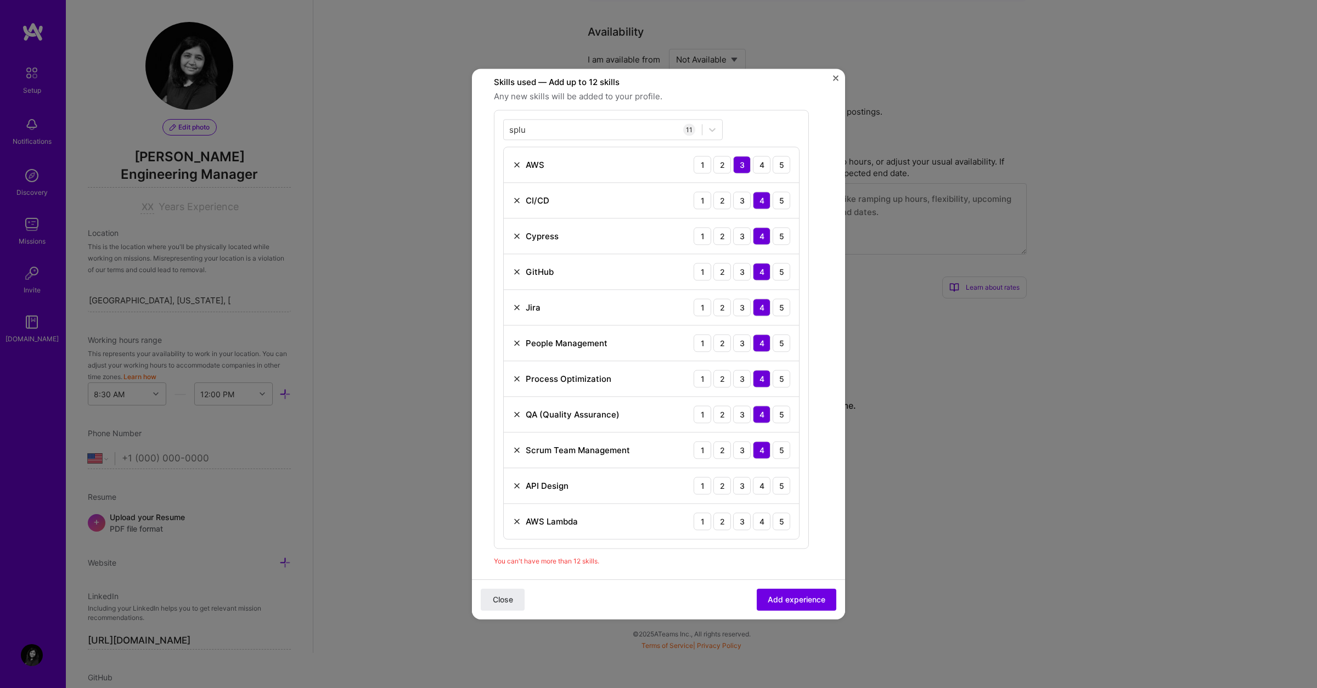
scroll to position [353, 0]
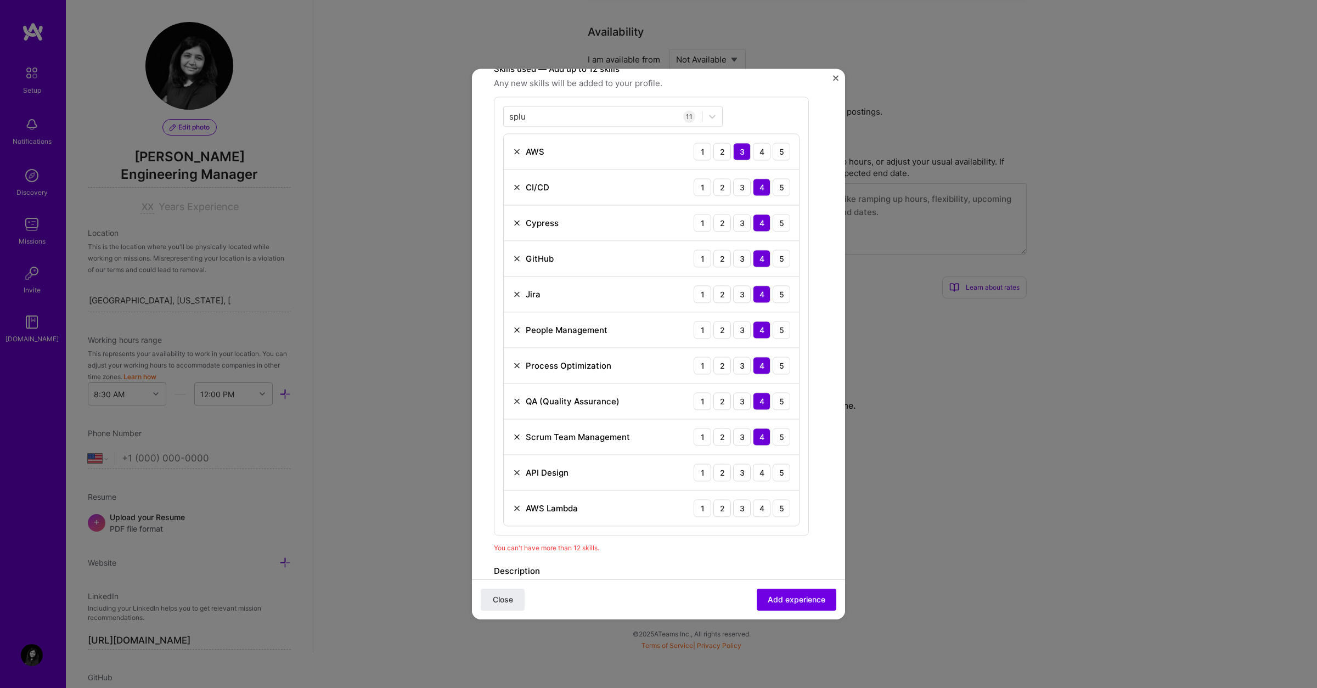
click at [614, 555] on div "Create a job experience Jobs help companies understand your past experience. Co…" at bounding box center [651, 294] width 315 height 1113
click at [782, 603] on span "Add experience" at bounding box center [797, 599] width 58 height 11
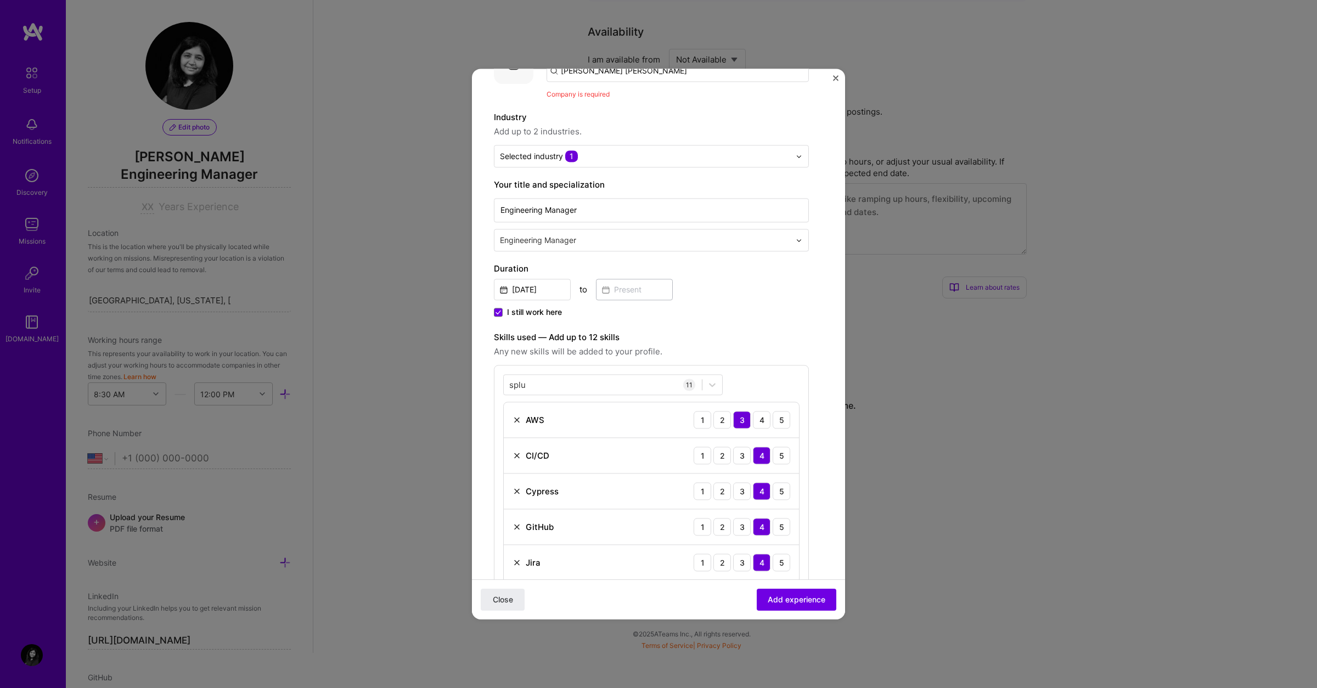
scroll to position [0, 0]
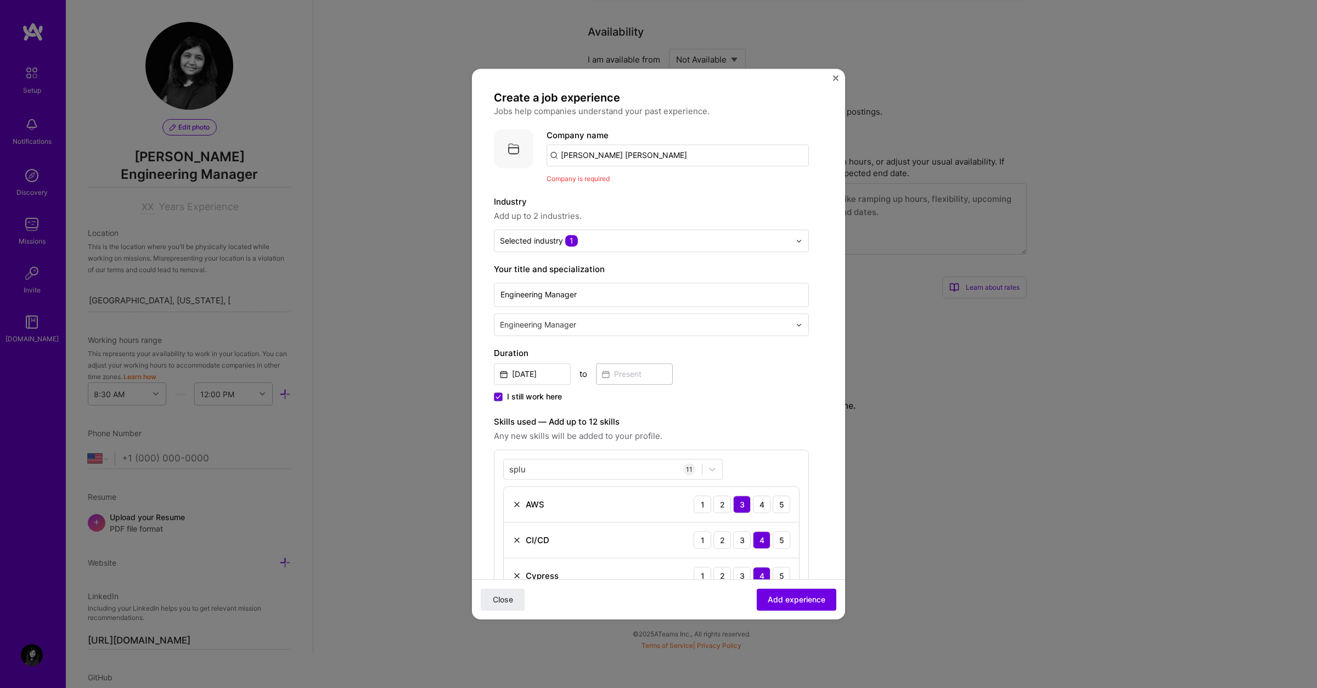
click at [573, 157] on input "[PERSON_NAME] [PERSON_NAME]" at bounding box center [678, 155] width 262 height 22
click at [641, 150] on input "[PERSON_NAME] [PERSON_NAME]" at bounding box center [678, 155] width 262 height 22
click at [626, 122] on div "Create a job experience Jobs help companies understand your past experience. Co…" at bounding box center [651, 638] width 315 height 1095
click at [623, 125] on div "Create a job experience Jobs help companies understand your past experience. Co…" at bounding box center [651, 638] width 315 height 1095
click at [611, 146] on input "[PERSON_NAME] [PERSON_NAME]" at bounding box center [678, 155] width 262 height 22
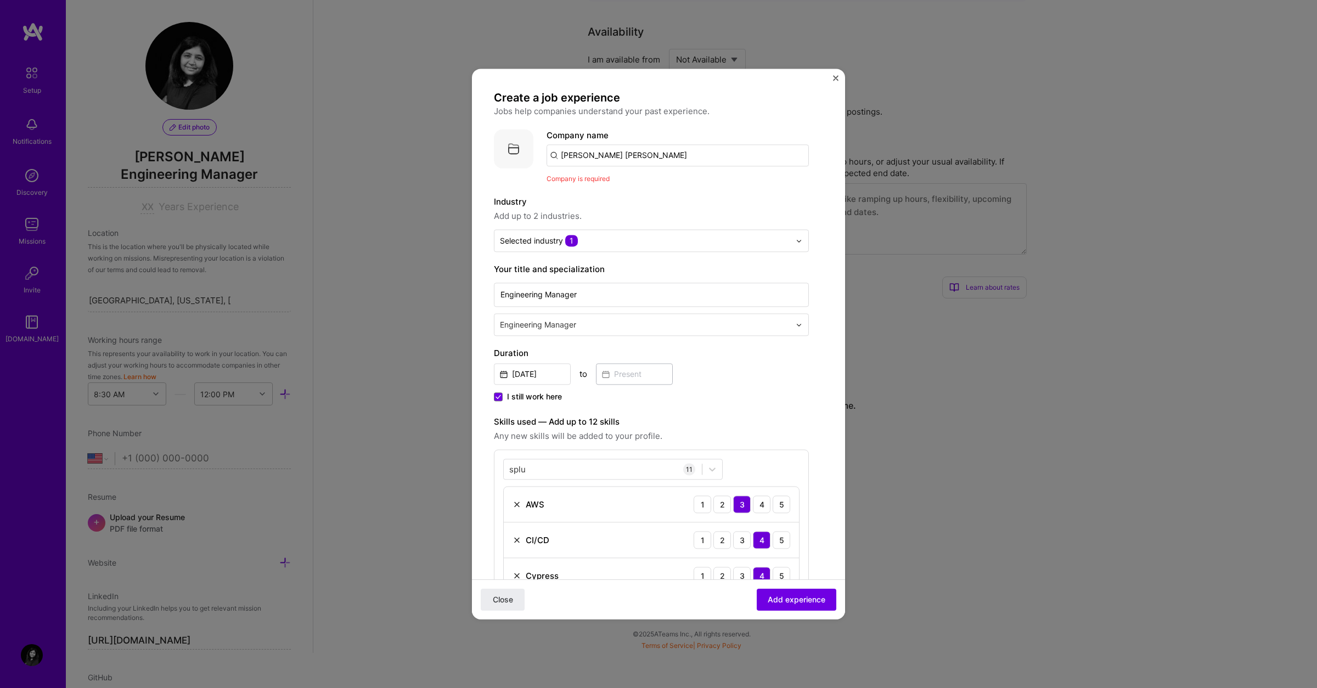
click at [607, 136] on div "Company name [PERSON_NAME] [PERSON_NAME]" at bounding box center [678, 147] width 262 height 37
click at [634, 162] on input "[PERSON_NAME] [PERSON_NAME]" at bounding box center [678, 155] width 262 height 22
type input "[PERSON_NAME] [PERSON_NAME]"
click at [597, 171] on div "Company name [PERSON_NAME] [PERSON_NAME] Company is required" at bounding box center [678, 156] width 262 height 55
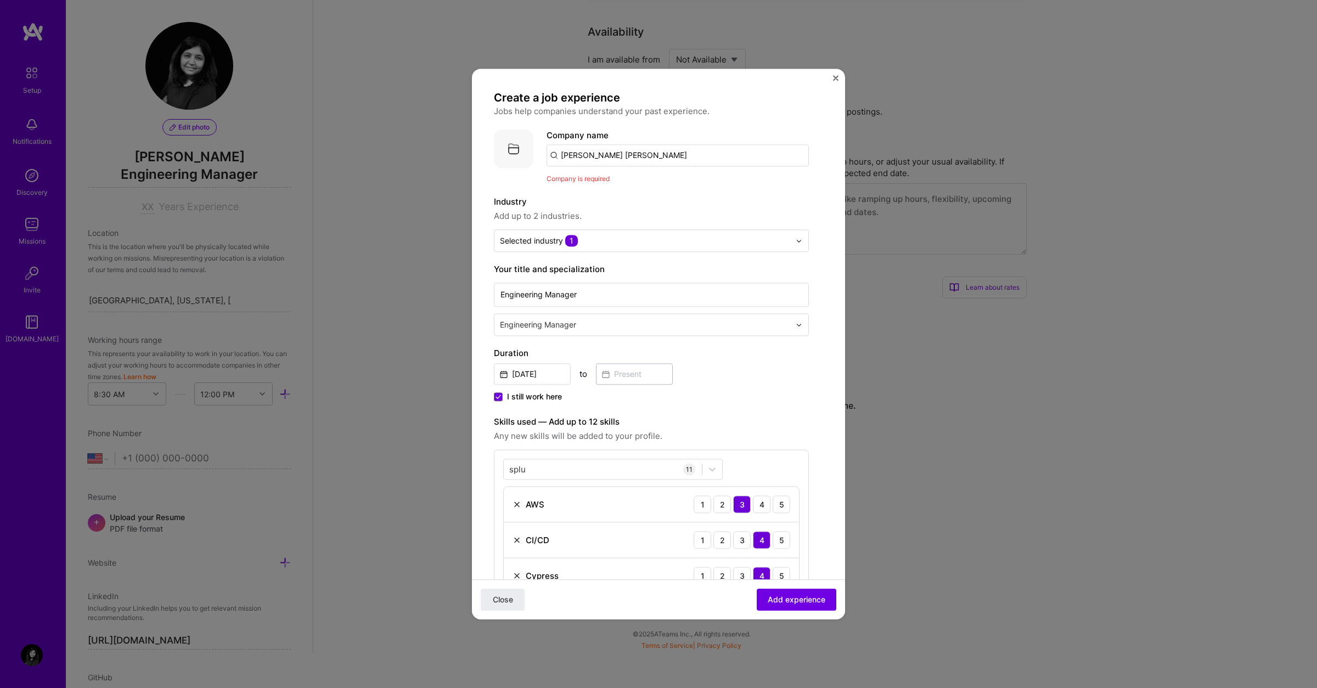
click at [608, 176] on span "Company is required" at bounding box center [578, 179] width 63 height 8
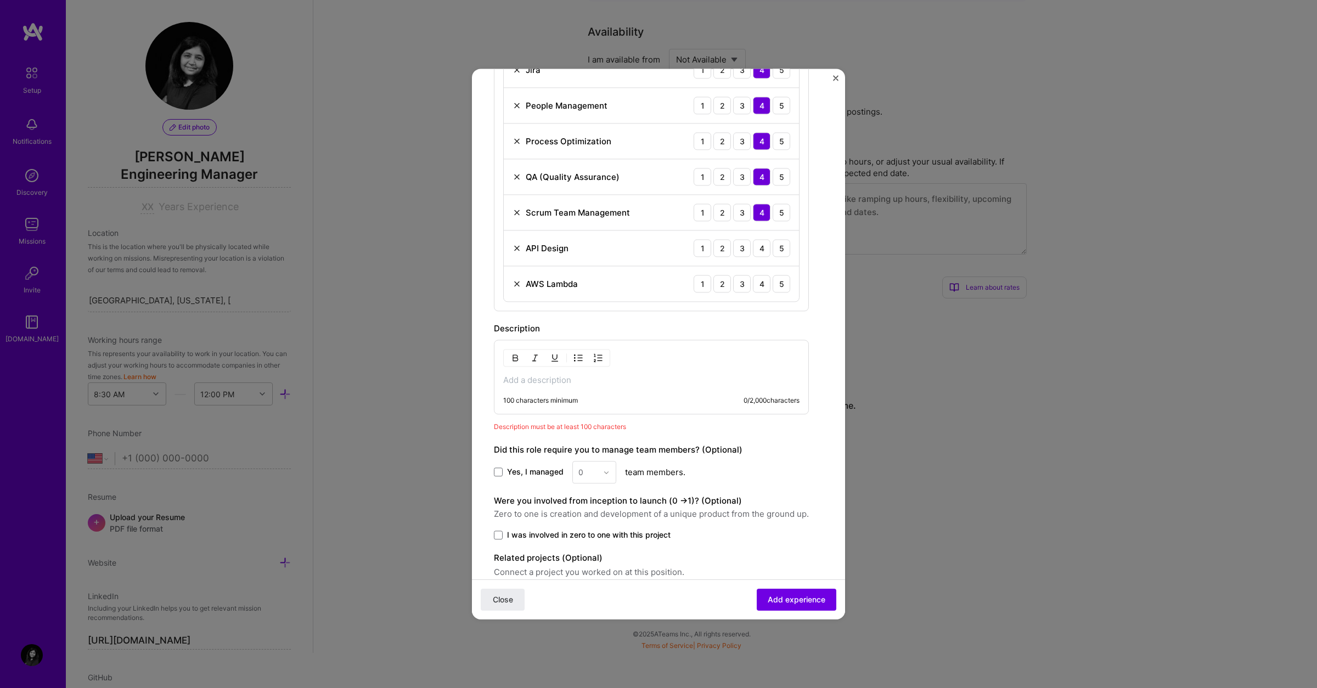
scroll to position [628, 0]
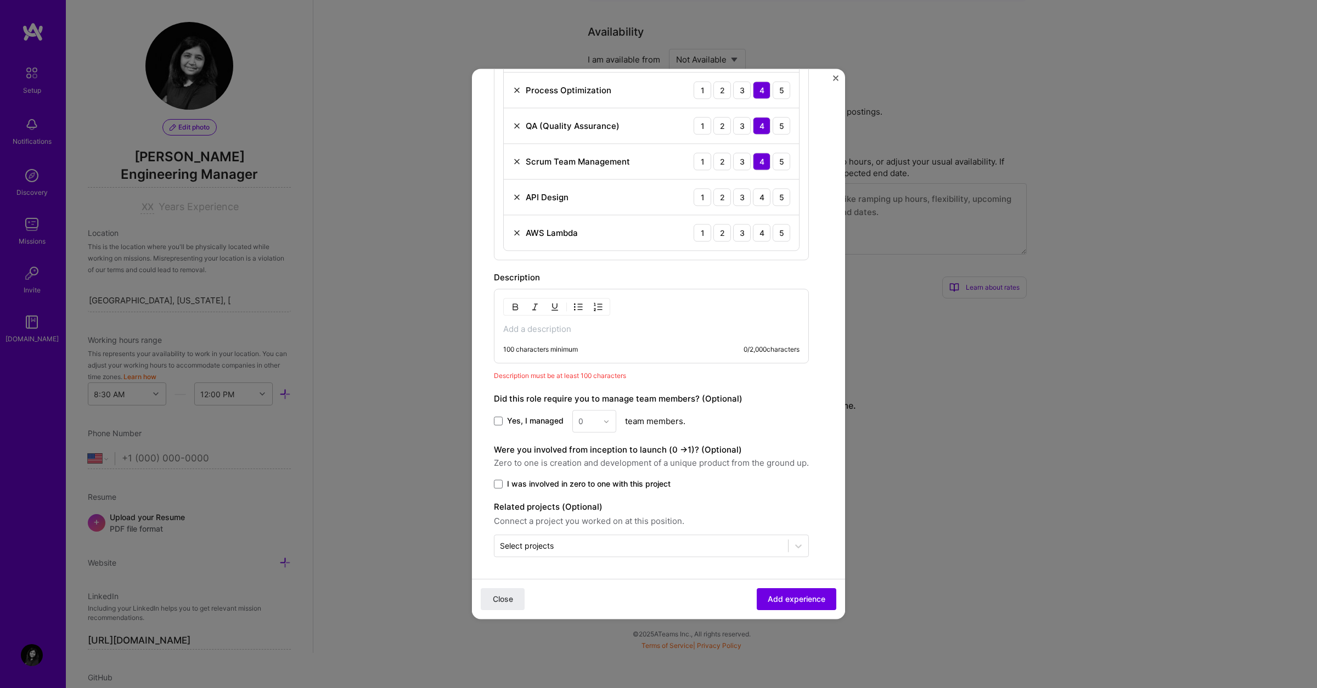
click at [529, 332] on p at bounding box center [651, 329] width 296 height 11
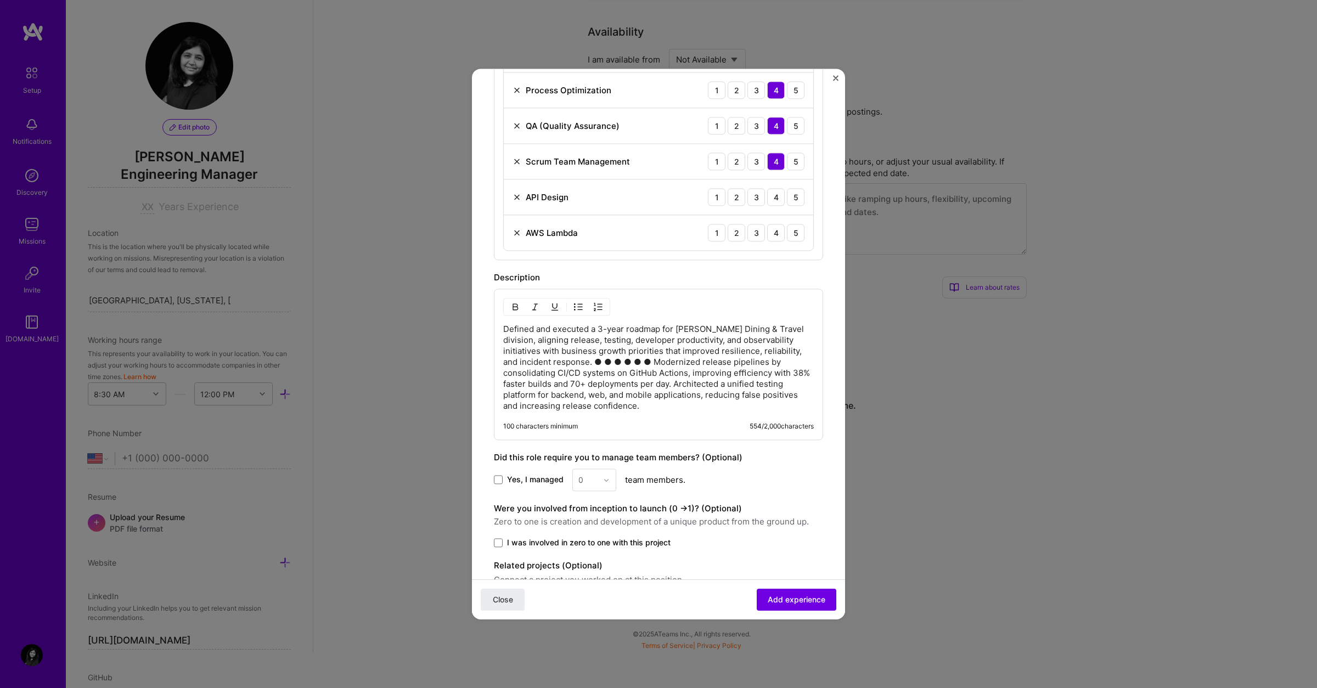
click at [545, 364] on p "Defined and executed a 3-year roadmap for [PERSON_NAME] Dining & Travel divisio…" at bounding box center [658, 368] width 311 height 88
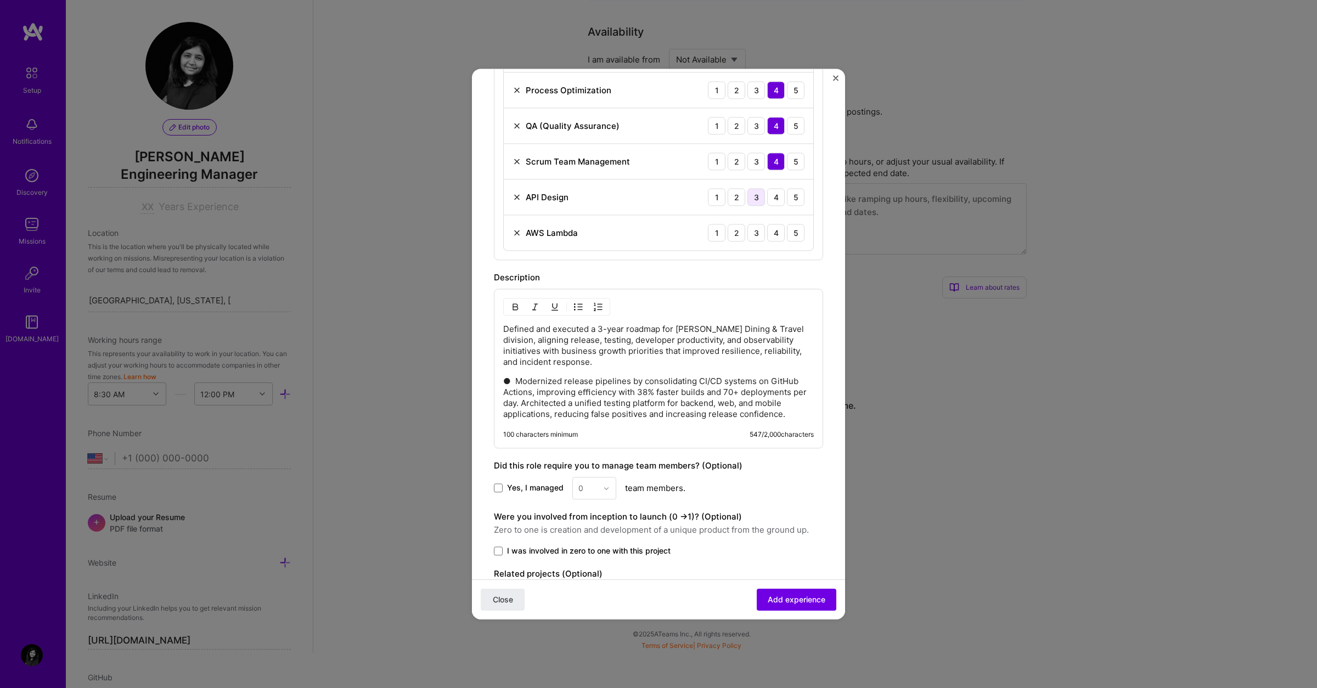
click at [764, 198] on div "3" at bounding box center [757, 197] width 18 height 18
click at [745, 232] on div "2" at bounding box center [737, 233] width 18 height 18
click at [644, 415] on p "● Modernized release pipelines by consolidating CI/CD systems on GitHub Actions…" at bounding box center [658, 398] width 311 height 44
click at [525, 405] on p "● Modernized release pipelines by consolidating CI/CD systems on GitHub Actions…" at bounding box center [658, 398] width 311 height 44
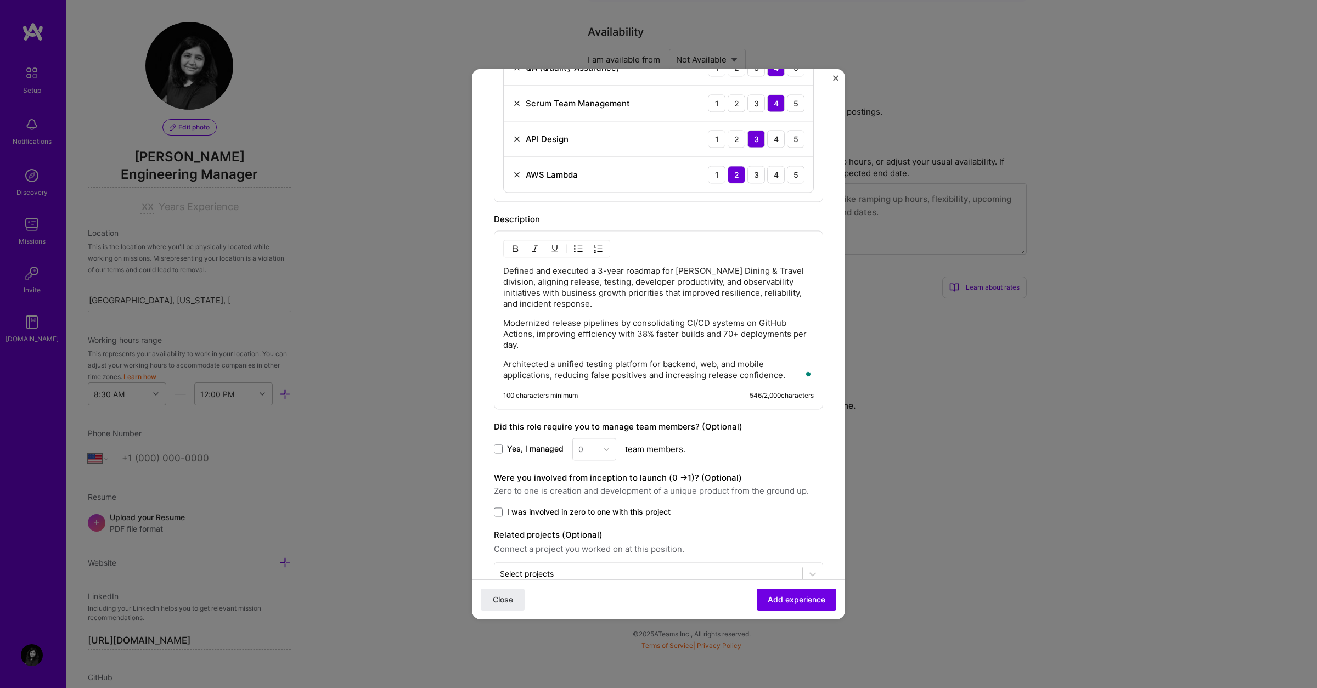
scroll to position [715, 0]
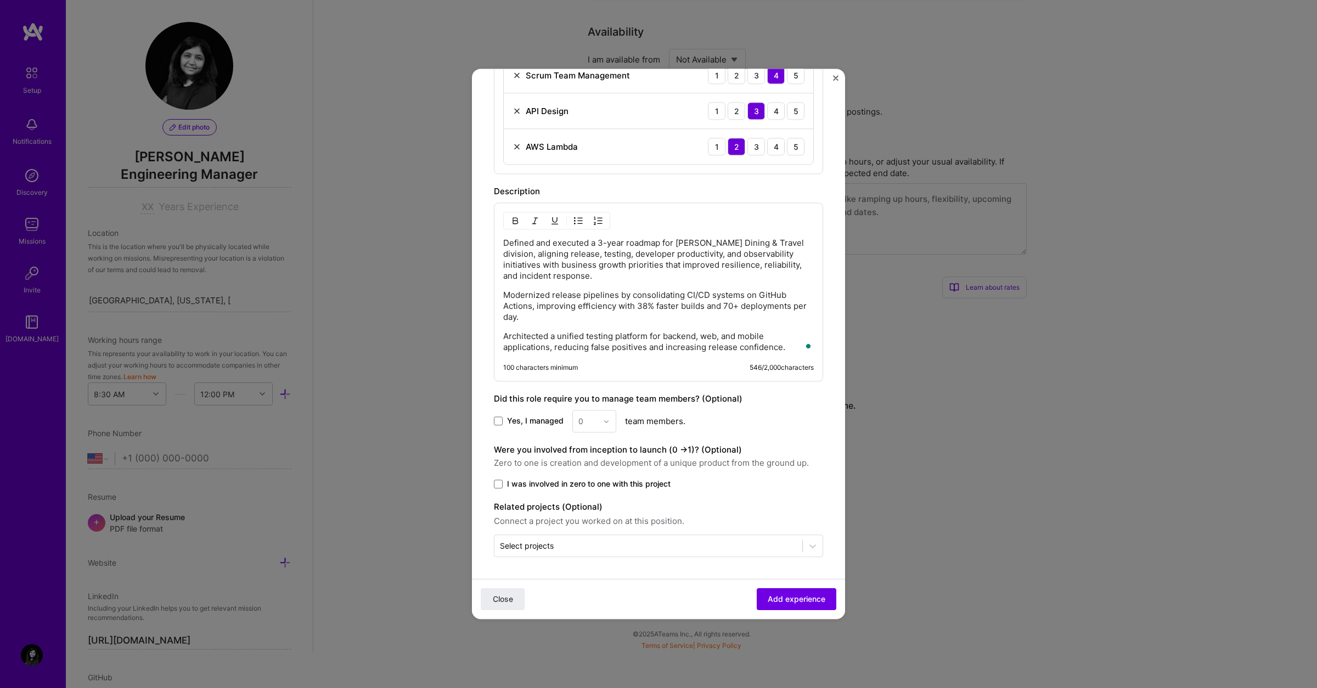
click at [533, 424] on span "Yes, I managed" at bounding box center [535, 421] width 57 height 11
click at [0, 0] on input "Yes, I managed" at bounding box center [0, 0] width 0 height 0
click at [587, 422] on input "text" at bounding box center [588, 421] width 19 height 12
click at [592, 548] on div "6" at bounding box center [594, 552] width 37 height 20
click at [593, 461] on span "Zero to one is creation and development of a unique product from the ground up." at bounding box center [658, 463] width 329 height 13
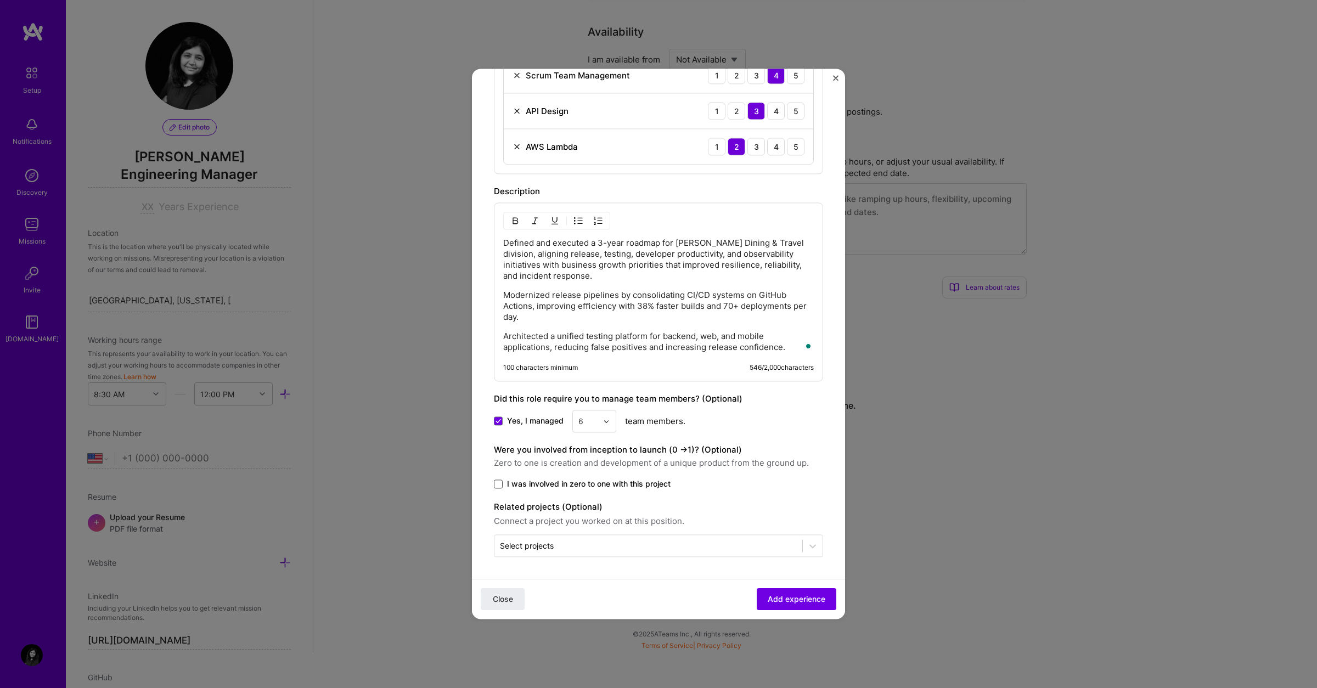
click at [499, 484] on span at bounding box center [498, 484] width 9 height 9
click at [0, 0] on input "I was involved in zero to one with this project" at bounding box center [0, 0] width 0 height 0
click at [705, 547] on input "text" at bounding box center [648, 546] width 297 height 12
click at [812, 541] on icon at bounding box center [812, 546] width 11 height 11
click at [795, 503] on label "Related projects (Optional)" at bounding box center [658, 507] width 329 height 13
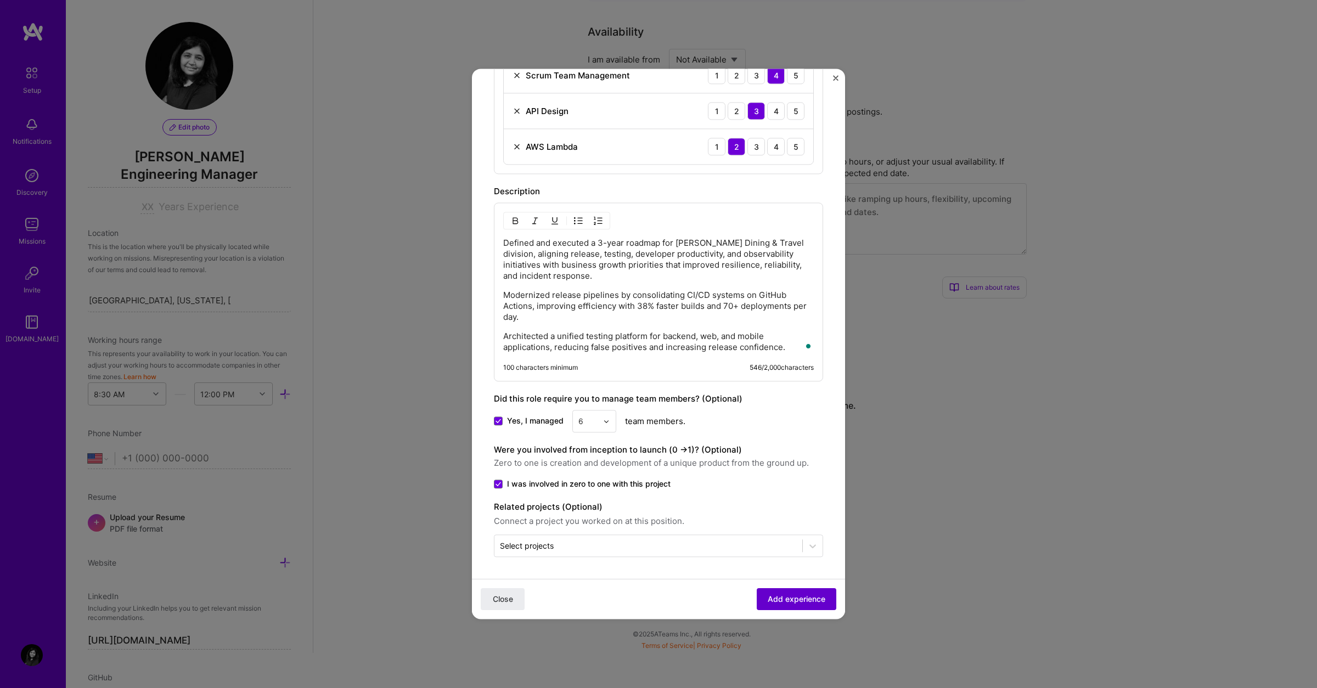
click at [783, 602] on span "Add experience" at bounding box center [797, 599] width 58 height 11
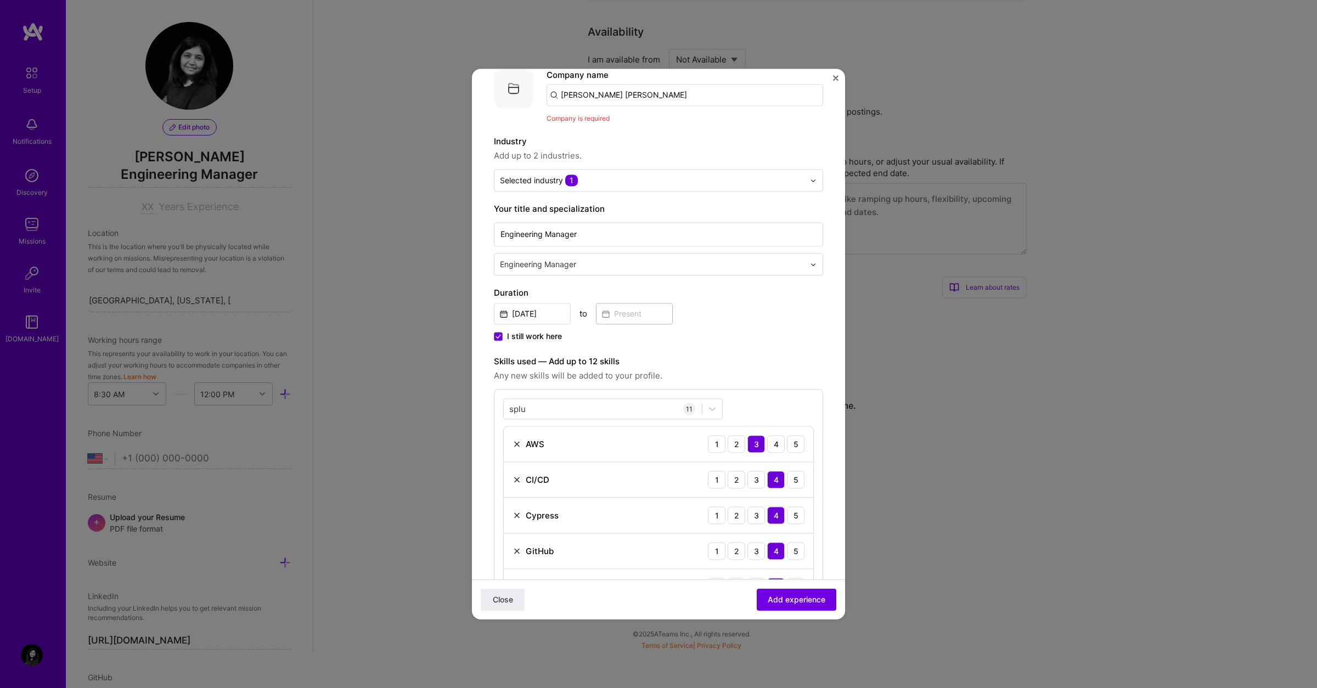
scroll to position [0, 0]
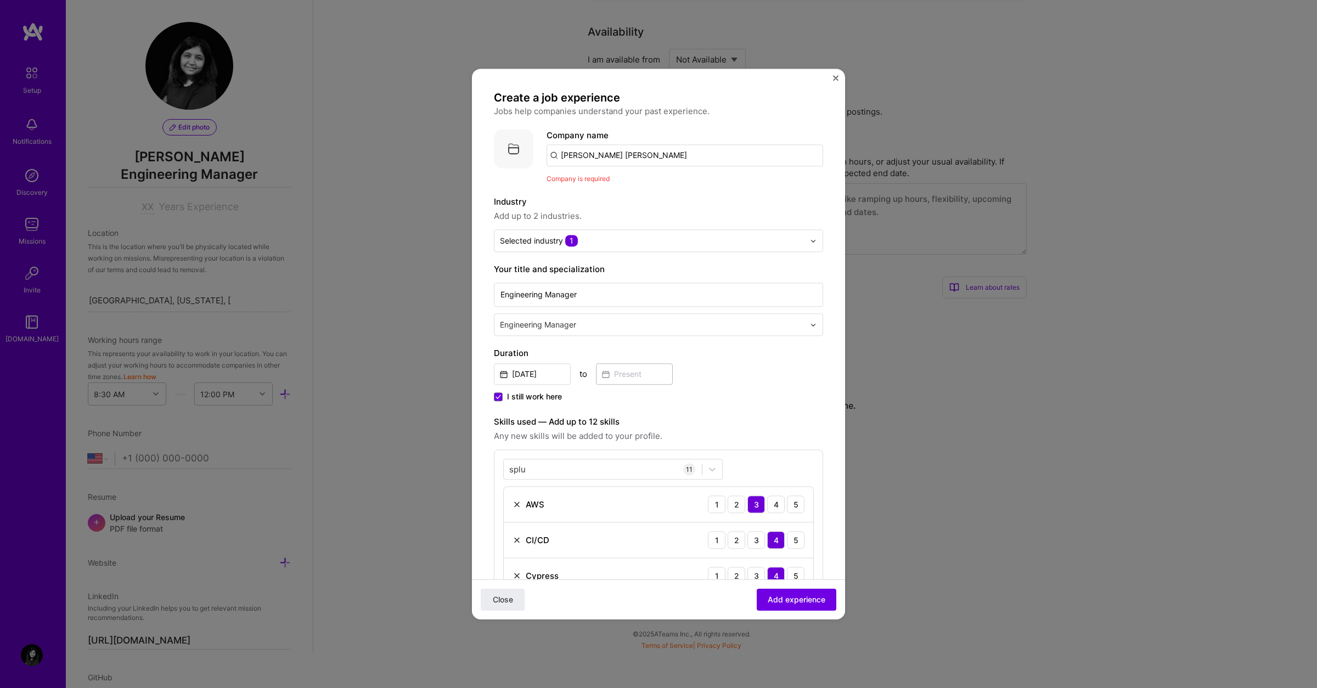
click at [568, 154] on input "[PERSON_NAME] [PERSON_NAME]" at bounding box center [685, 155] width 277 height 22
type input "J"
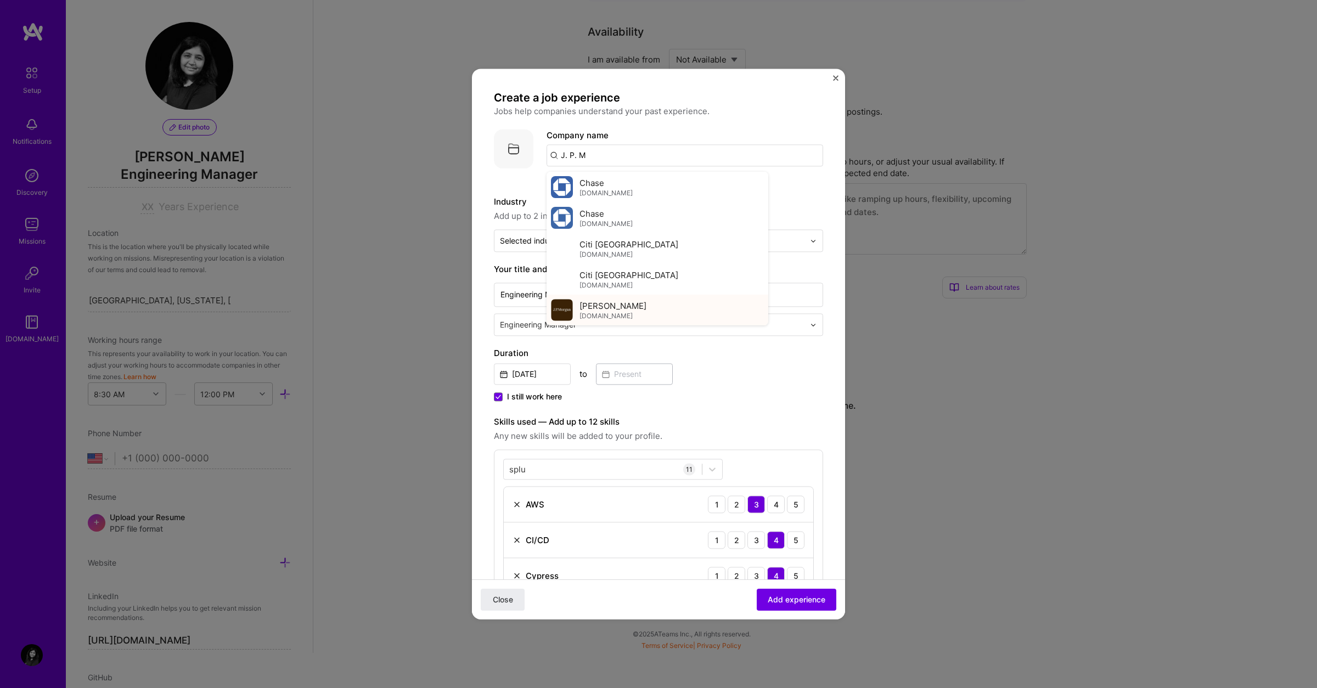
click at [606, 312] on span "[DOMAIN_NAME]" at bounding box center [606, 316] width 53 height 9
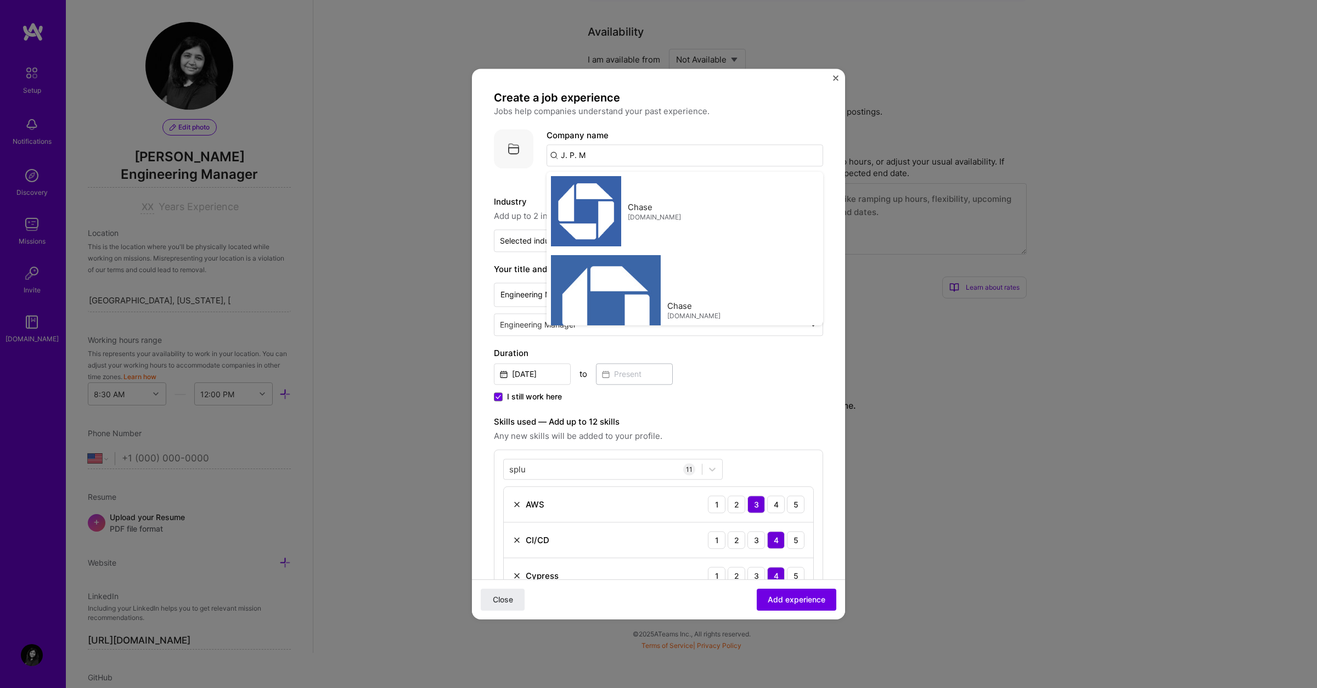
type input "[PERSON_NAME]"
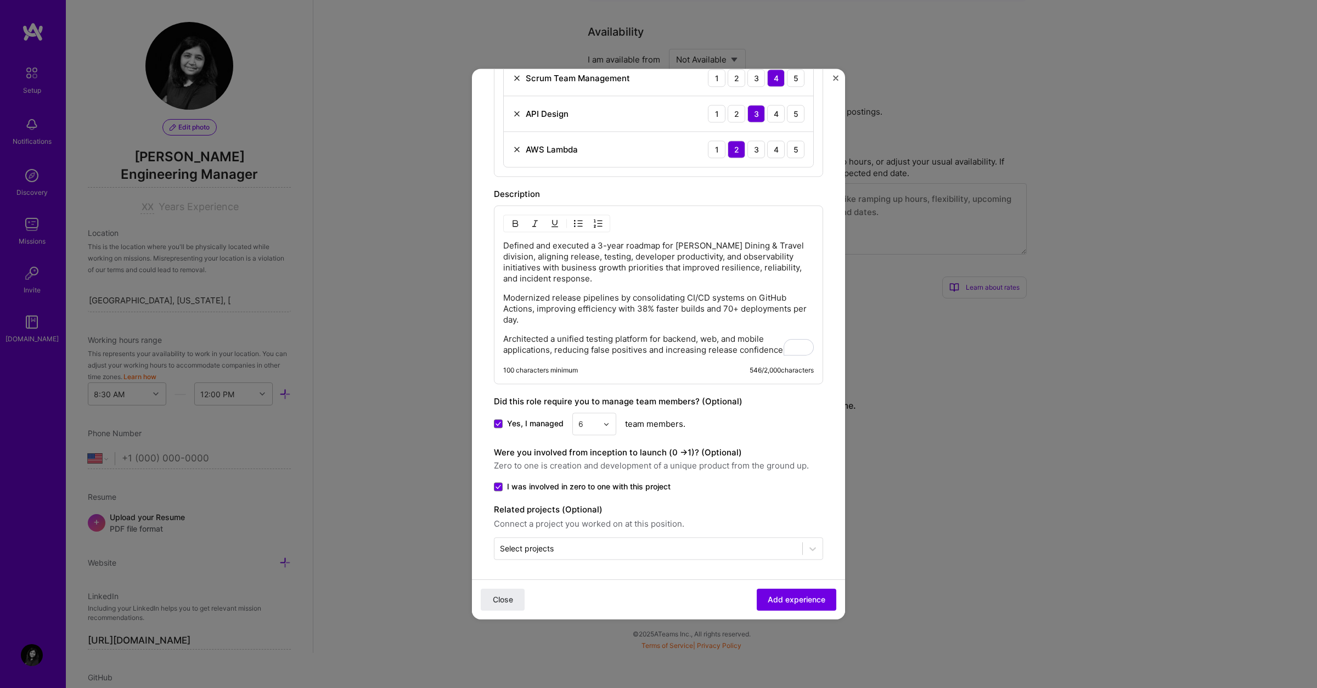
scroll to position [715, 0]
click at [786, 599] on span "Add experience" at bounding box center [797, 599] width 58 height 11
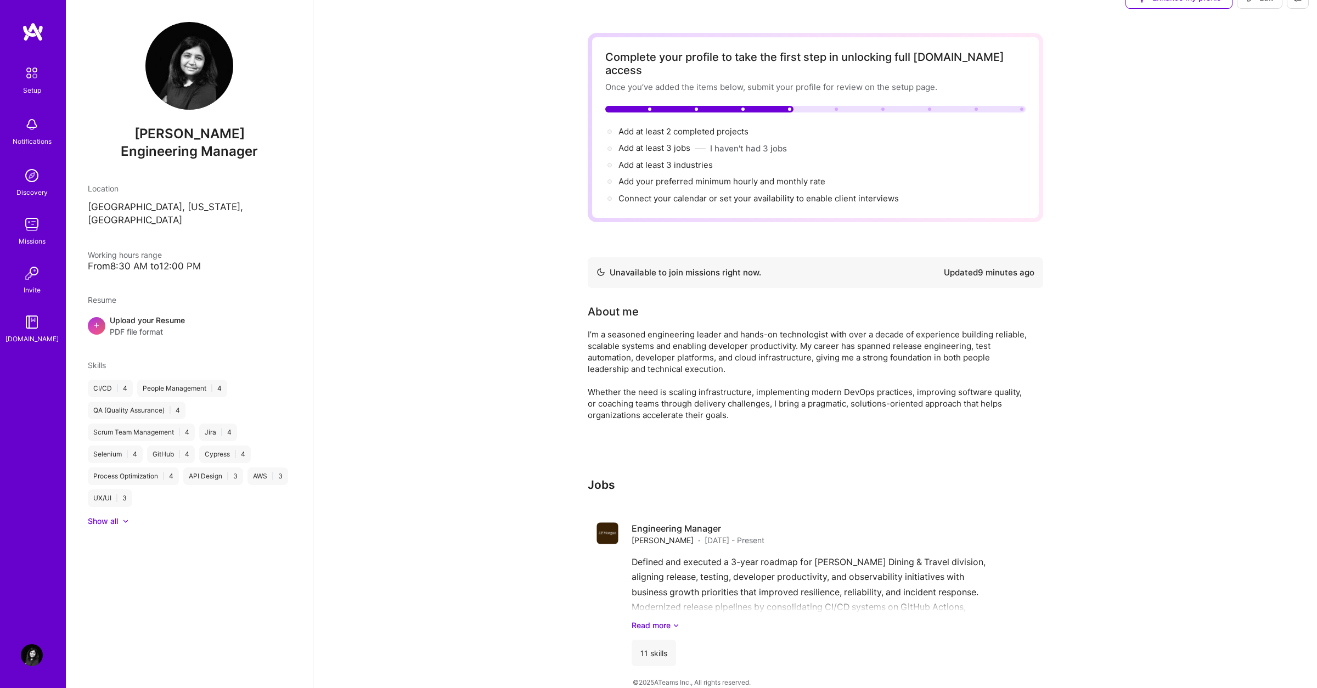
scroll to position [0, 0]
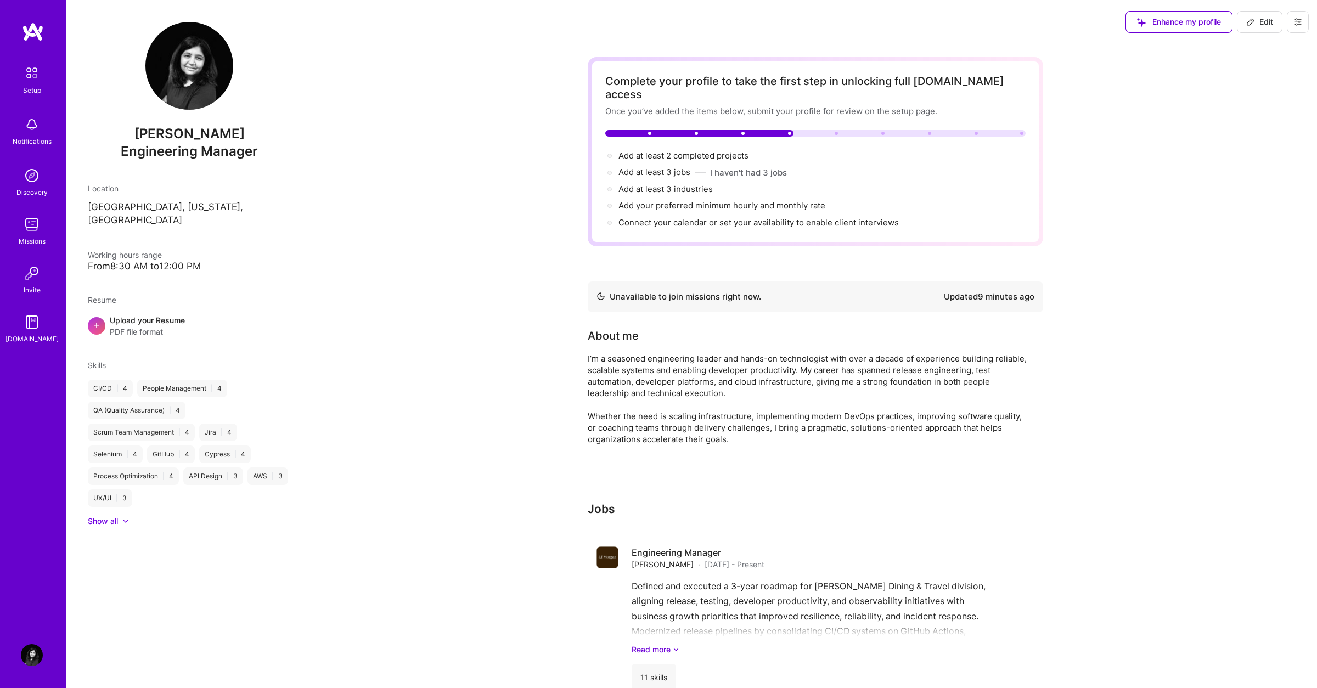
click at [42, 35] on img at bounding box center [33, 32] width 22 height 20
click at [32, 69] on img at bounding box center [31, 72] width 23 height 23
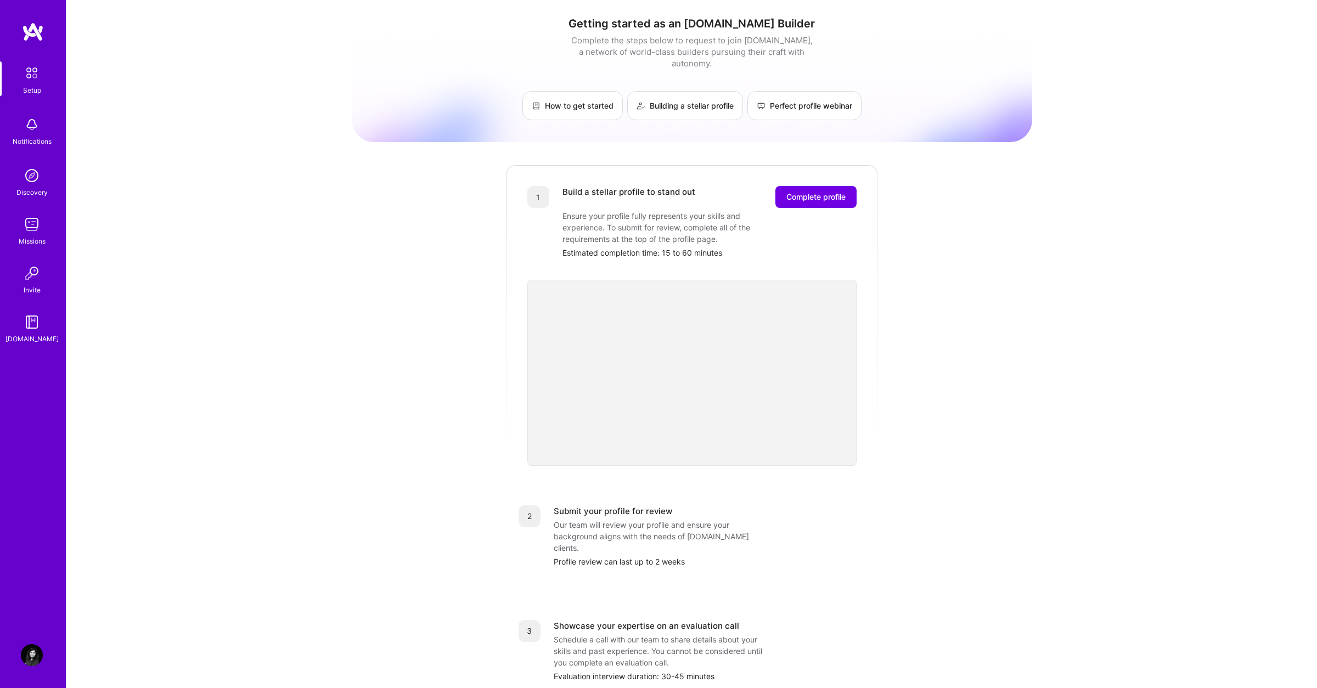
click at [35, 36] on img at bounding box center [33, 32] width 22 height 20
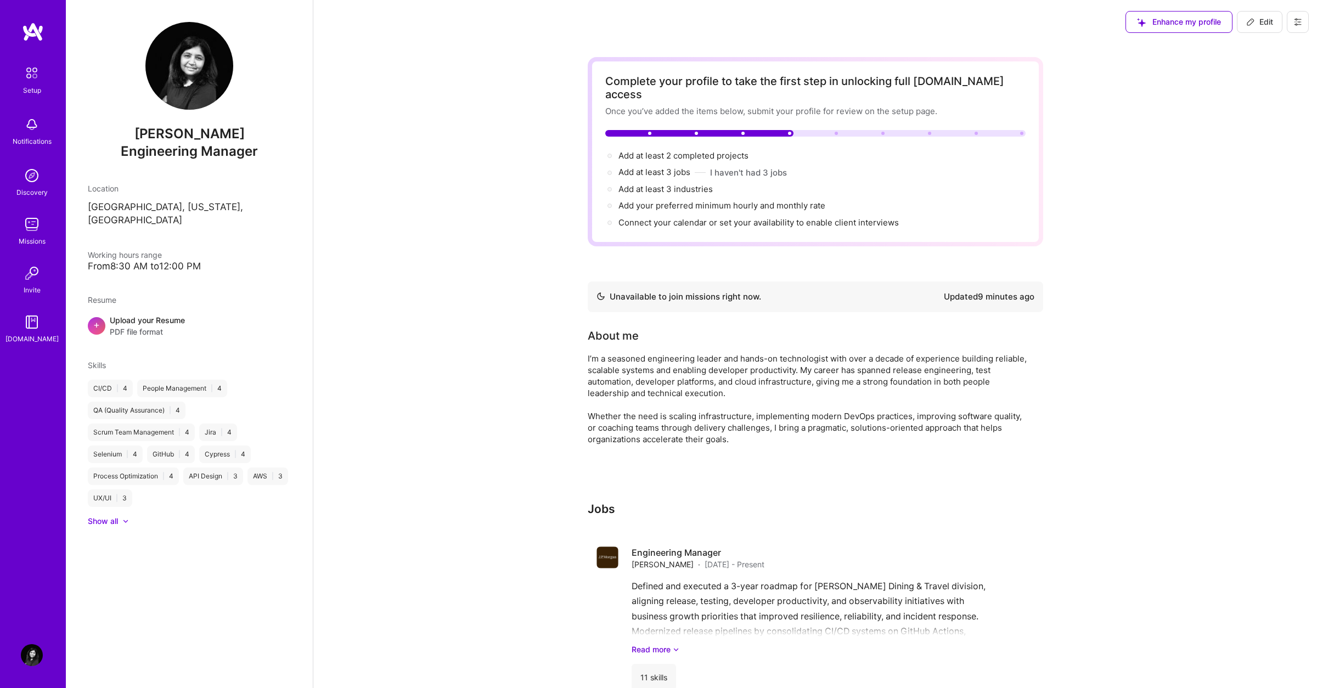
click at [1293, 26] on button at bounding box center [1298, 22] width 22 height 22
click at [1267, 47] on button "Settings" at bounding box center [1268, 47] width 82 height 28
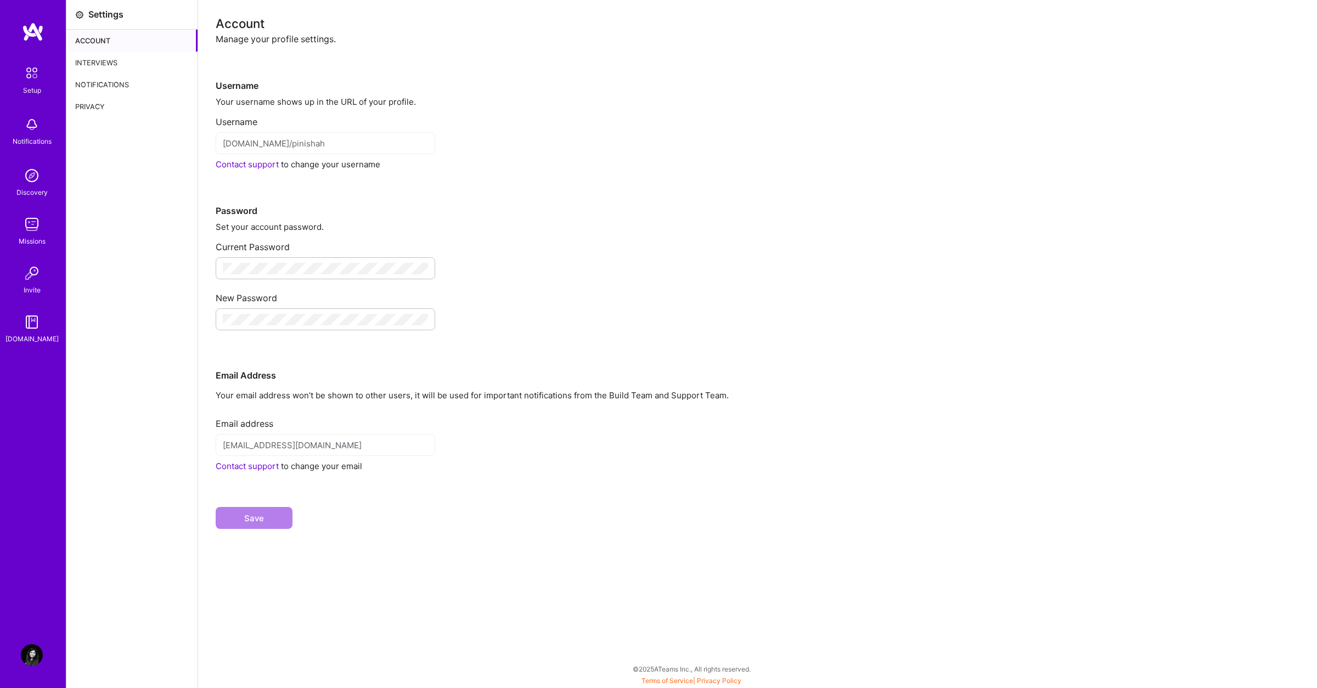
click at [105, 65] on div "Interviews" at bounding box center [131, 63] width 131 height 22
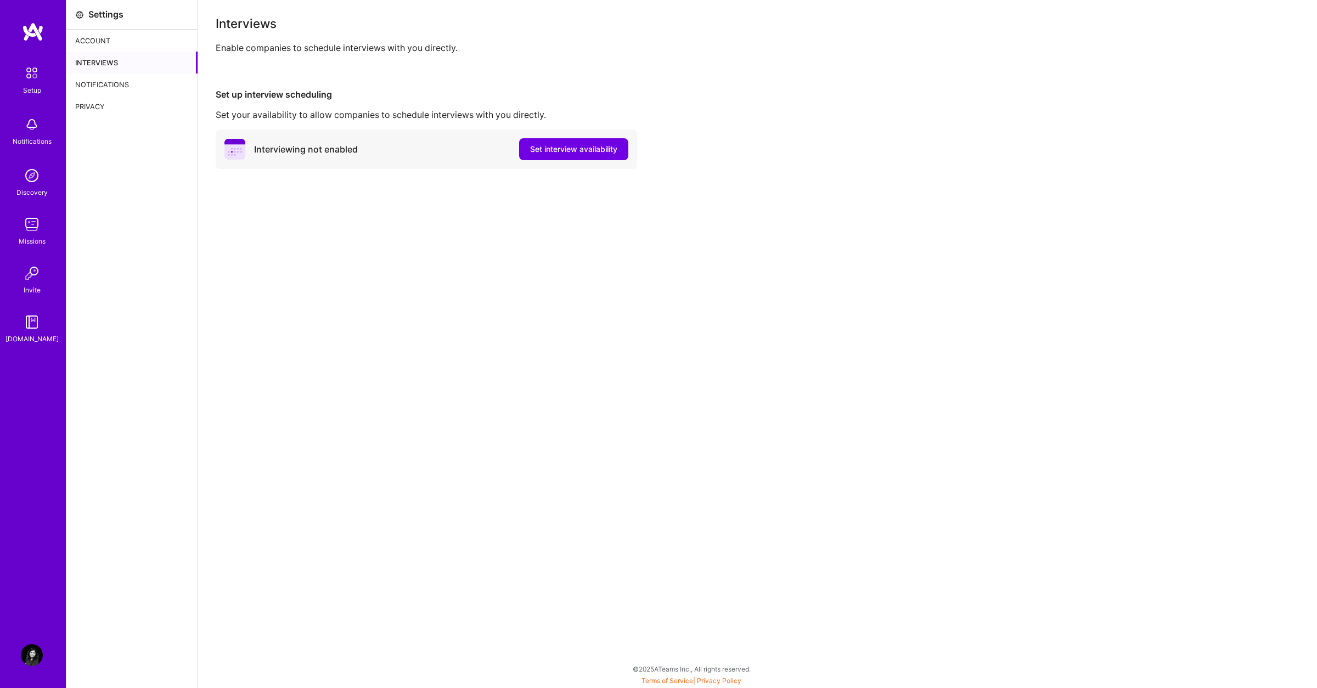
click at [103, 78] on div "Notifications" at bounding box center [131, 85] width 131 height 22
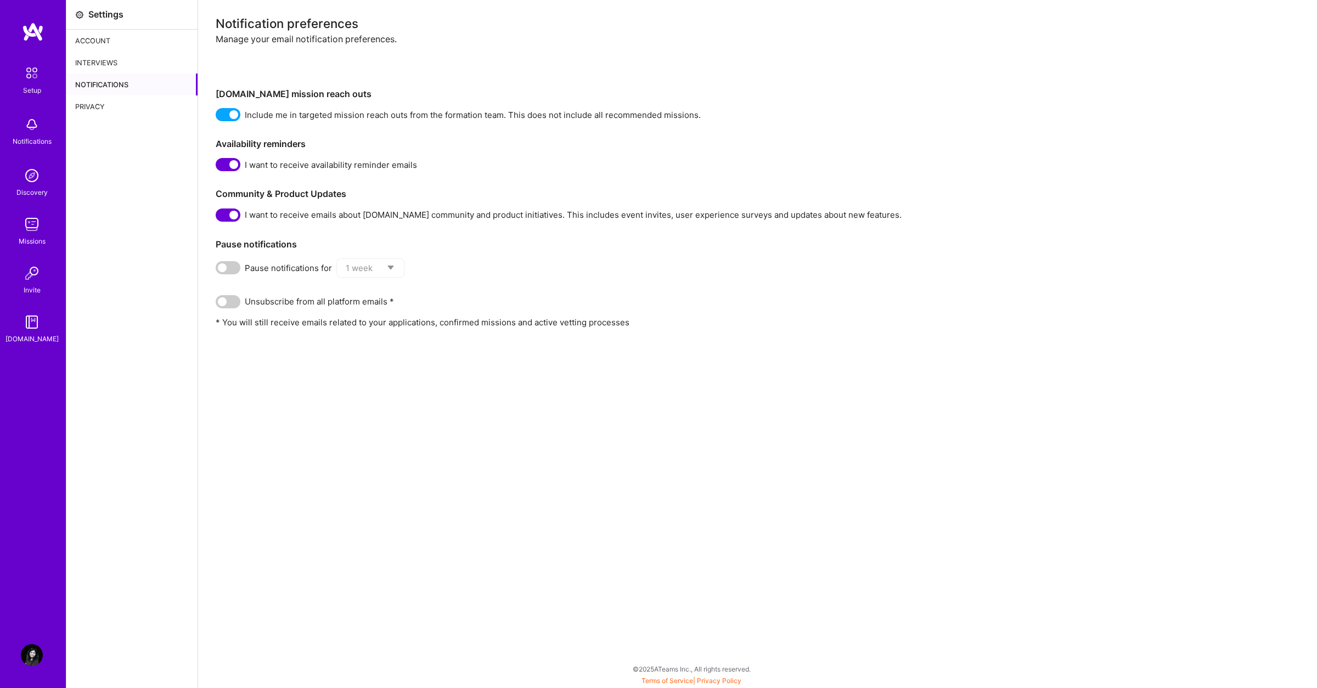
click at [35, 181] on img at bounding box center [32, 176] width 22 height 22
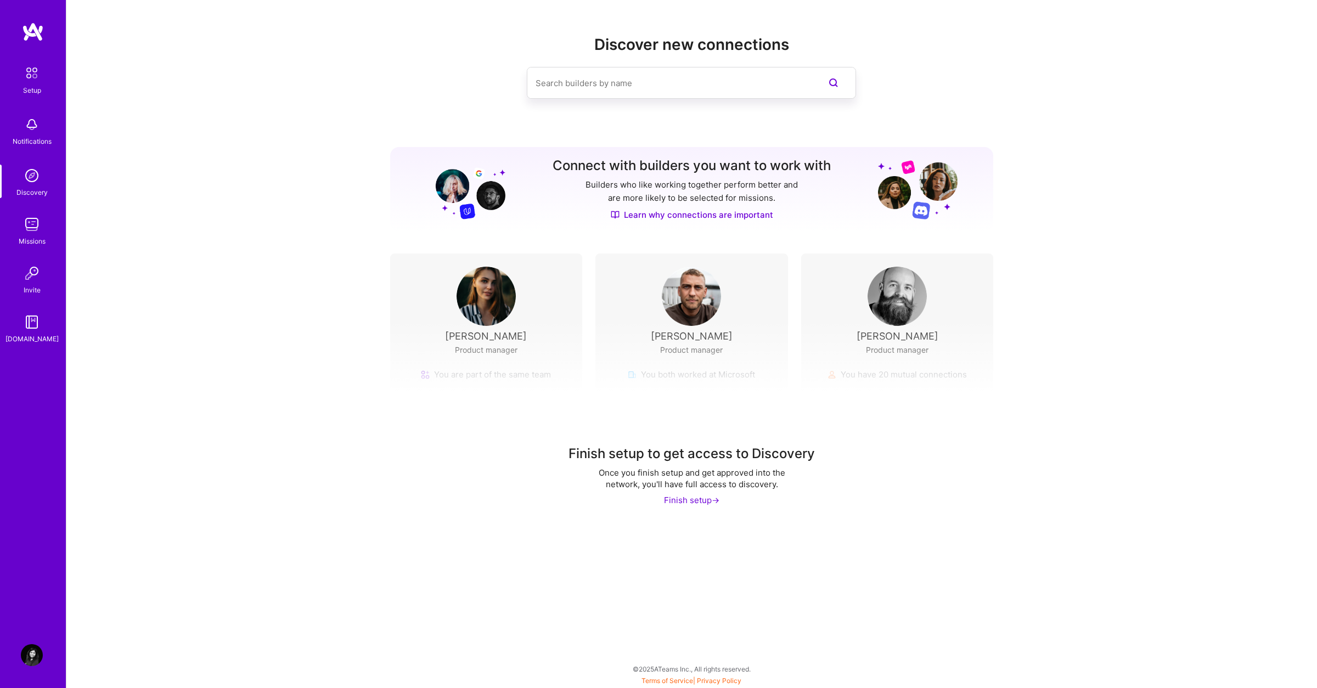
click at [705, 502] on div "Finish setup ->" at bounding box center [691, 501] width 55 height 12
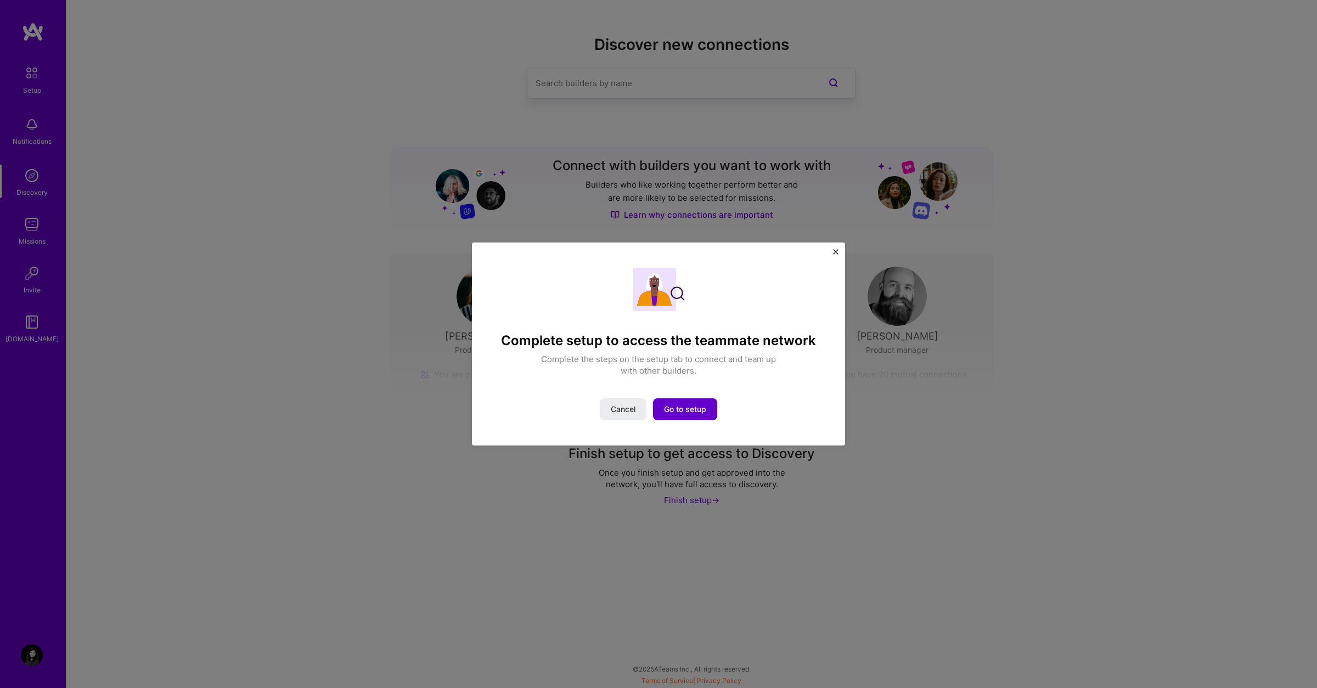
click at [701, 412] on span "Go to setup" at bounding box center [685, 409] width 42 height 11
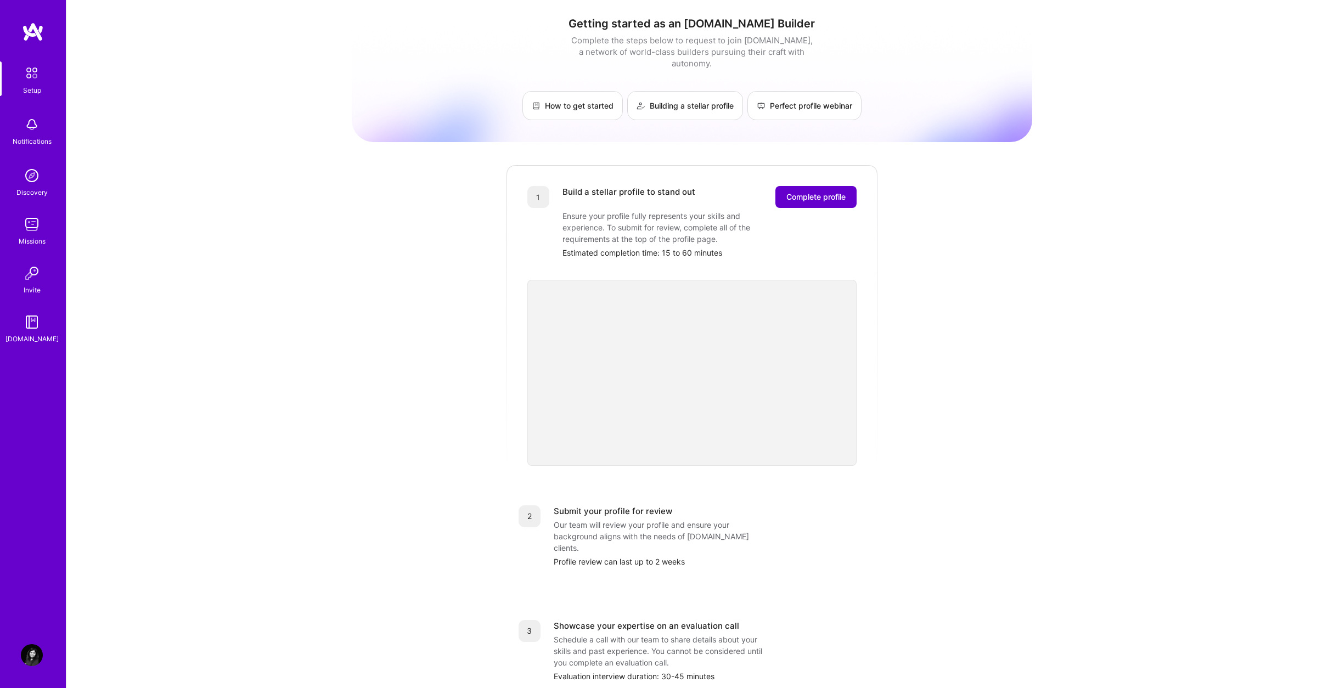
click at [826, 192] on span "Complete profile" at bounding box center [816, 197] width 59 height 11
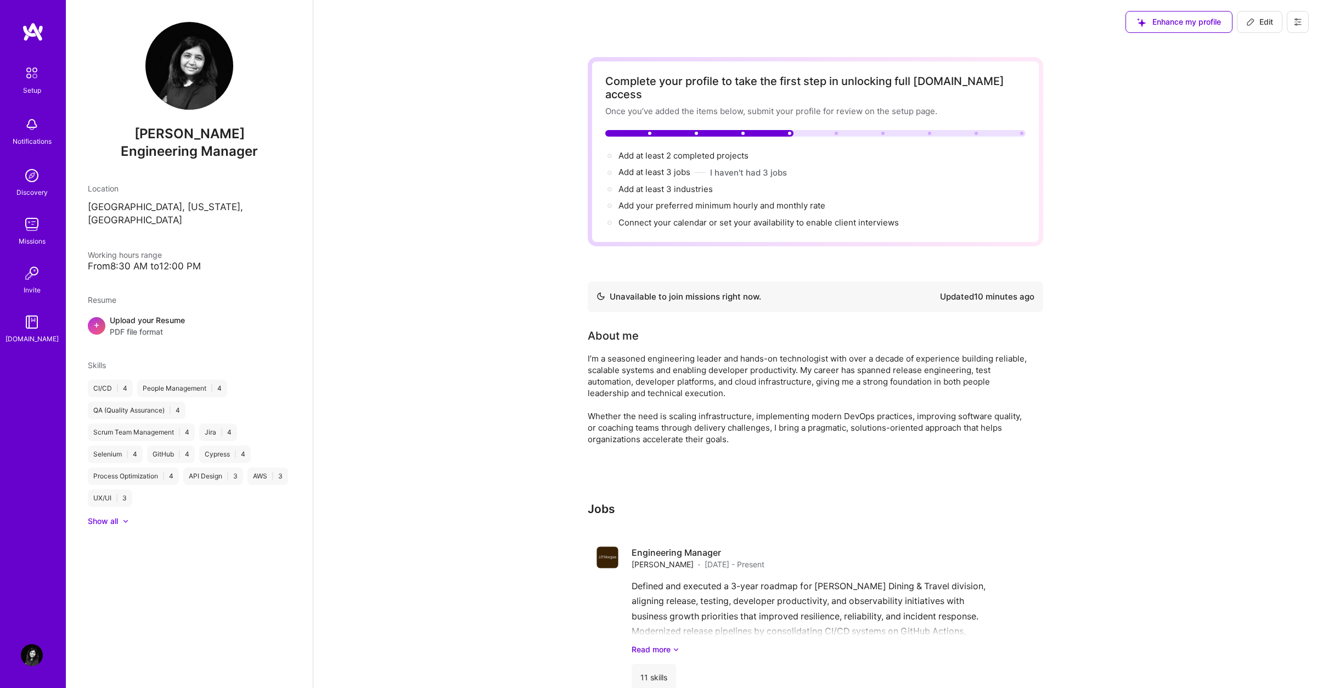
scroll to position [24, 0]
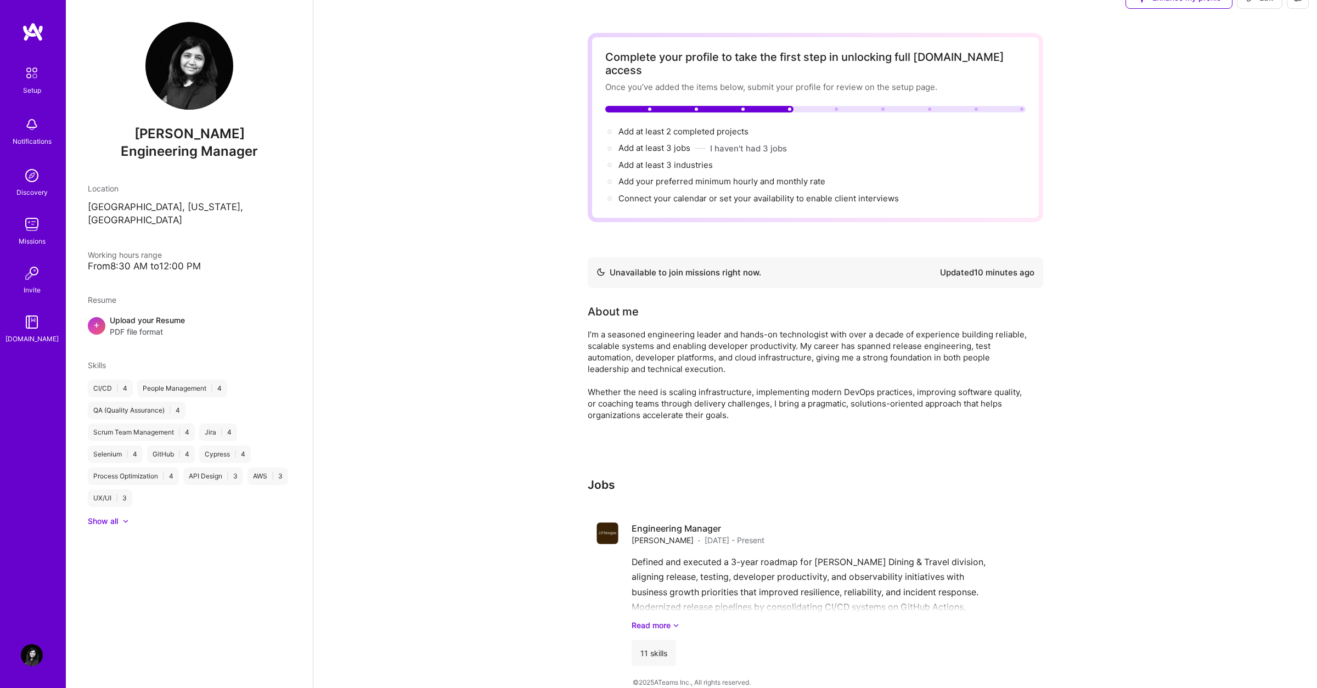
click at [199, 59] on img at bounding box center [189, 66] width 88 height 88
click at [38, 226] on img at bounding box center [32, 225] width 22 height 22
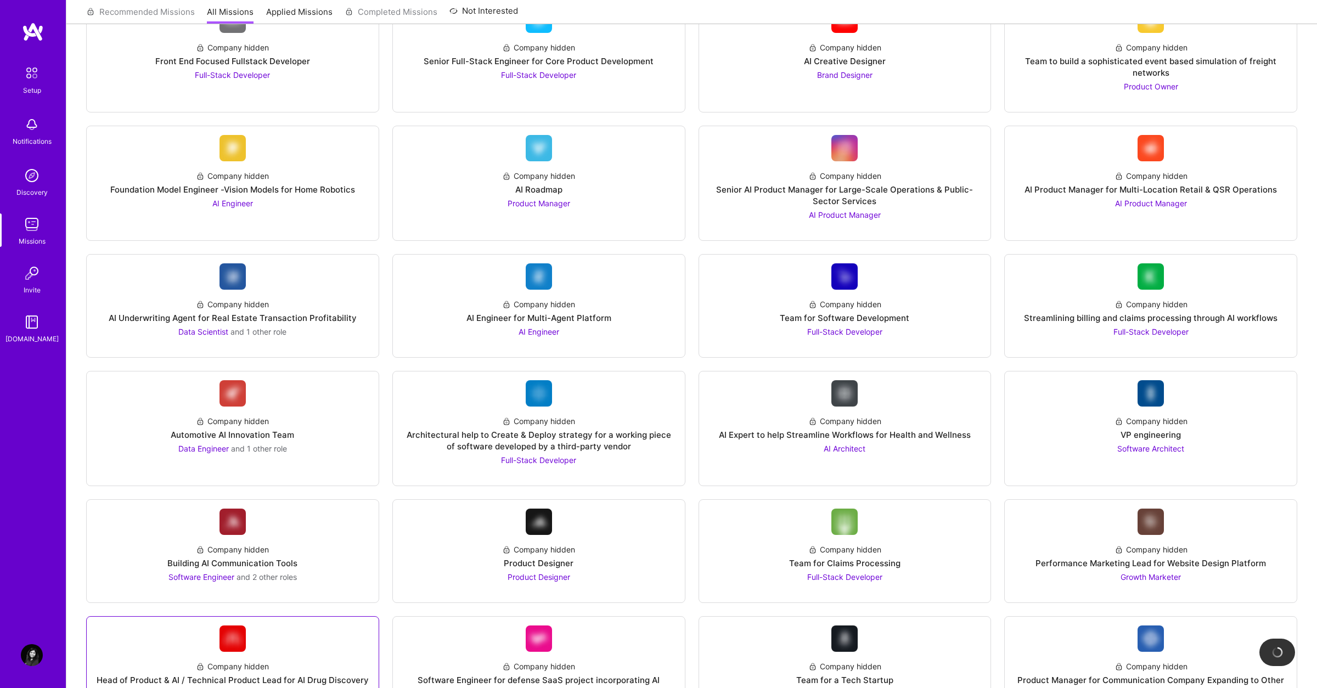
scroll to position [342, 0]
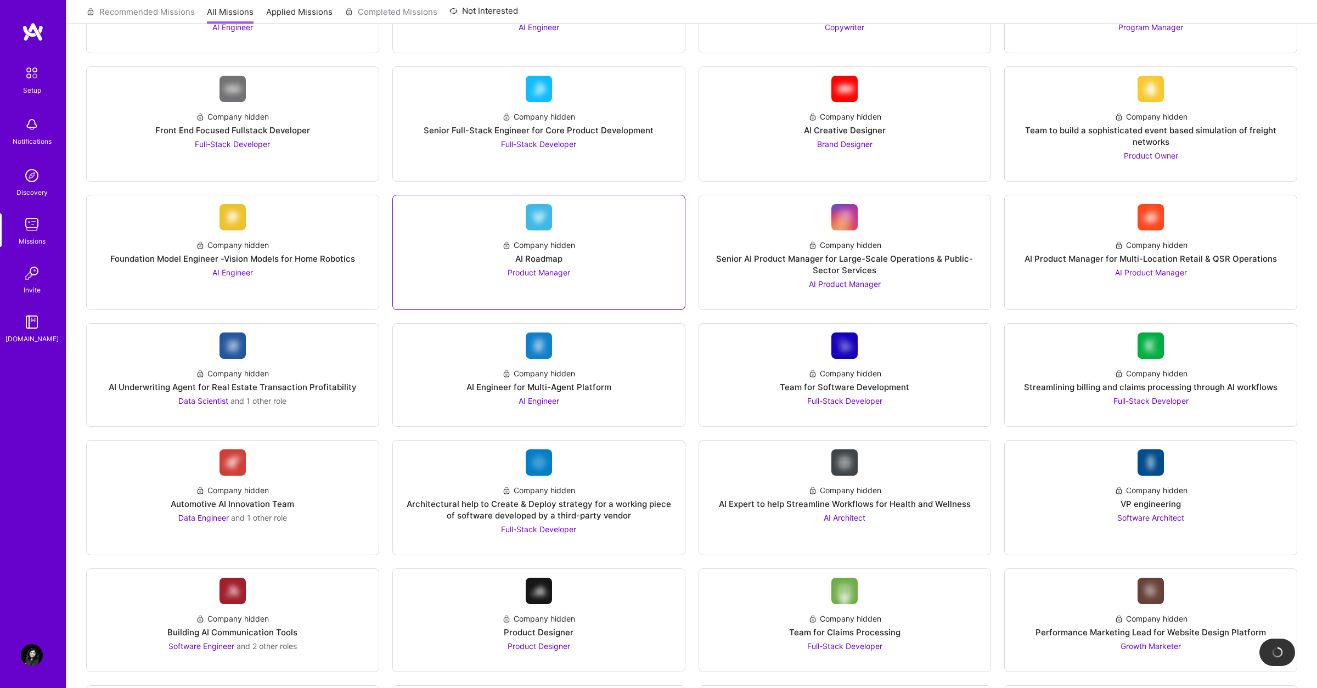
click at [541, 259] on div "AI Roadmap" at bounding box center [538, 259] width 47 height 12
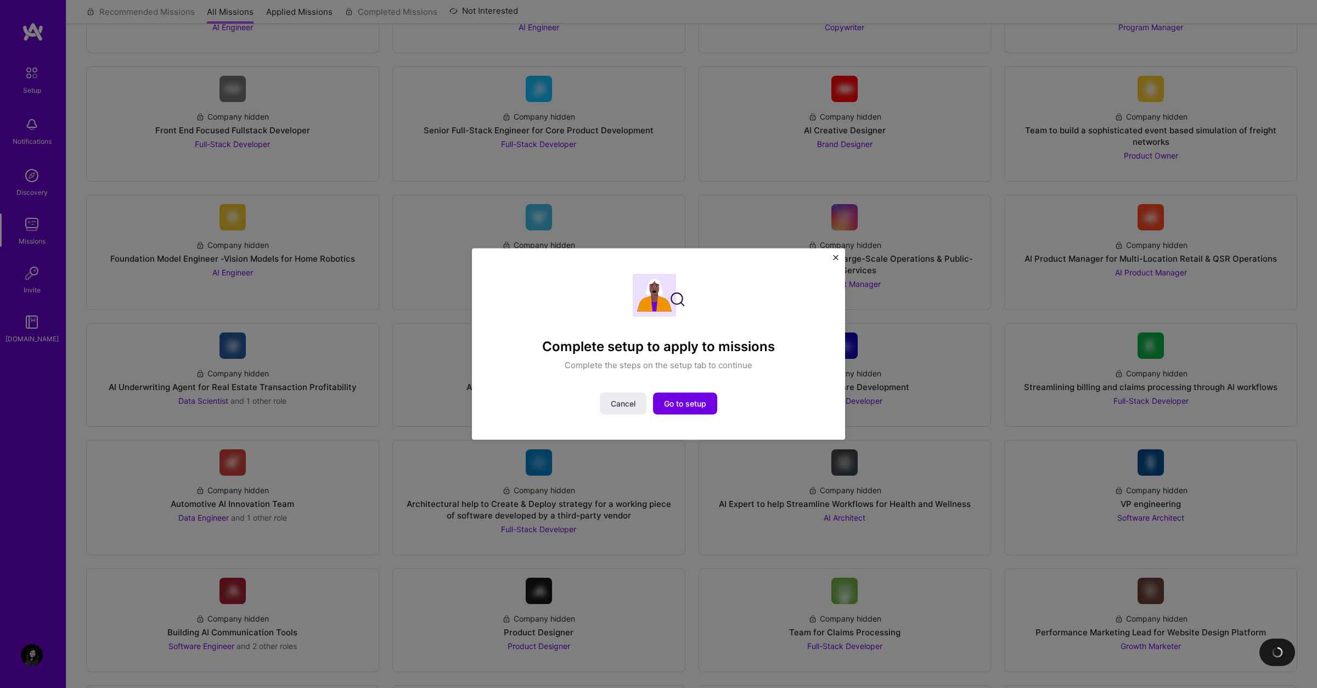
click at [834, 257] on img "Close" at bounding box center [835, 257] width 5 height 5
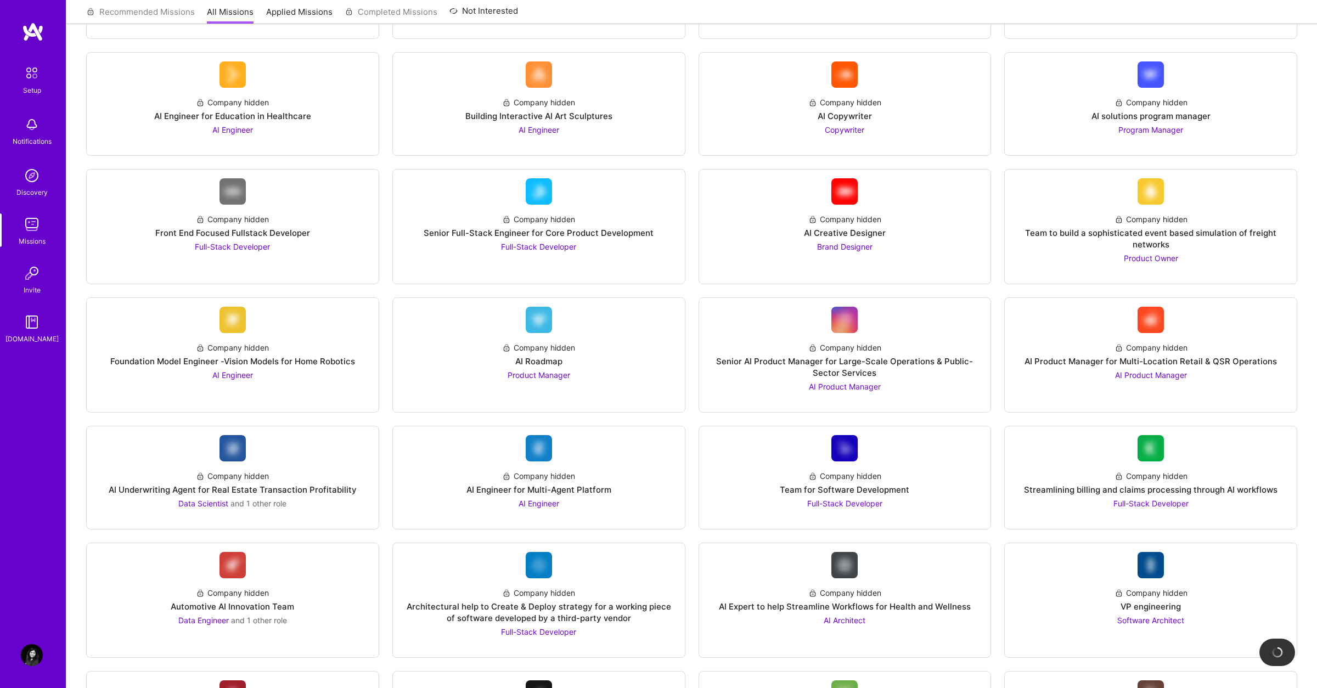
scroll to position [238, 0]
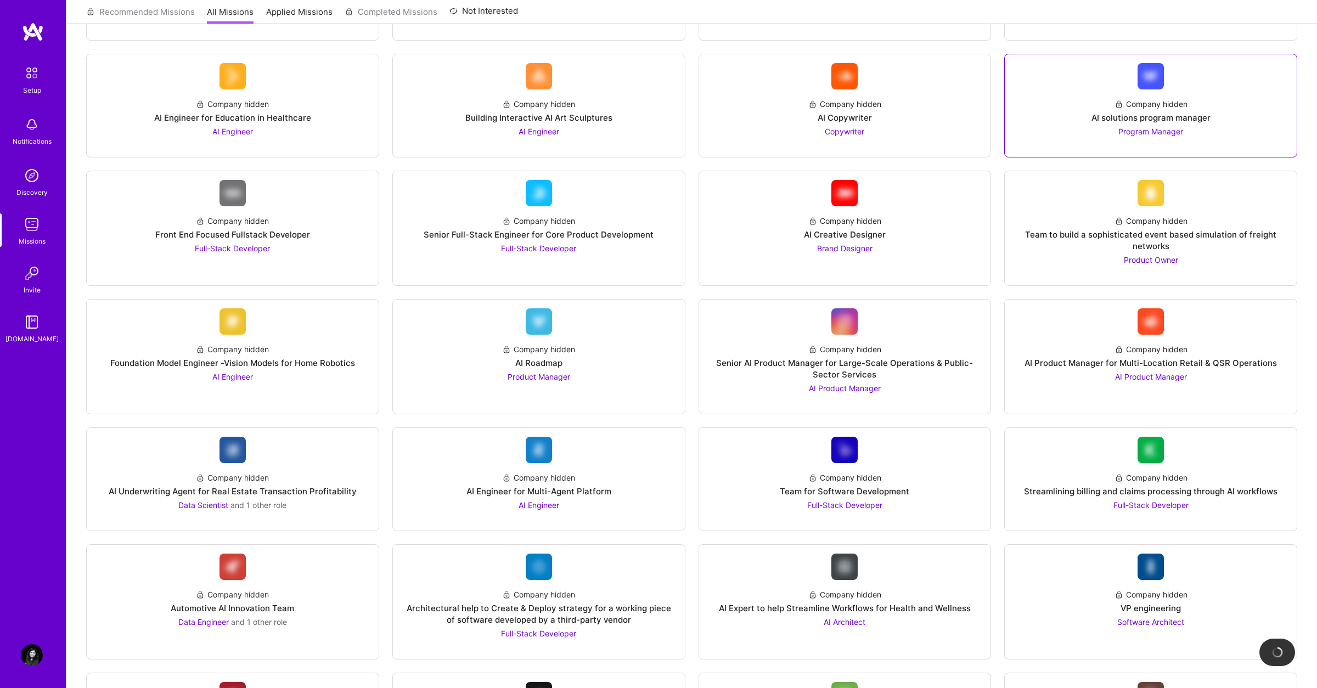
click at [1165, 117] on div "AI solutions program manager" at bounding box center [1151, 118] width 119 height 12
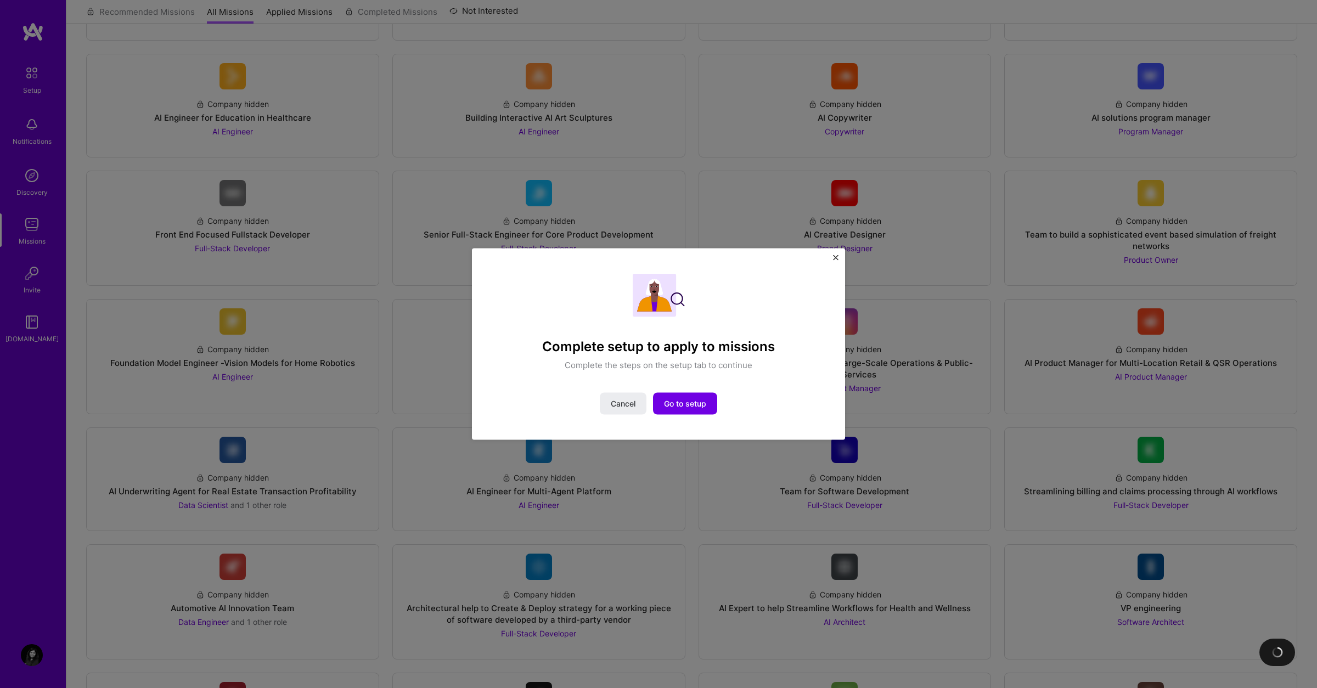
click at [835, 260] on img "Close" at bounding box center [835, 257] width 5 height 5
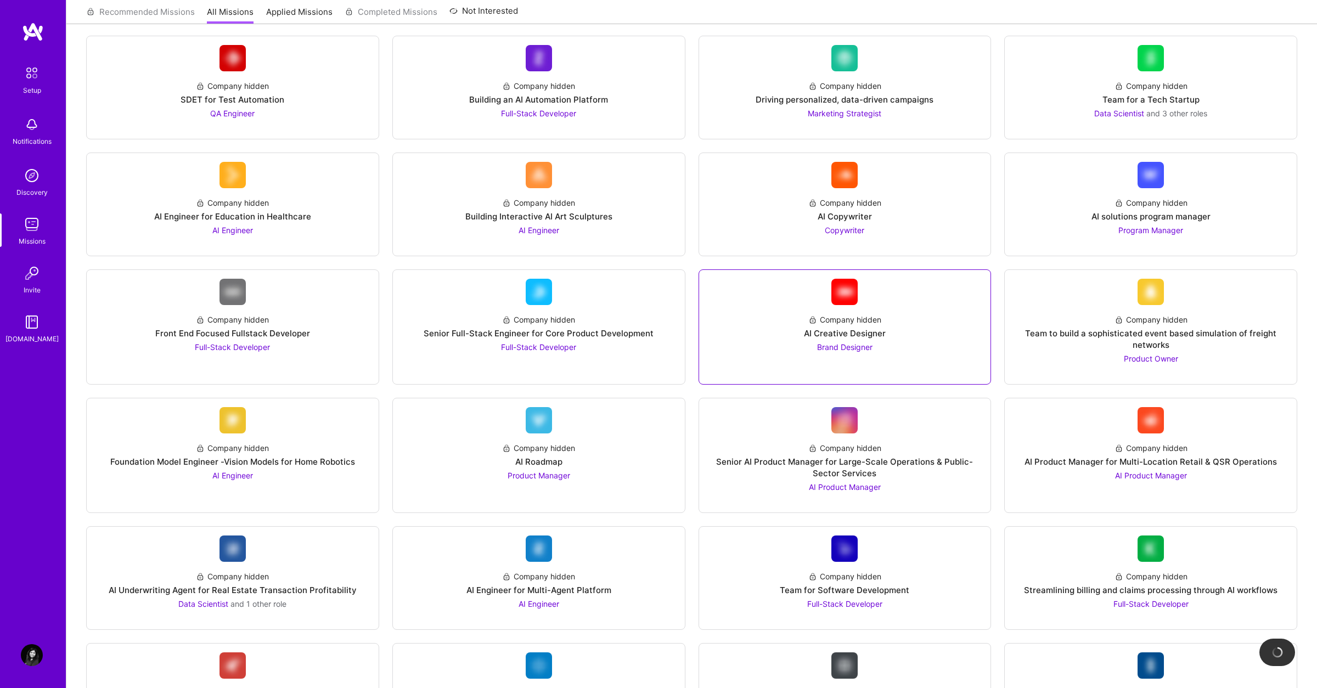
scroll to position [0, 0]
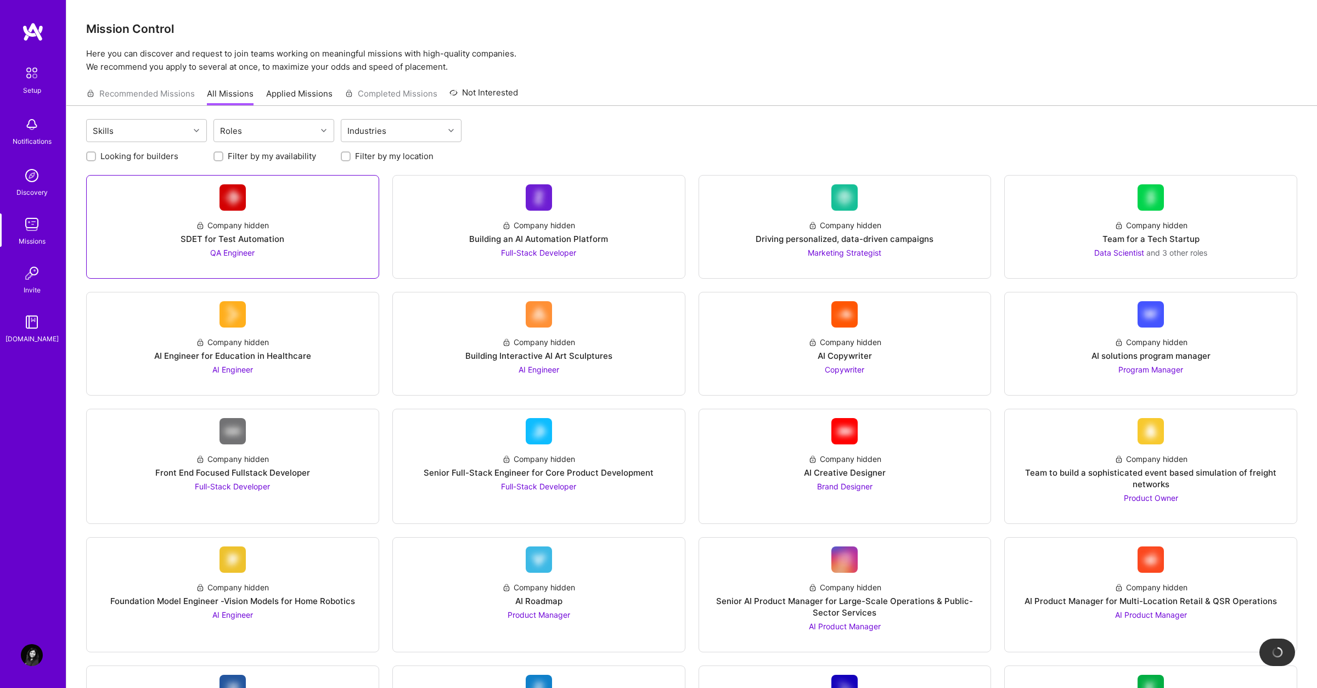
click at [244, 255] on span "QA Engineer" at bounding box center [232, 252] width 44 height 9
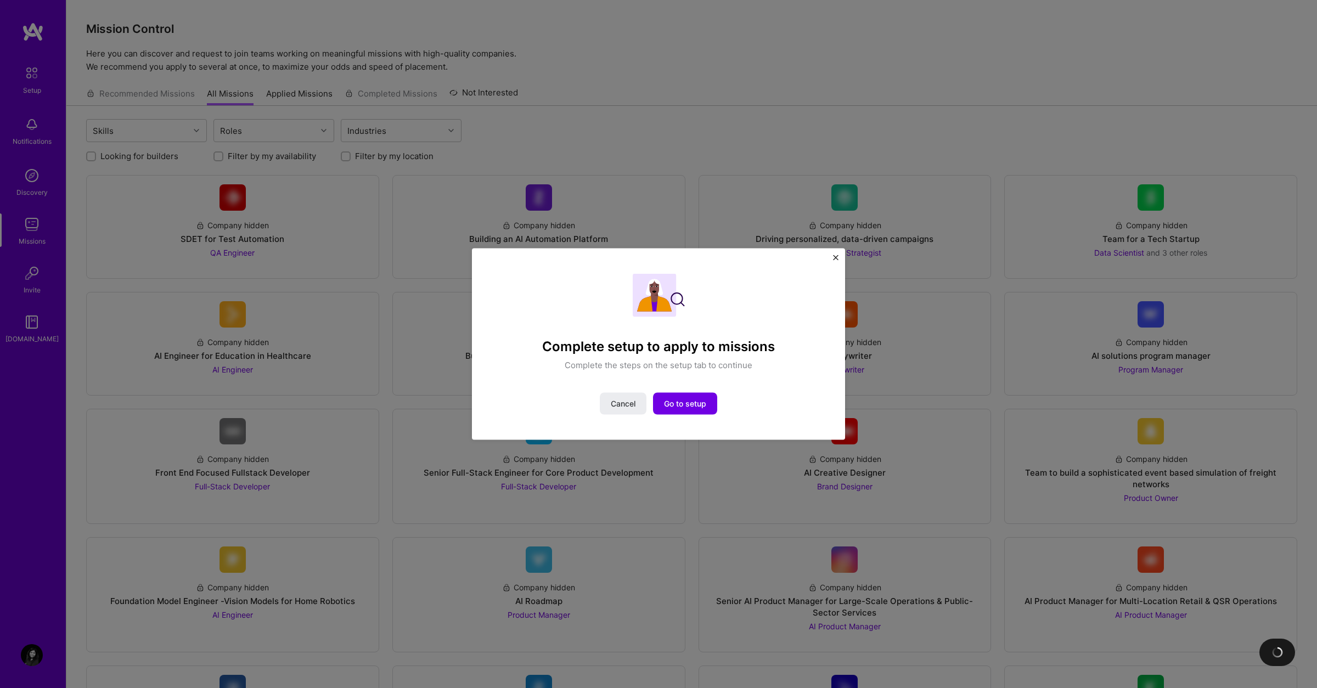
click at [840, 255] on div "Complete setup to apply to missions Complete the steps on the setup tab to cont…" at bounding box center [658, 345] width 373 height 192
click at [838, 255] on img "Close" at bounding box center [835, 257] width 5 height 5
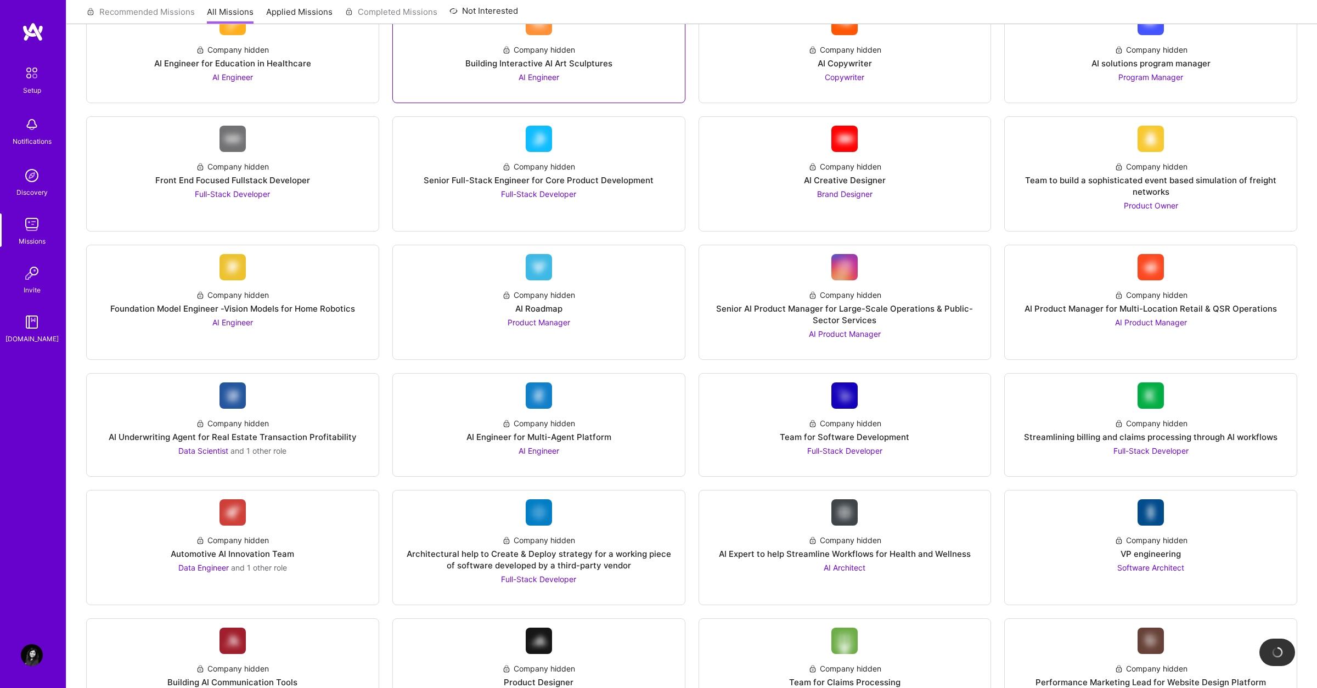
scroll to position [1066, 0]
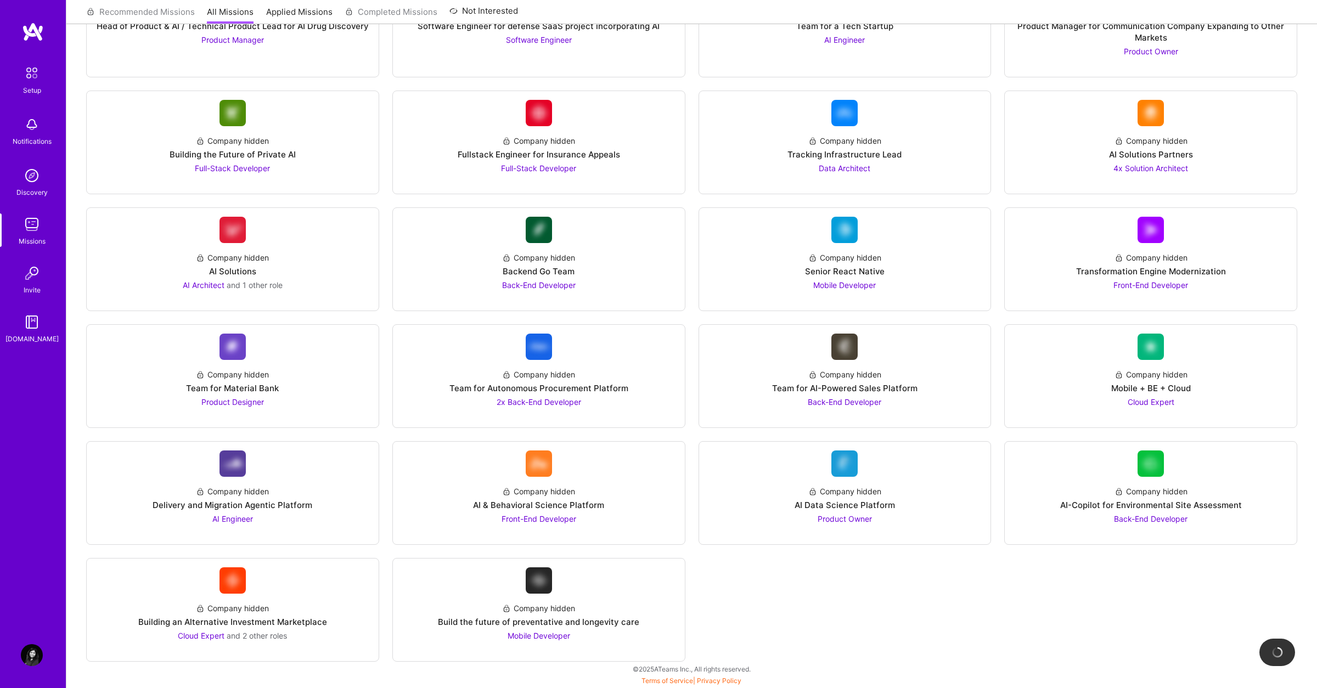
click at [32, 322] on img at bounding box center [32, 322] width 22 height 22
